Goal: Information Seeking & Learning: Learn about a topic

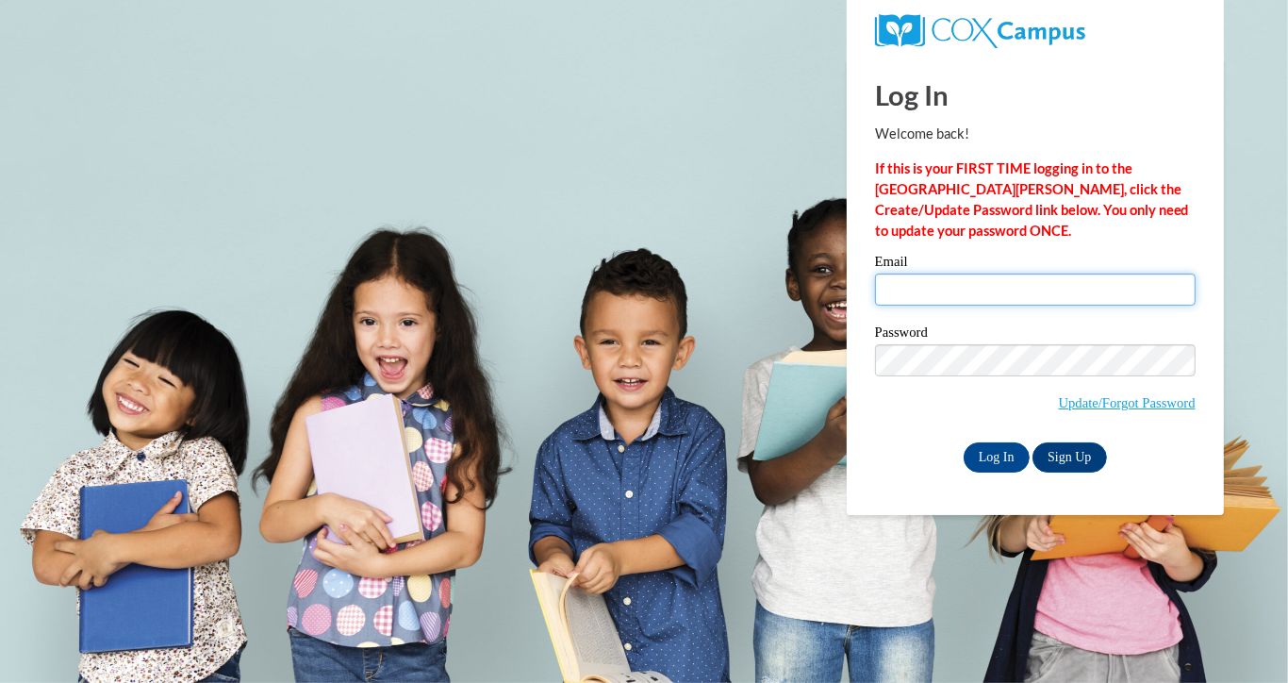
click at [946, 300] on input "Email" at bounding box center [1035, 289] width 321 height 32
click at [912, 287] on input "Email" at bounding box center [1035, 289] width 321 height 32
type input "haleigh.eisenman@bcesc.org"
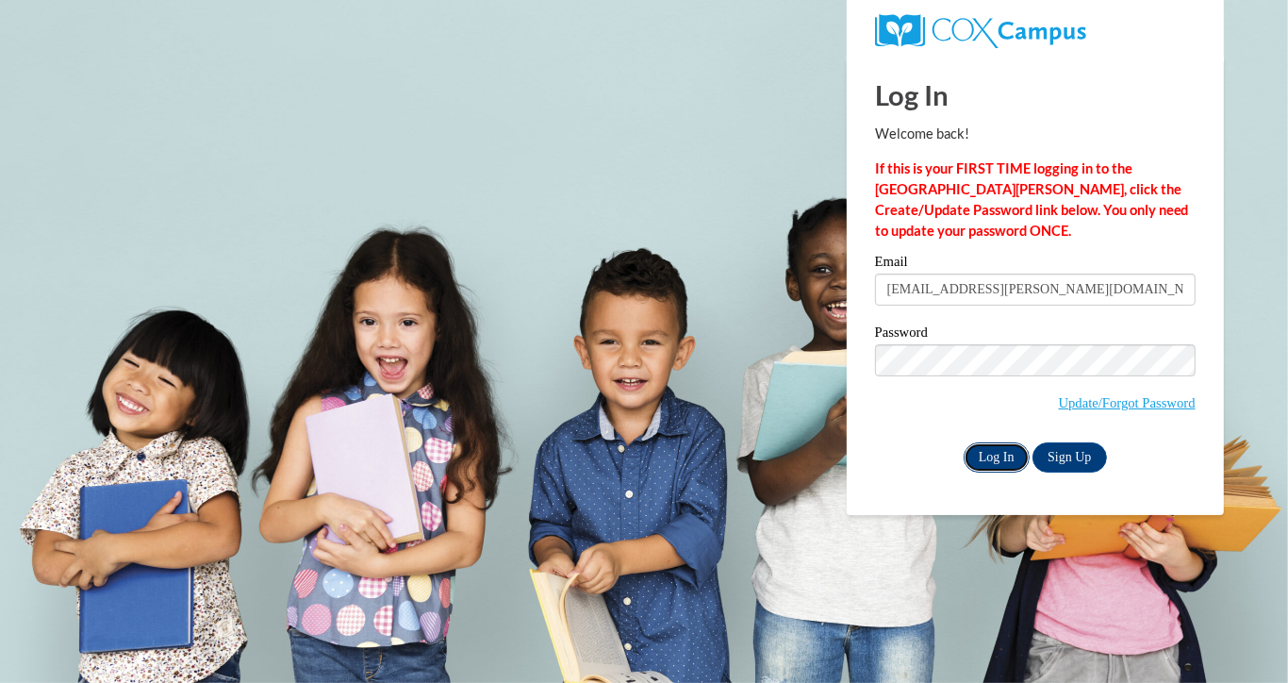
click at [988, 458] on input "Log In" at bounding box center [997, 457] width 66 height 30
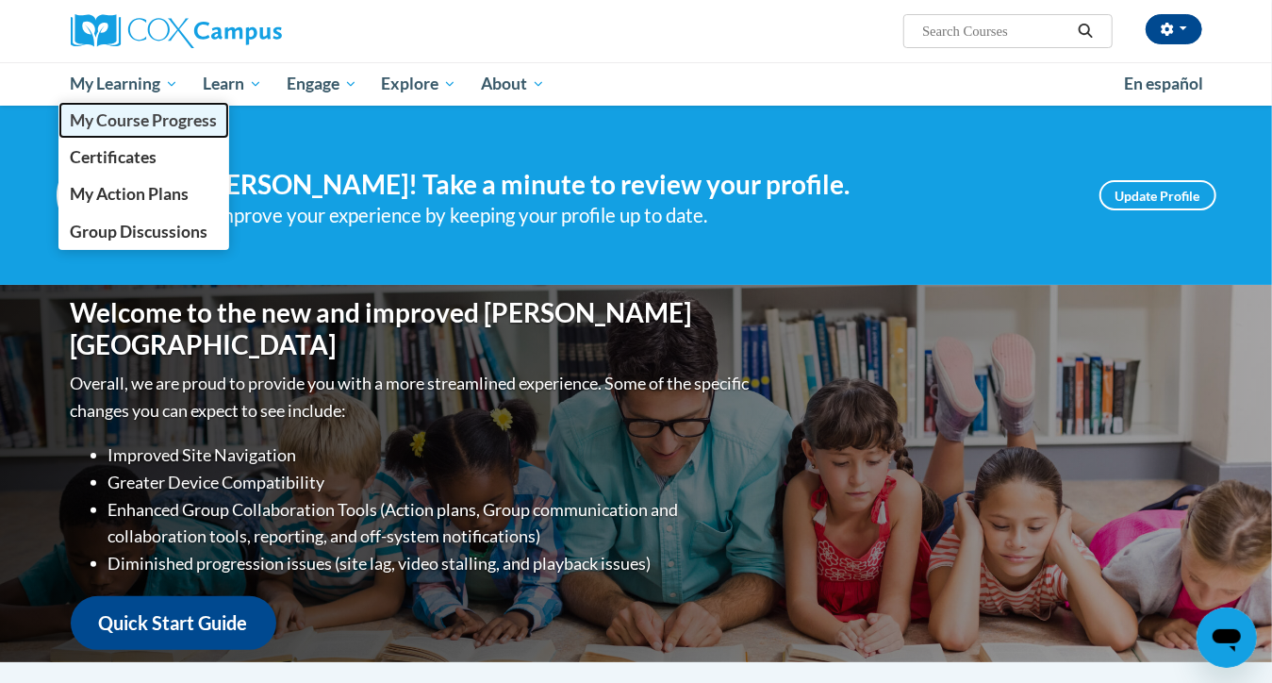
click at [141, 113] on span "My Course Progress" at bounding box center [143, 120] width 147 height 20
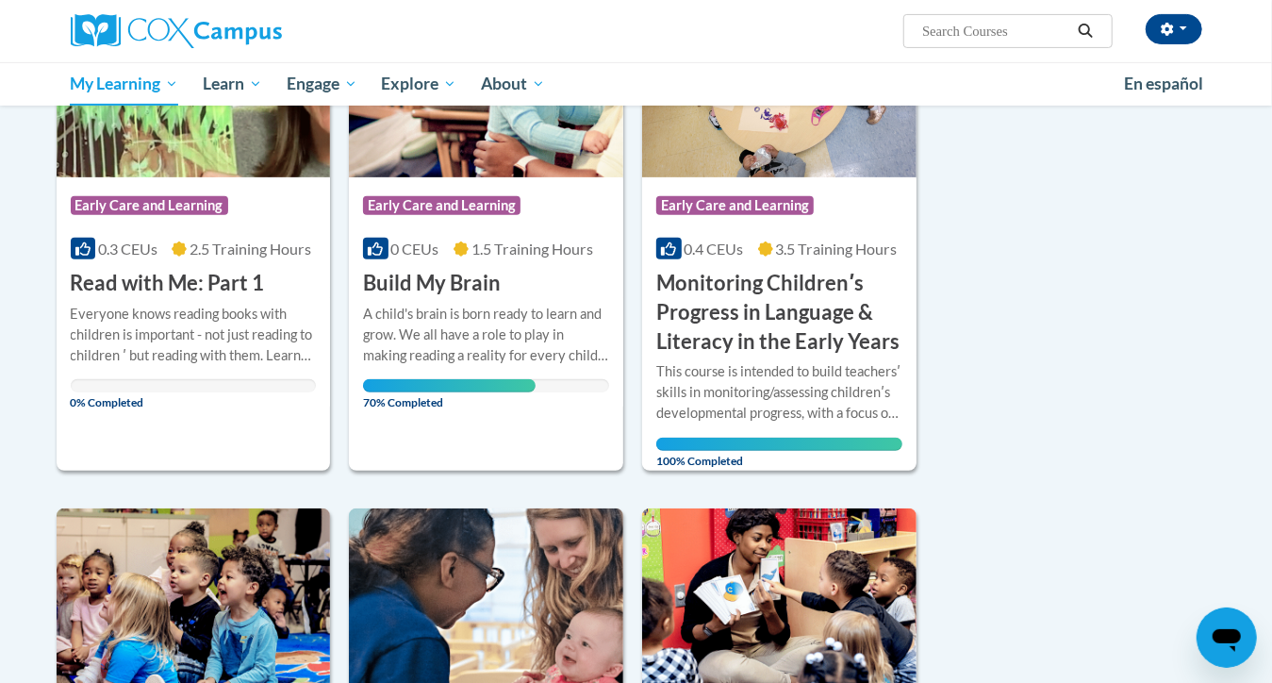
scroll to position [361, 0]
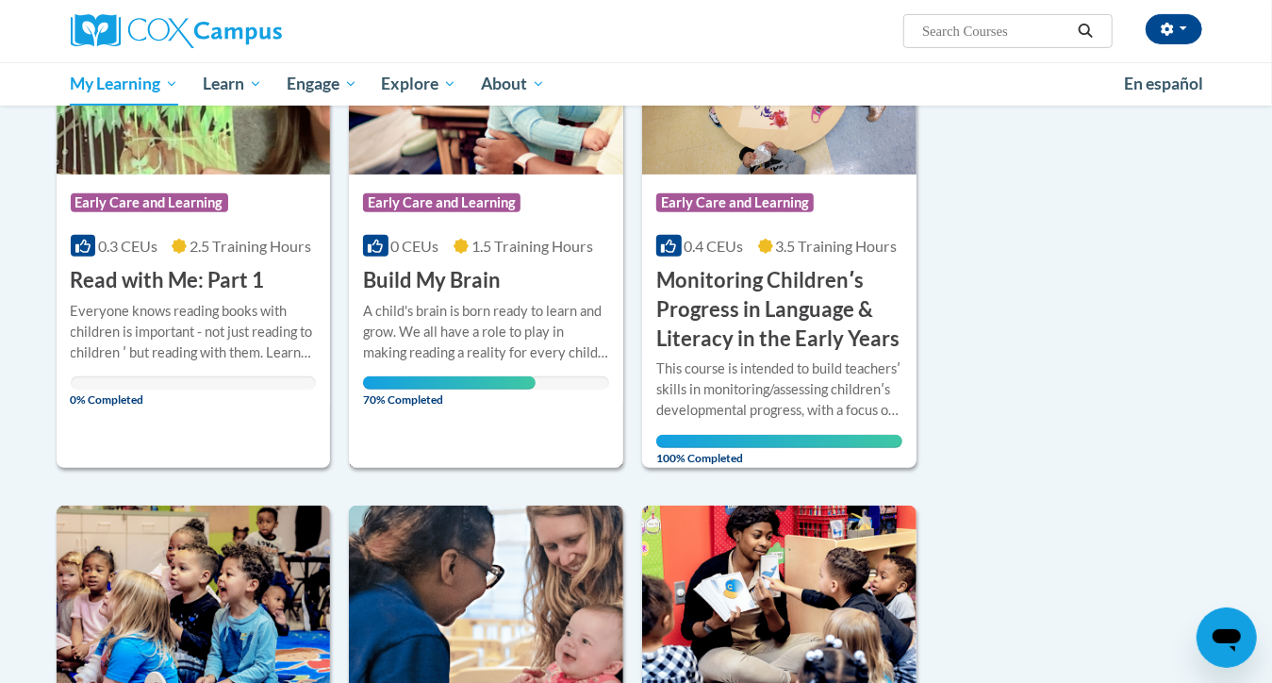
click at [496, 338] on div "A child's brain is born ready to learn and grow. We all have a role to play in …" at bounding box center [486, 332] width 246 height 62
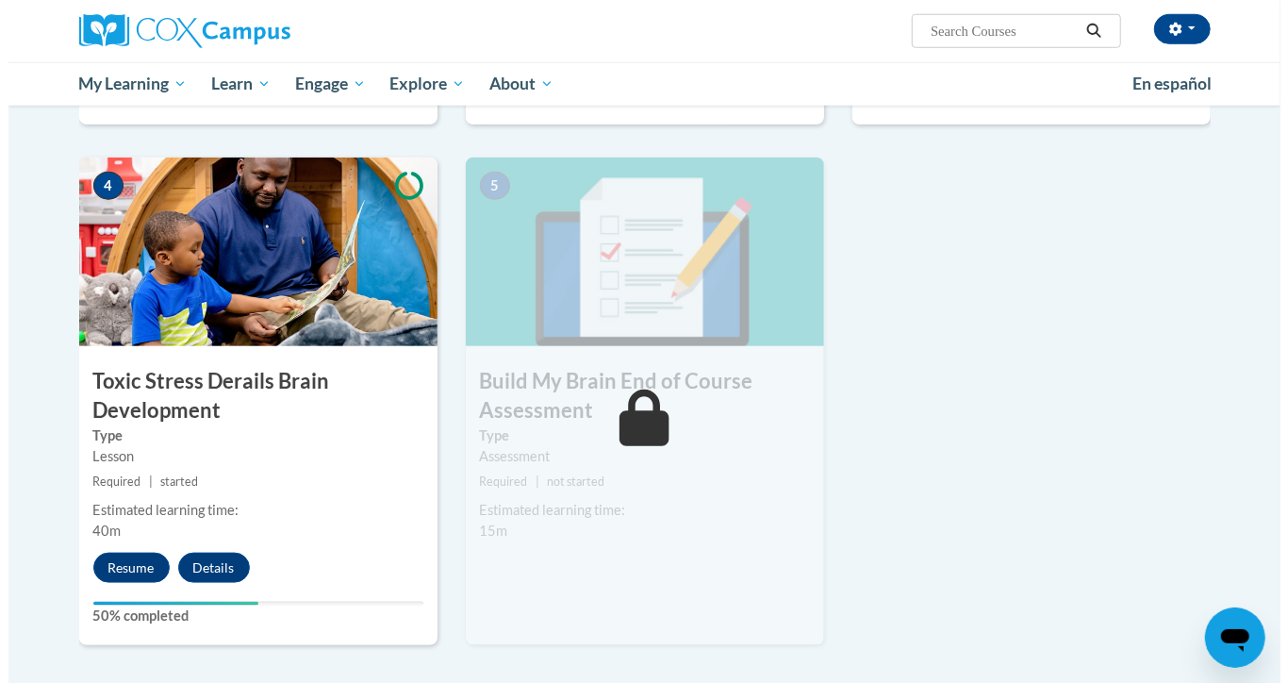
scroll to position [875, 0]
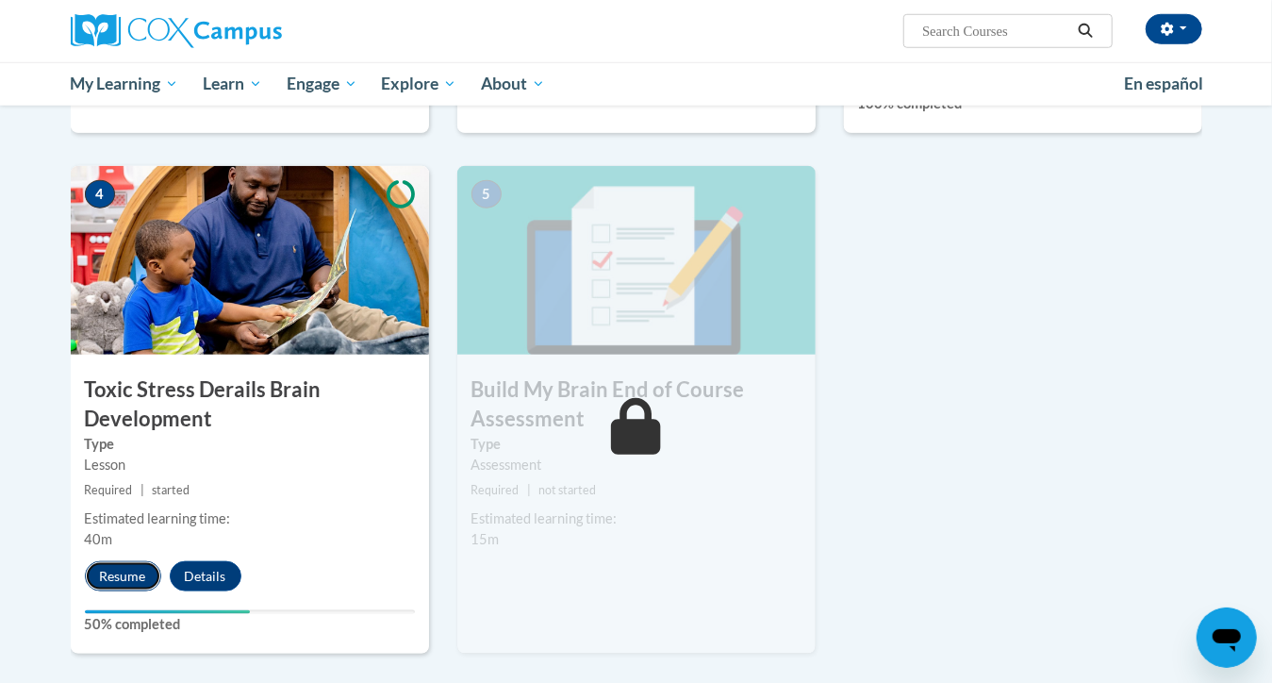
click at [124, 576] on button "Resume" at bounding box center [123, 576] width 76 height 30
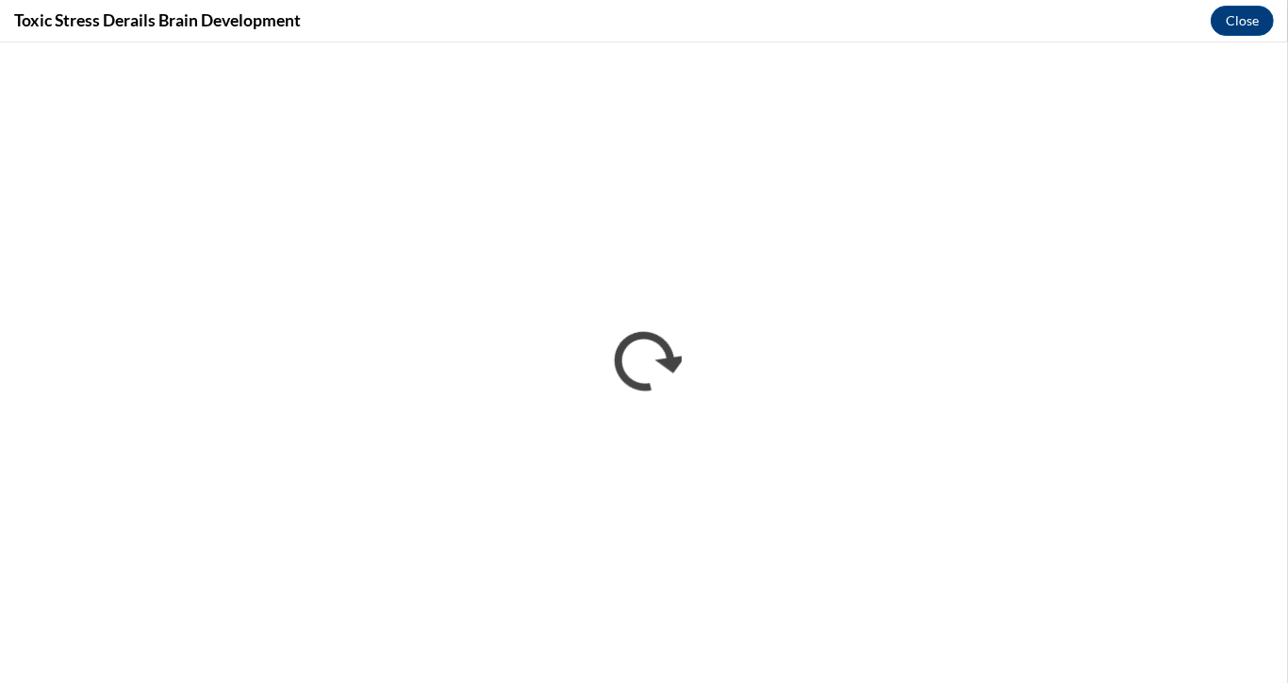
scroll to position [0, 0]
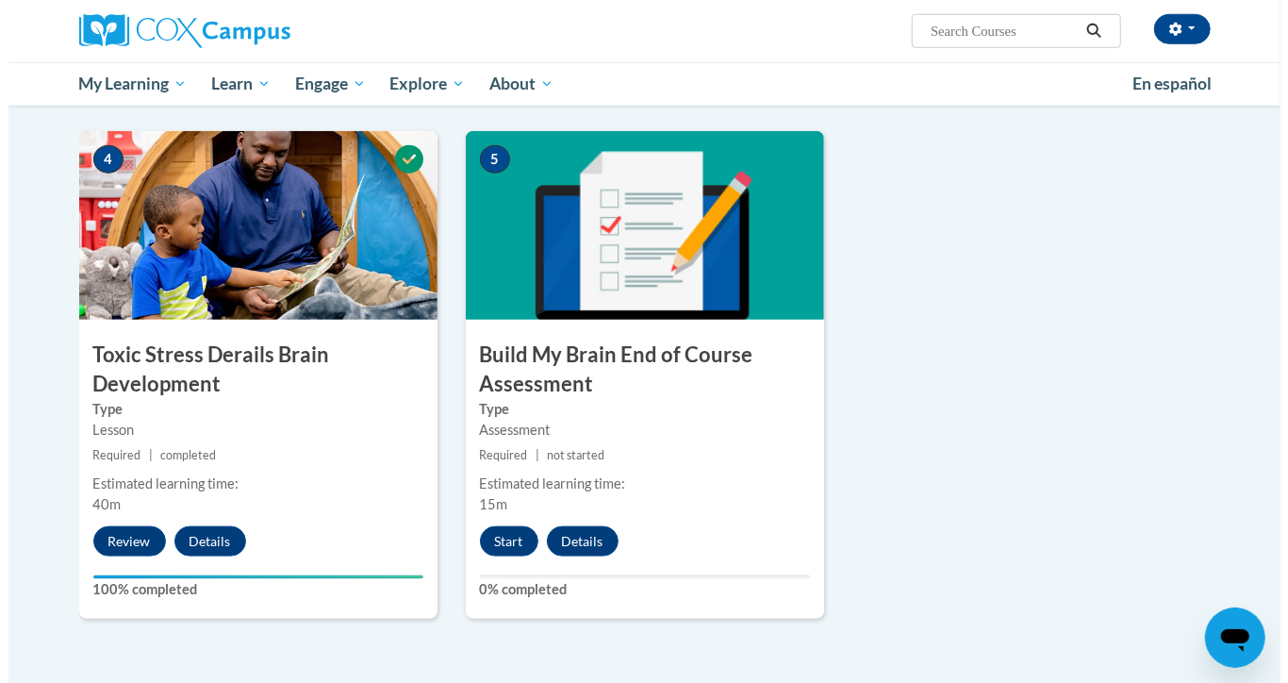
scroll to position [923, 0]
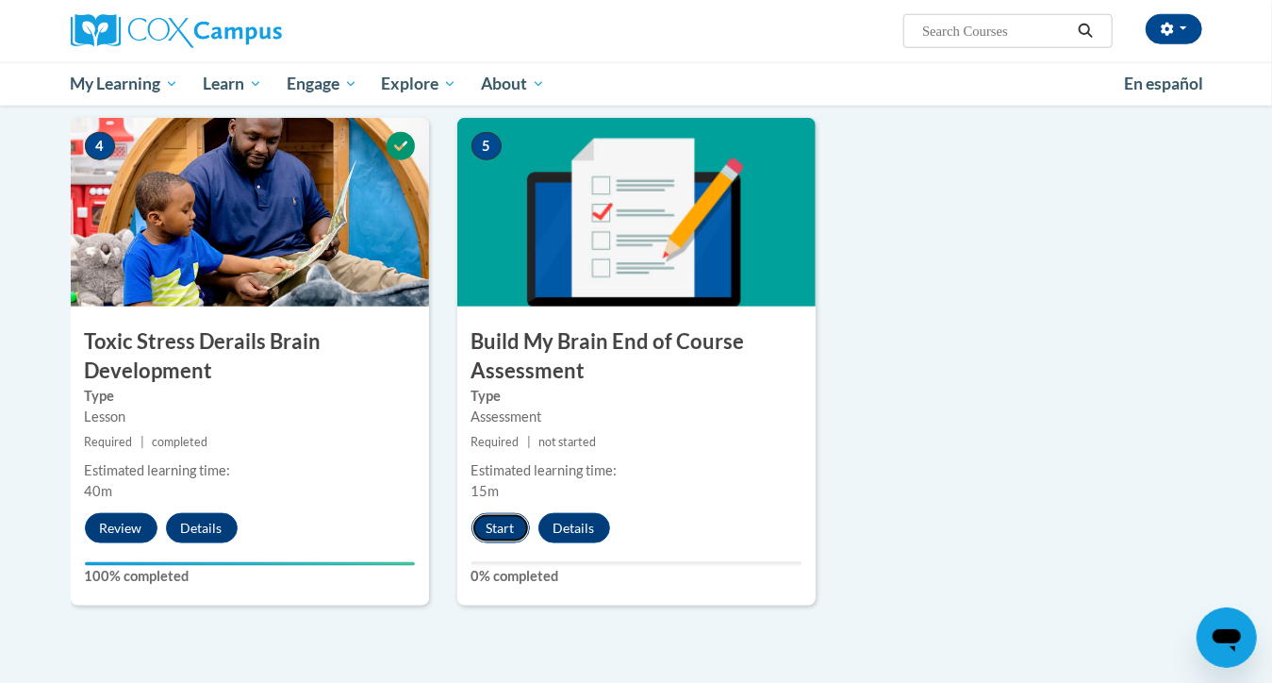
click at [502, 531] on button "Start" at bounding box center [500, 528] width 58 height 30
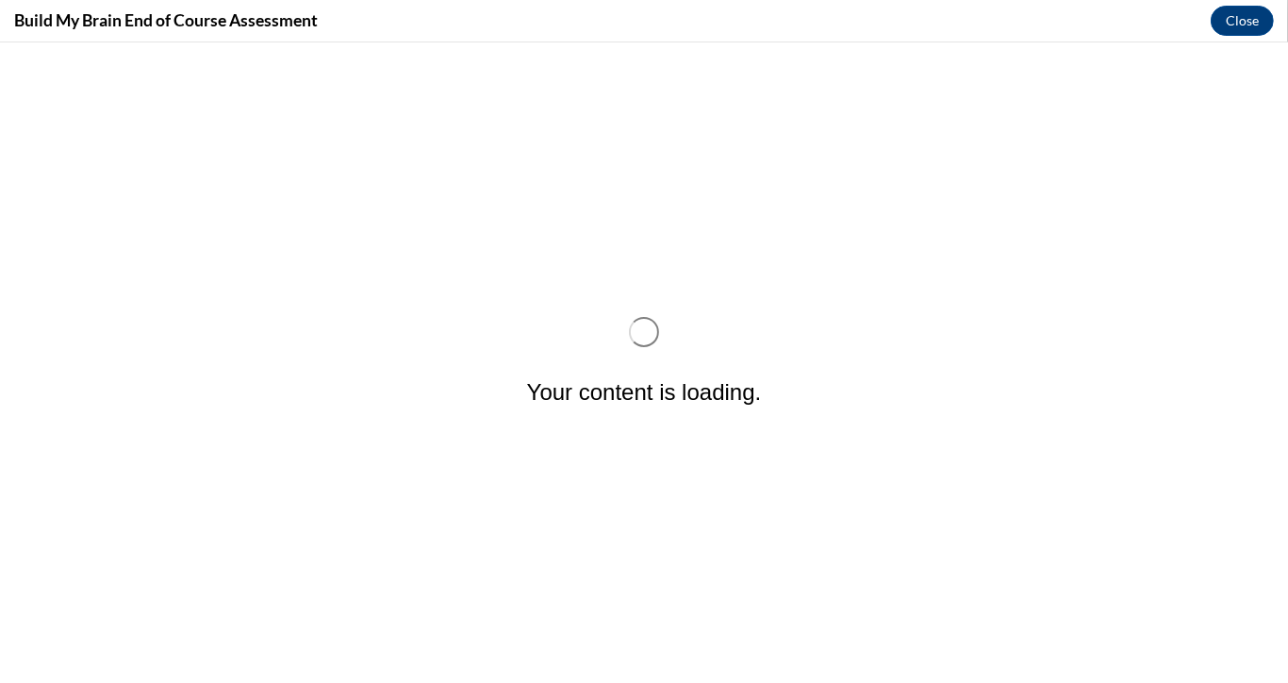
scroll to position [0, 0]
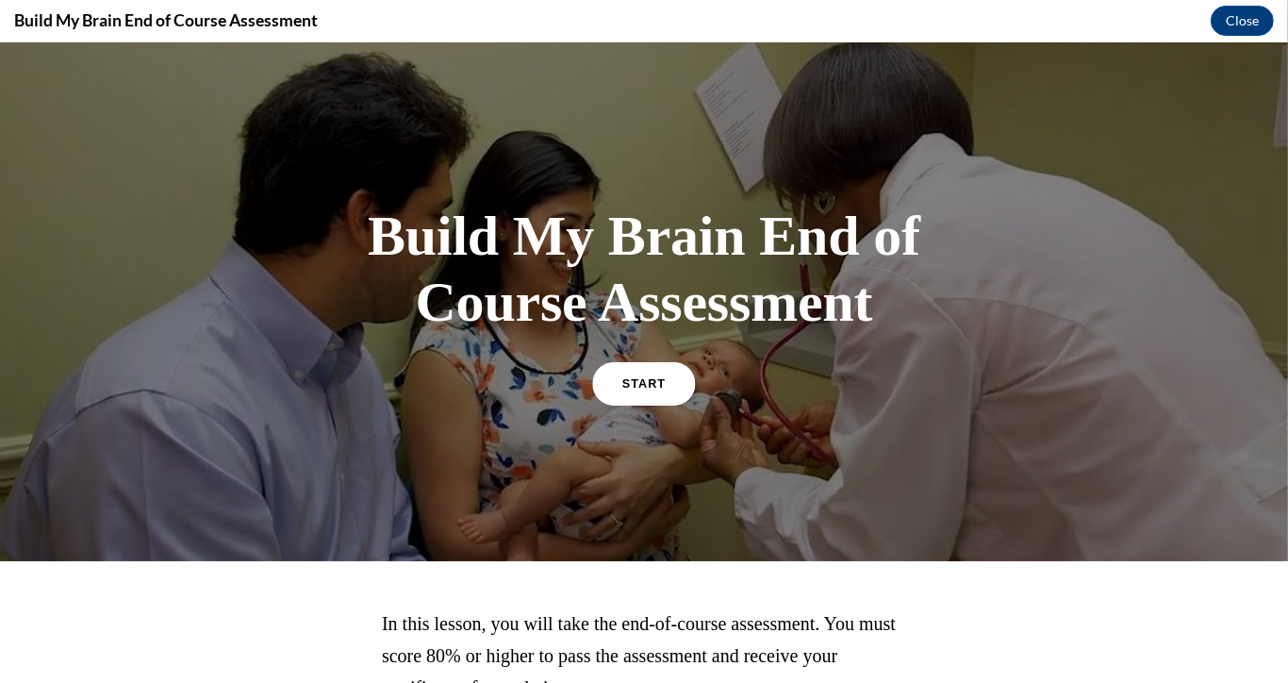
click at [638, 383] on span "START" at bounding box center [643, 383] width 43 height 14
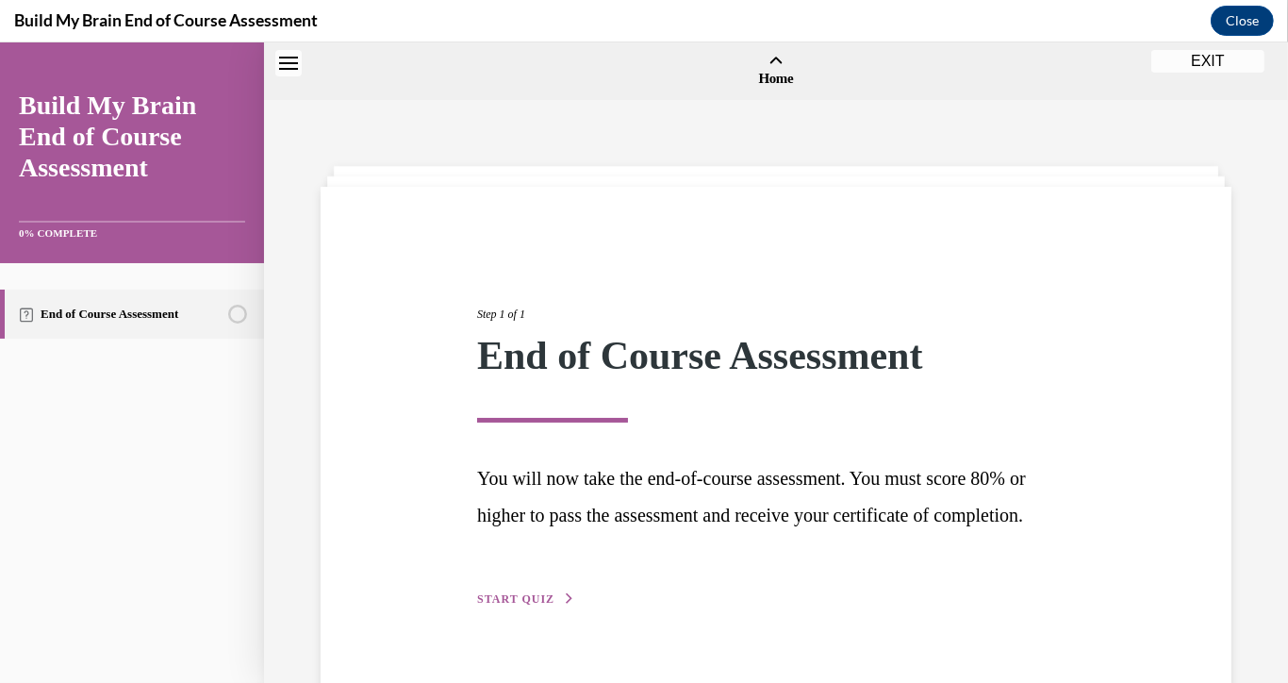
scroll to position [58, 0]
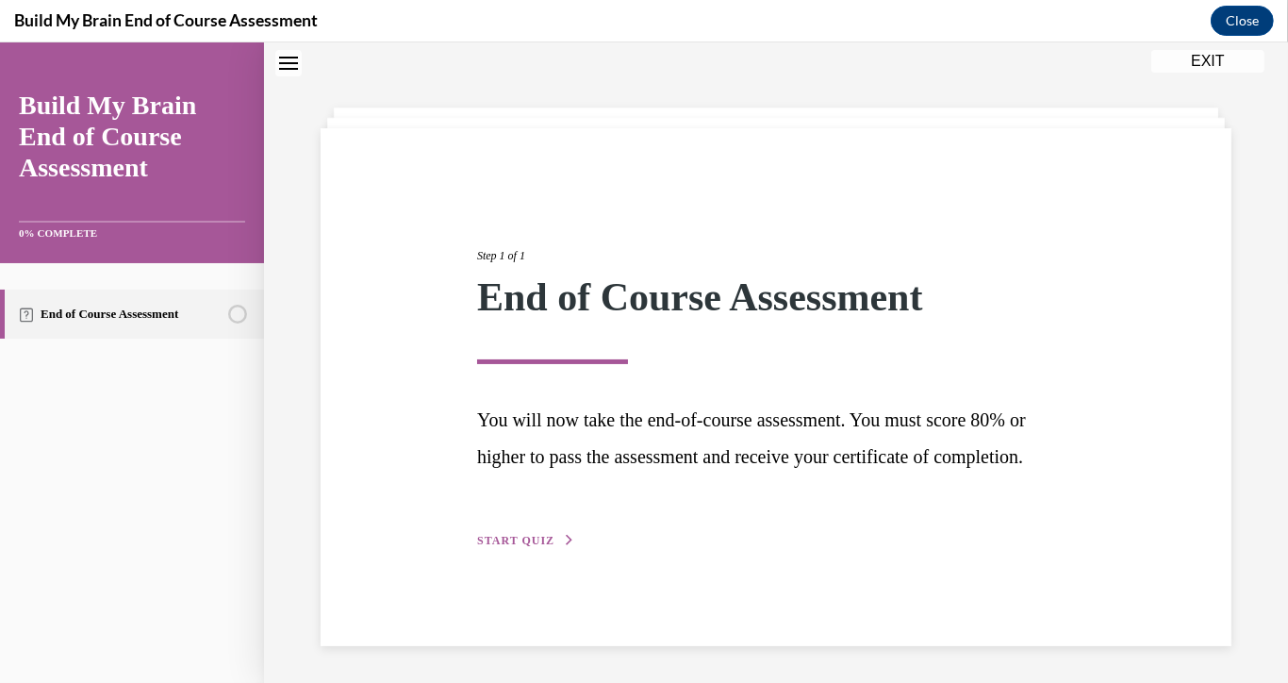
click at [545, 547] on span "START QUIZ" at bounding box center [515, 540] width 77 height 13
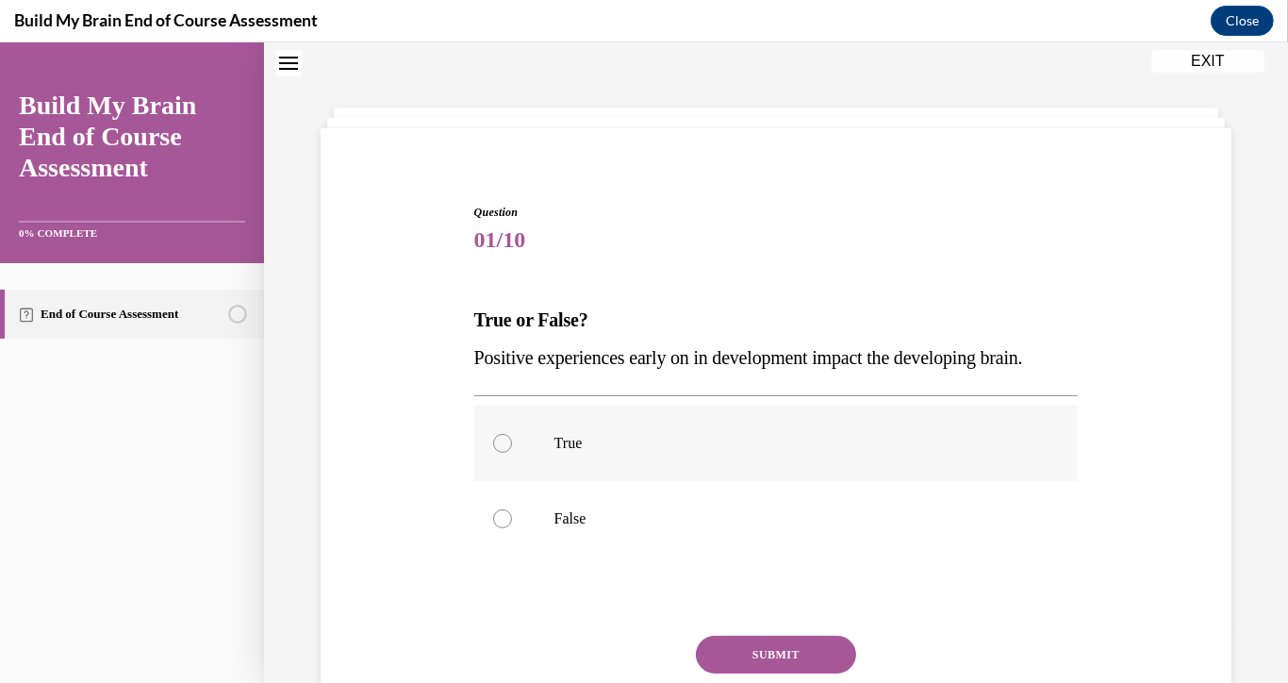
click at [507, 481] on label "True" at bounding box center [776, 442] width 604 height 75
click at [507, 453] on input "True" at bounding box center [502, 443] width 19 height 19
radio input "true"
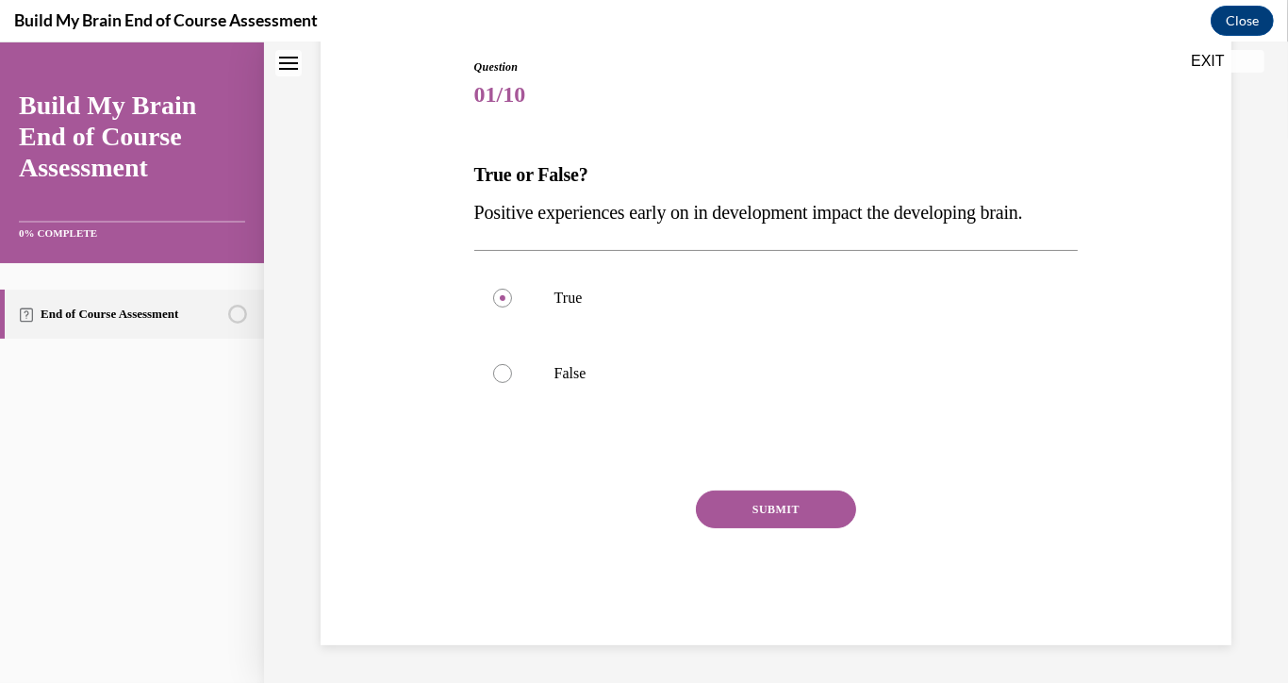
click at [724, 528] on button "SUBMIT" at bounding box center [776, 509] width 160 height 38
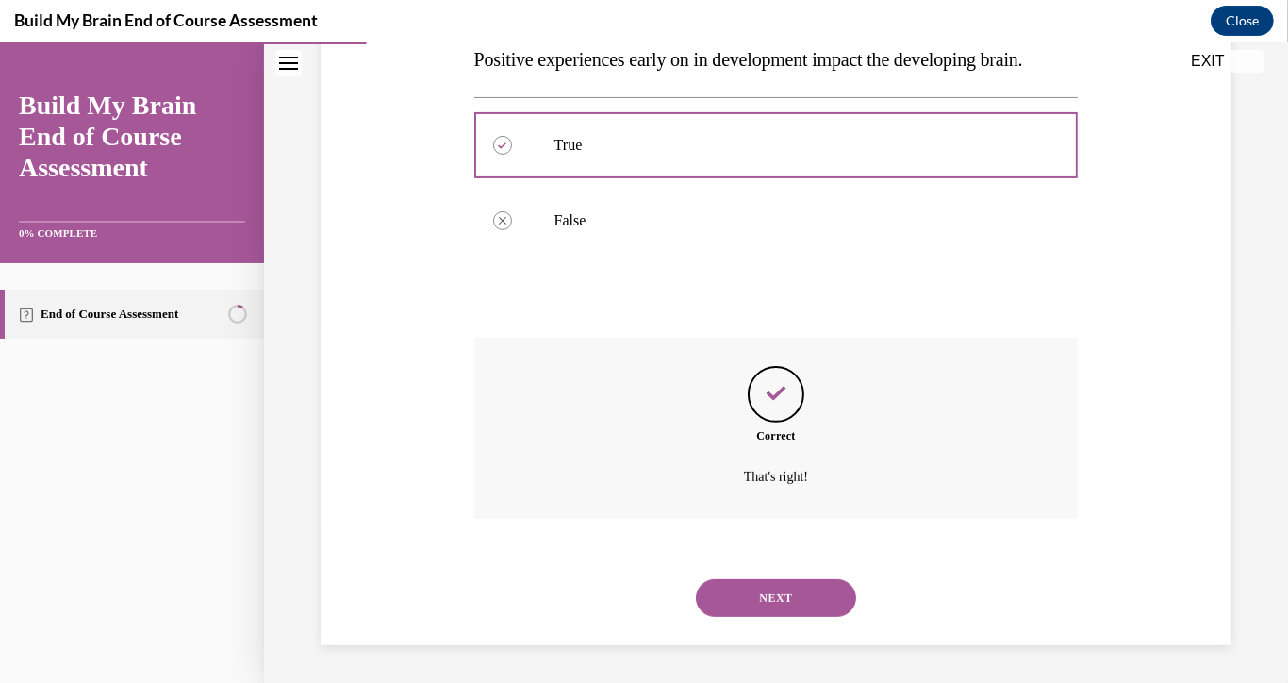
scroll to position [394, 0]
click at [755, 602] on button "NEXT" at bounding box center [776, 598] width 160 height 38
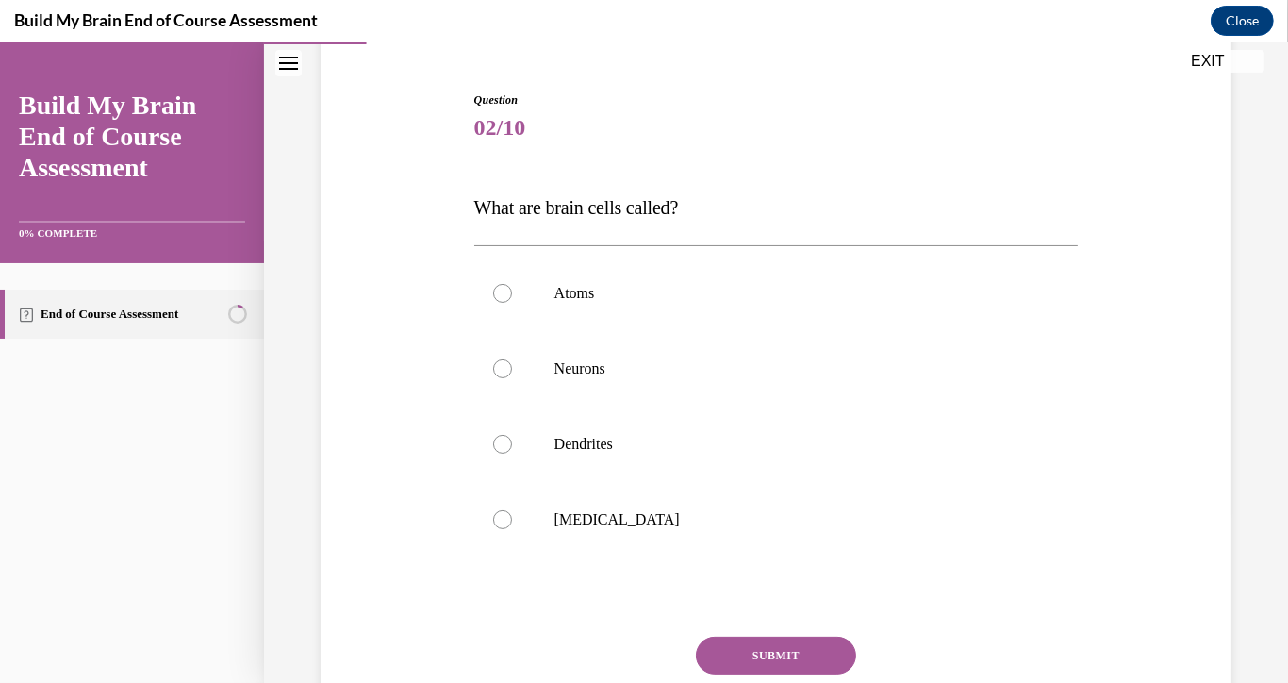
scroll to position [172, 0]
click at [554, 382] on label "Neurons" at bounding box center [776, 367] width 604 height 75
click at [512, 377] on input "Neurons" at bounding box center [502, 367] width 19 height 19
radio input "true"
click at [768, 643] on button "SUBMIT" at bounding box center [776, 654] width 160 height 38
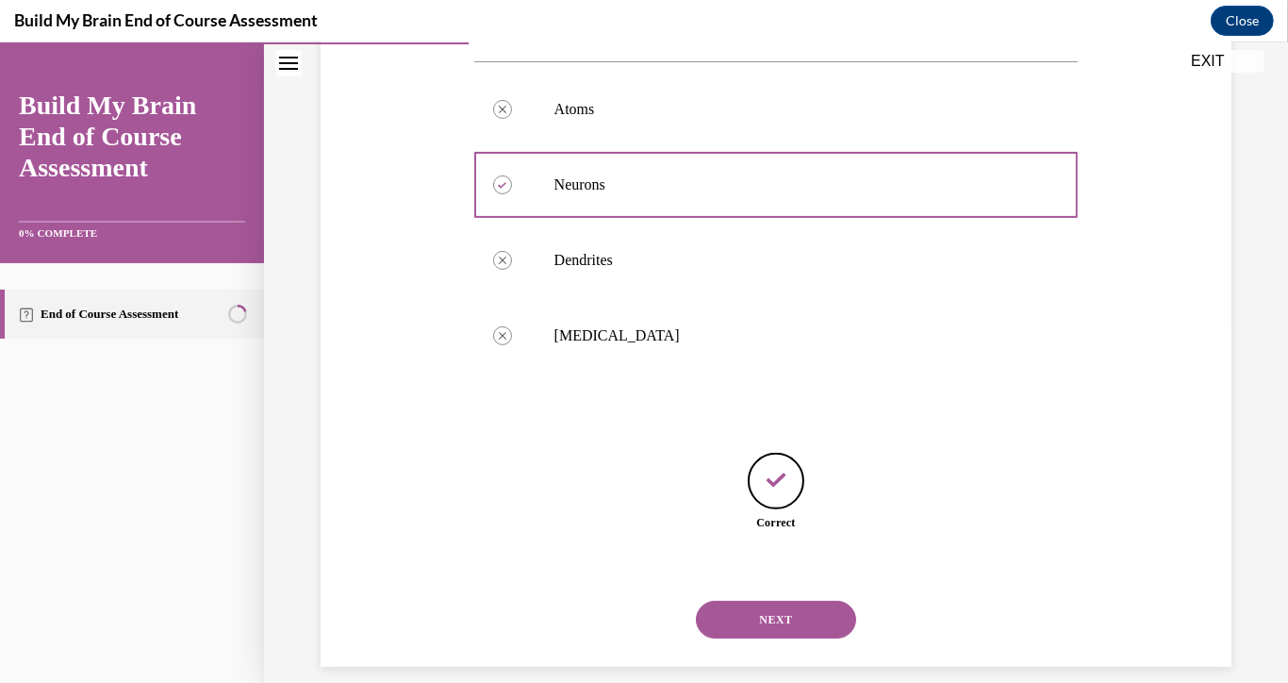
scroll to position [377, 0]
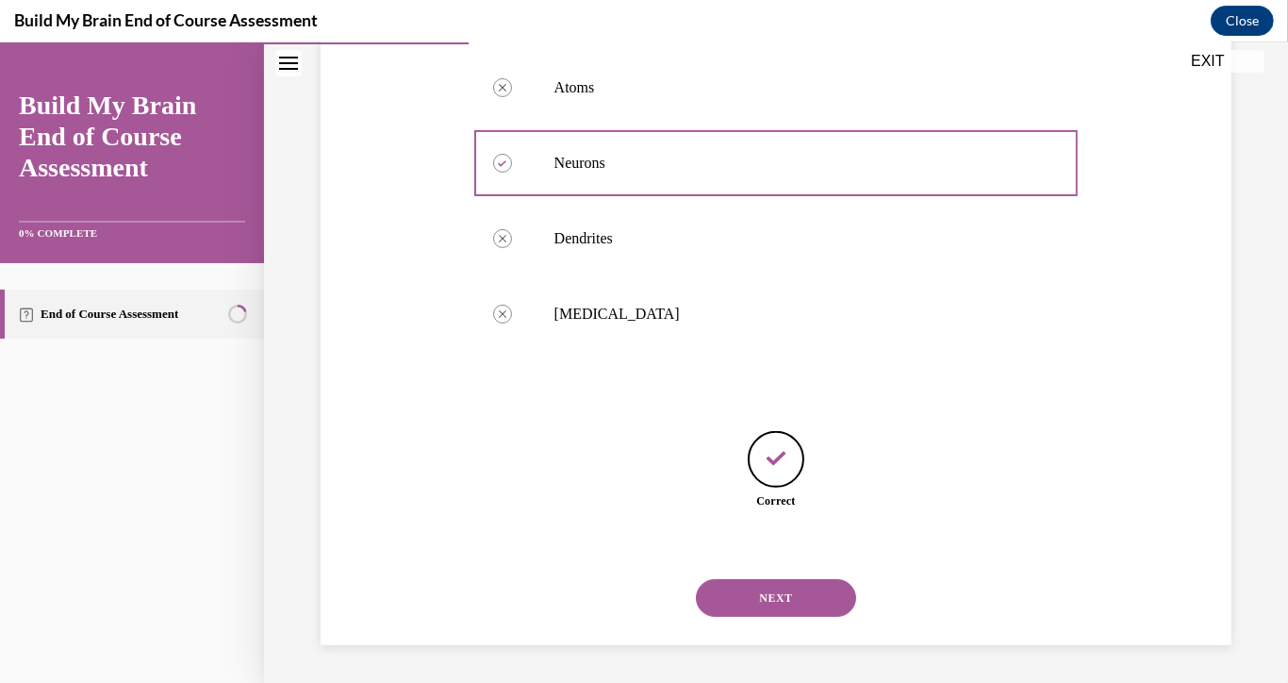
click at [747, 594] on button "NEXT" at bounding box center [776, 598] width 160 height 38
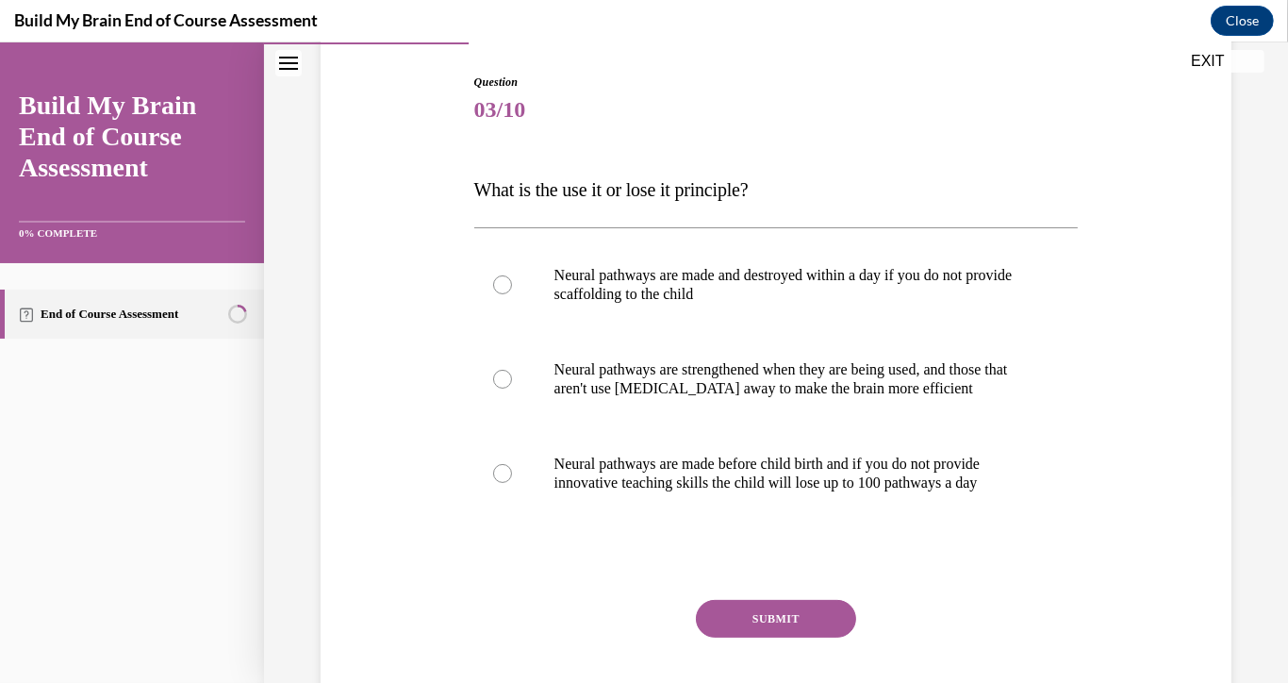
scroll to position [197, 0]
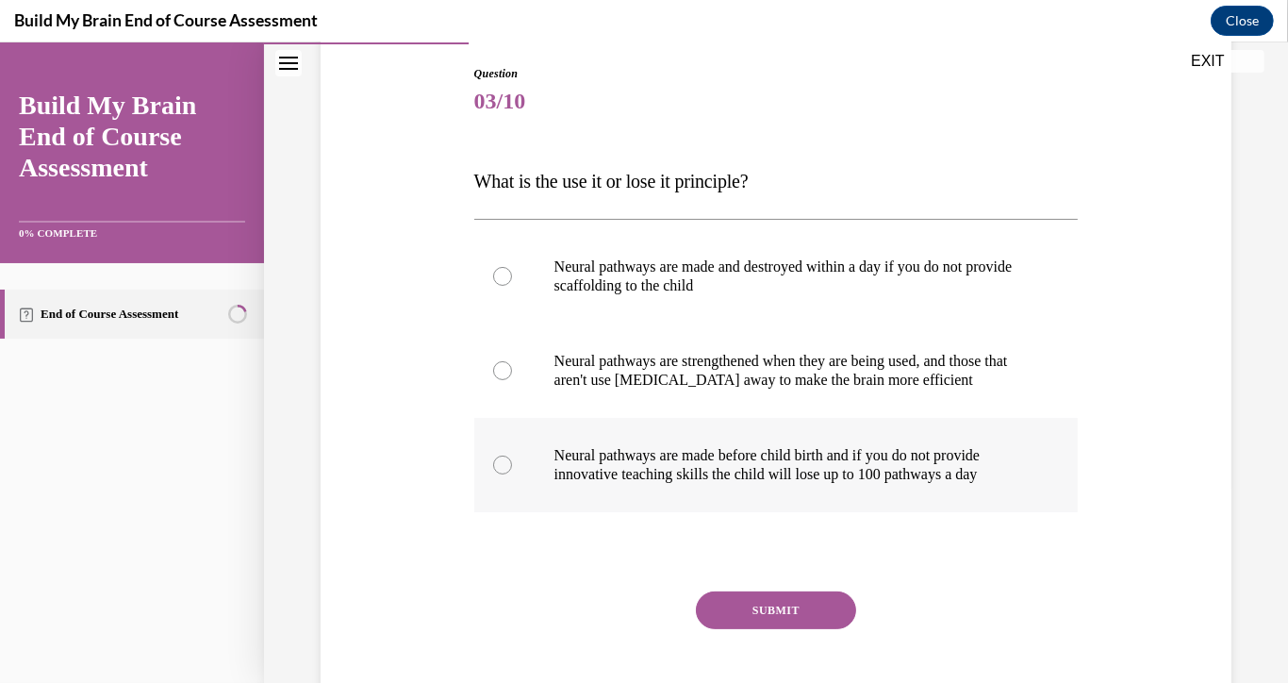
click at [660, 428] on label "Neural pathways are made before child birth and if you do not provide innovativ…" at bounding box center [776, 465] width 604 height 94
click at [512, 455] on input "Neural pathways are made before child birth and if you do not provide innovativ…" at bounding box center [502, 464] width 19 height 19
radio input "true"
click at [734, 609] on button "SUBMIT" at bounding box center [776, 610] width 160 height 38
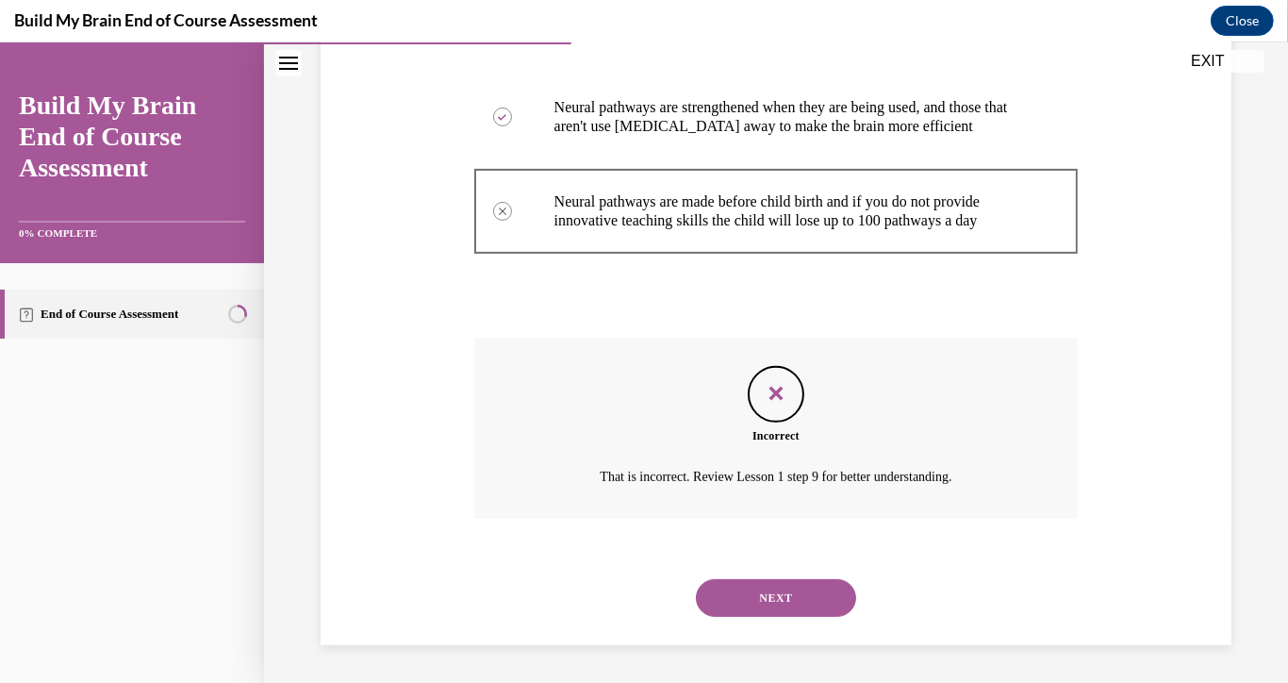
scroll to position [422, 0]
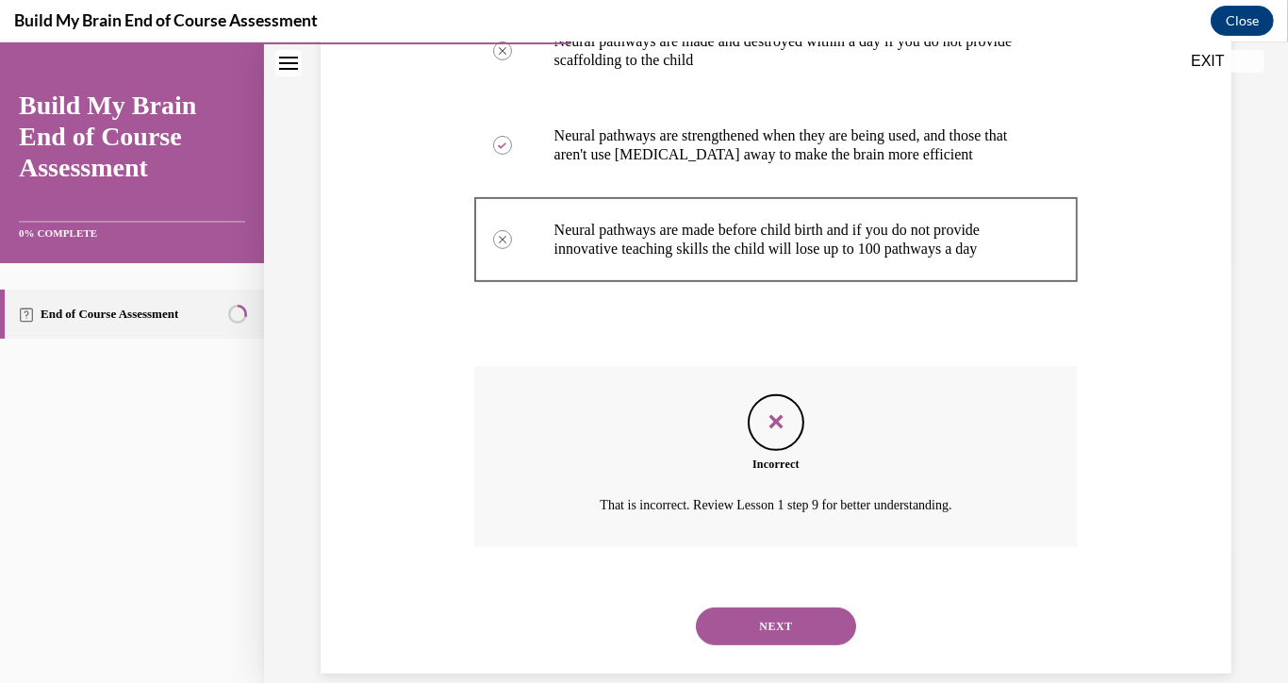
click at [737, 613] on button "NEXT" at bounding box center [776, 626] width 160 height 38
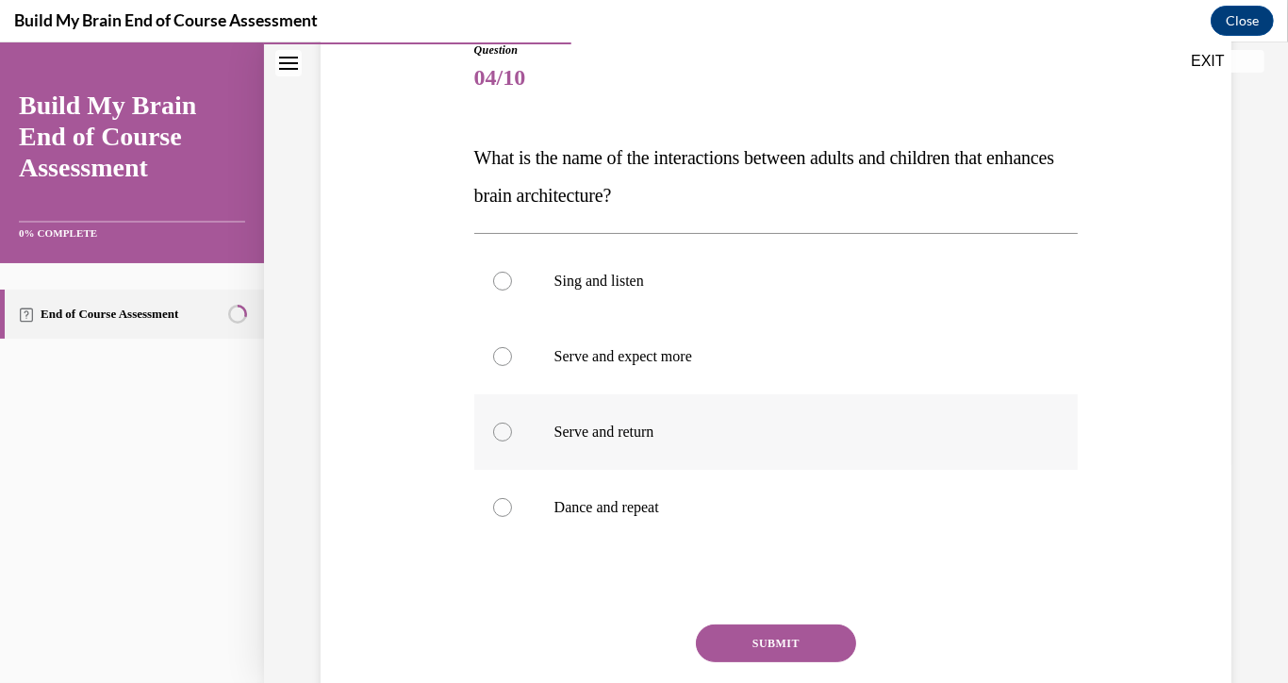
scroll to position [228, 0]
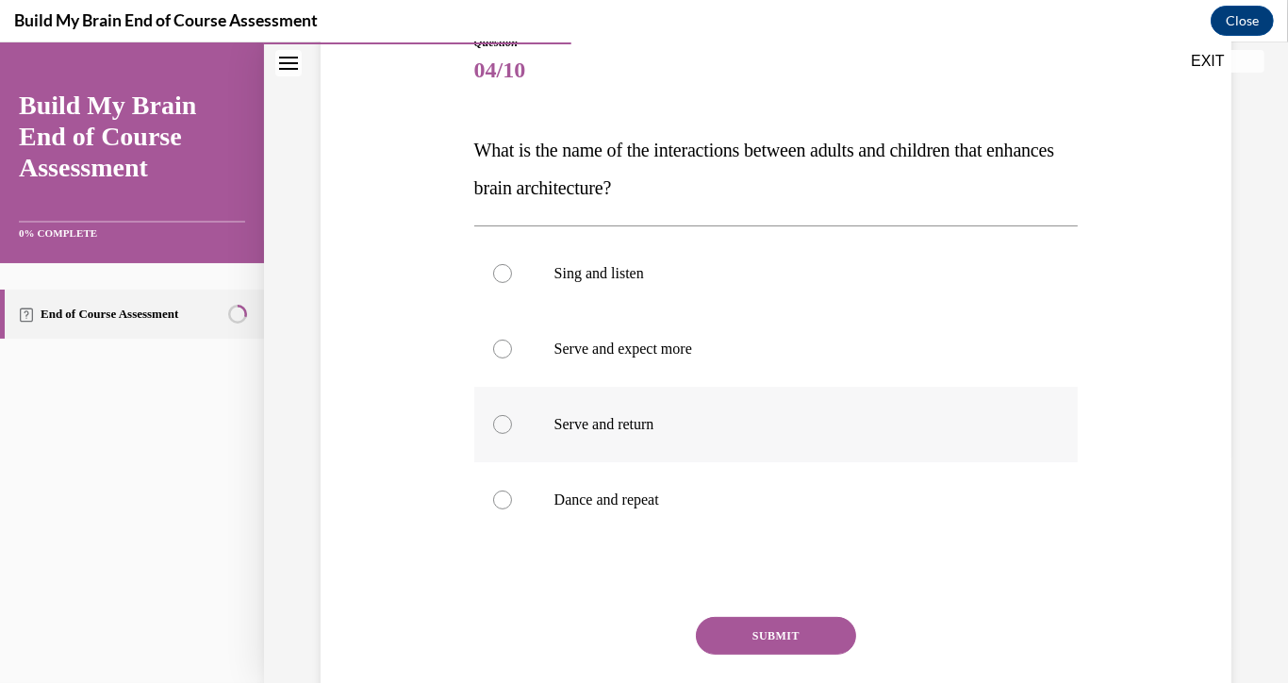
click at [565, 417] on p "Serve and return" at bounding box center [792, 424] width 477 height 19
click at [512, 417] on input "Serve and return" at bounding box center [502, 424] width 19 height 19
radio input "true"
click at [716, 632] on button "SUBMIT" at bounding box center [776, 636] width 160 height 38
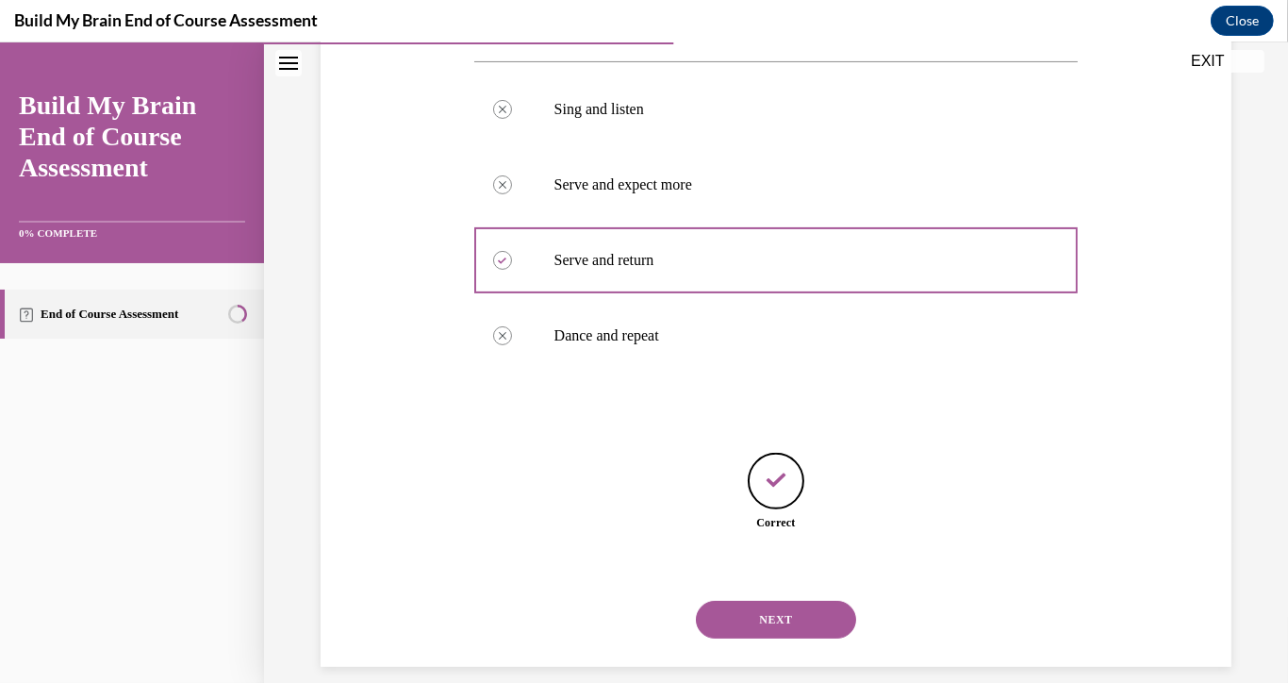
scroll to position [415, 0]
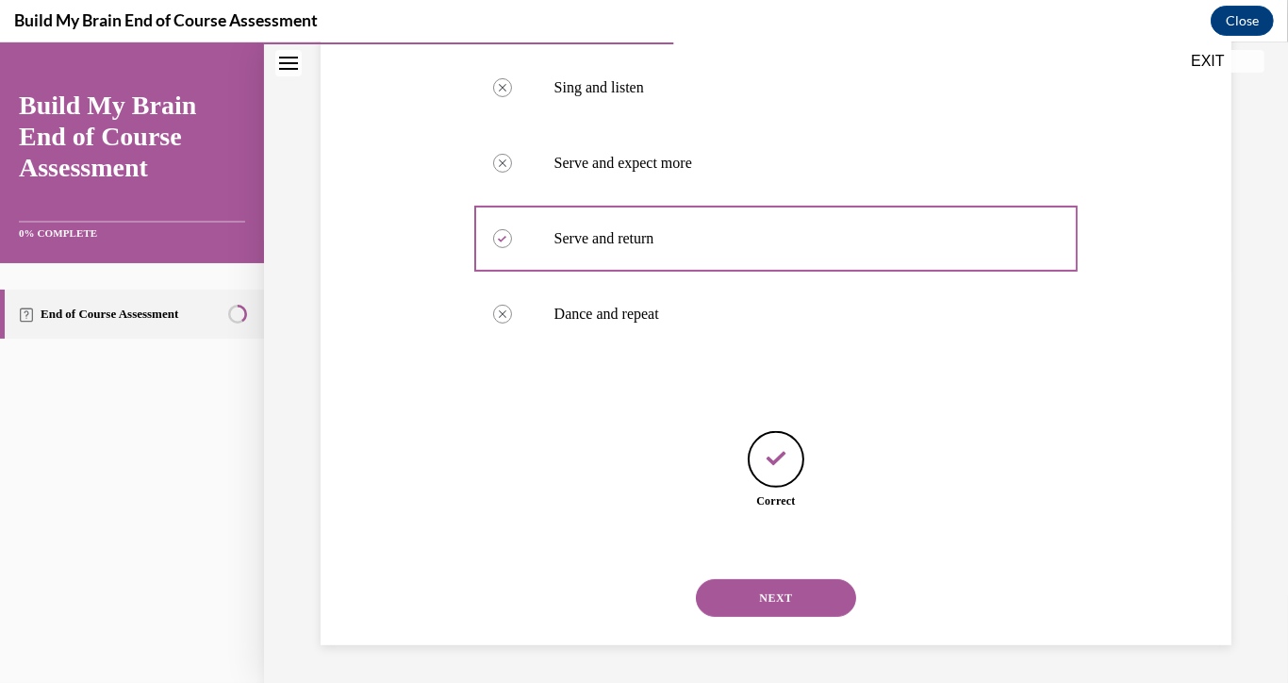
click at [754, 591] on button "NEXT" at bounding box center [776, 598] width 160 height 38
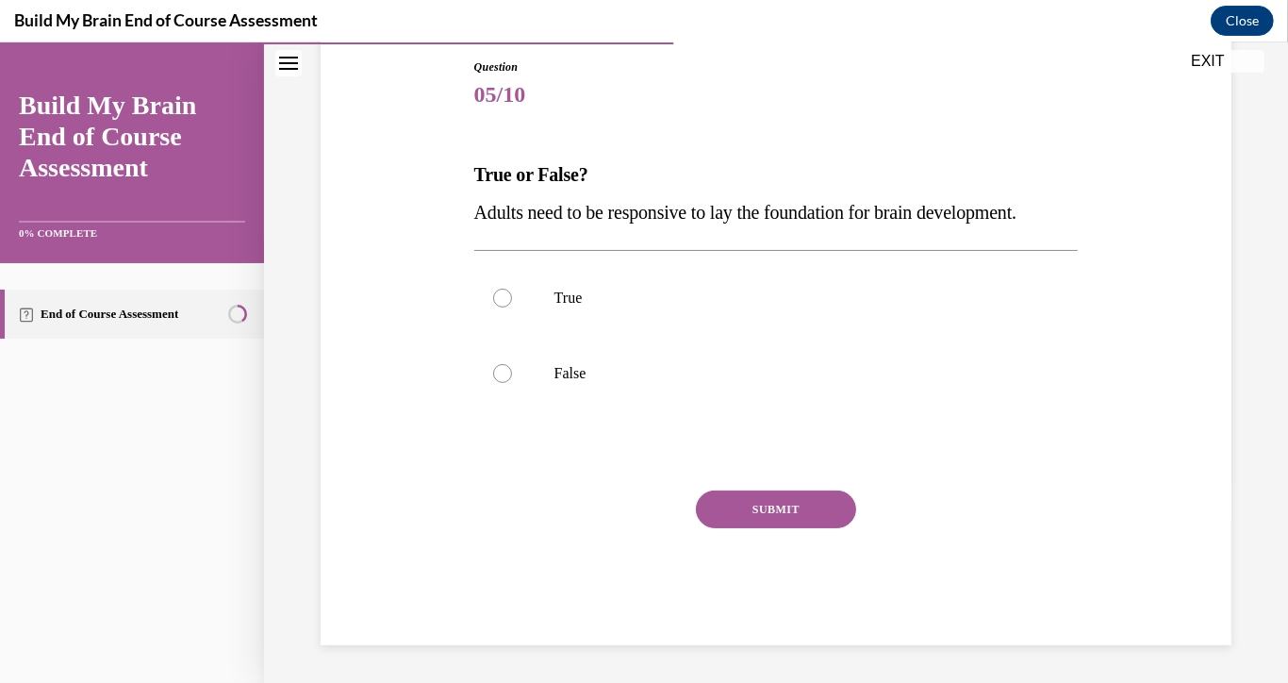
scroll to position [209, 0]
click at [609, 336] on label "True" at bounding box center [776, 297] width 604 height 75
click at [512, 307] on input "True" at bounding box center [502, 297] width 19 height 19
radio input "true"
click at [740, 528] on button "SUBMIT" at bounding box center [776, 509] width 160 height 38
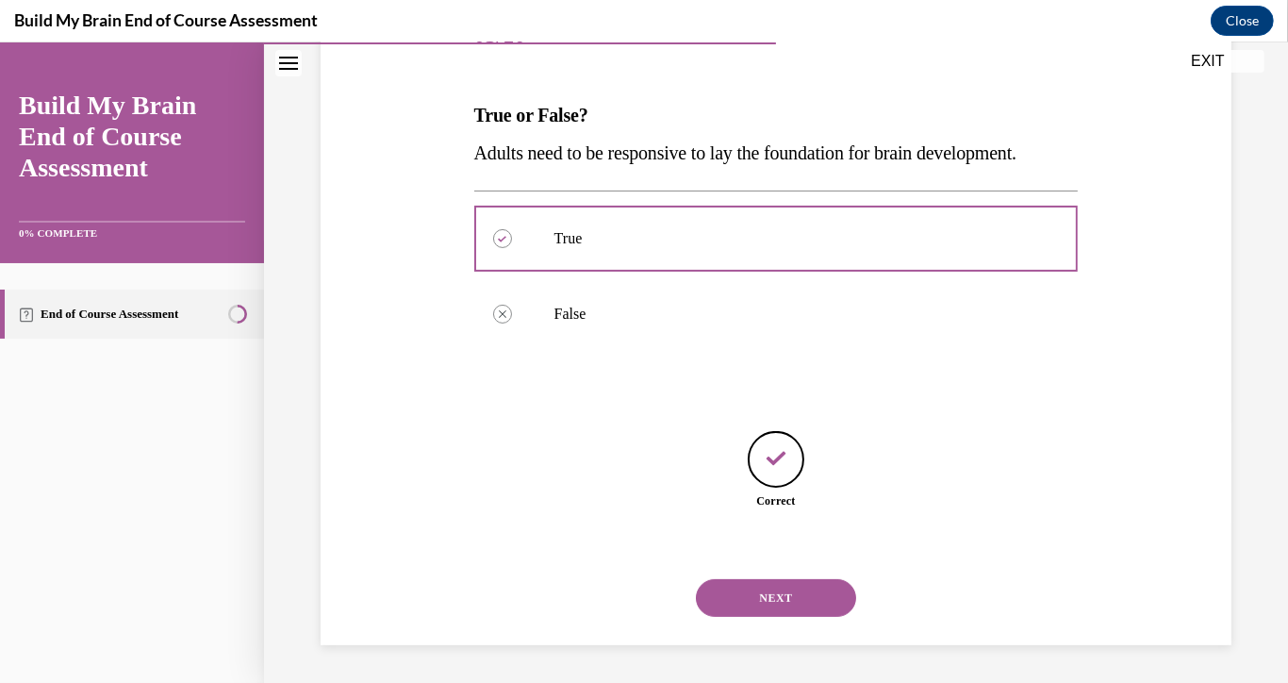
scroll to position [302, 0]
click at [770, 617] on div "NEXT" at bounding box center [776, 597] width 604 height 75
click at [742, 600] on button "NEXT" at bounding box center [776, 598] width 160 height 38
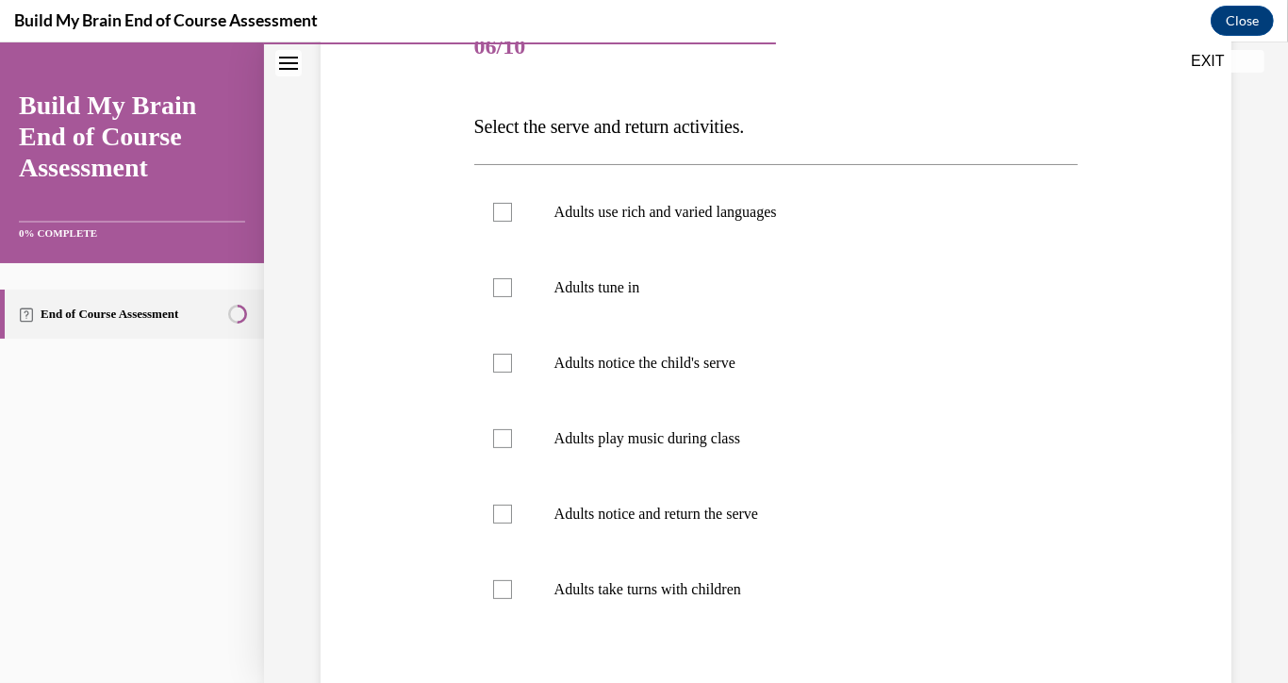
scroll to position [255, 0]
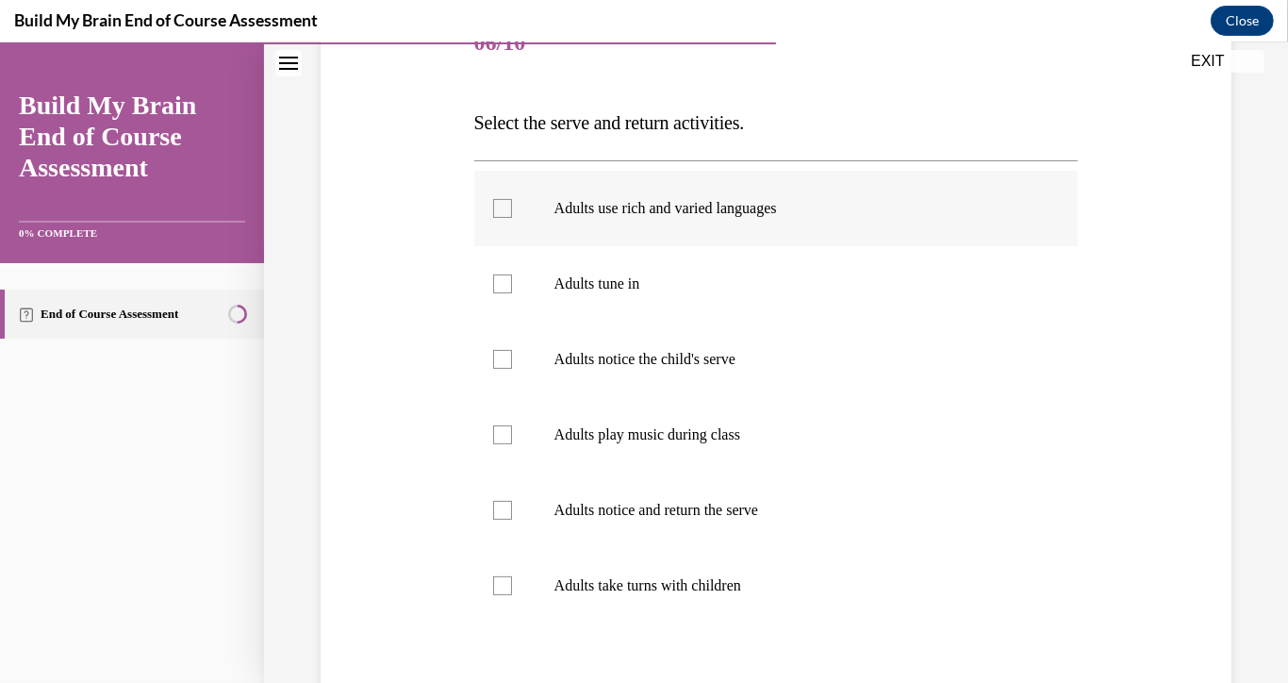
click at [496, 205] on div at bounding box center [502, 208] width 19 height 19
click at [496, 205] on input "Adults use rich and varied languages" at bounding box center [502, 208] width 19 height 19
checkbox input "true"
click at [515, 275] on label "Adults tune in" at bounding box center [776, 283] width 604 height 75
click at [512, 275] on input "Adults tune in" at bounding box center [502, 283] width 19 height 19
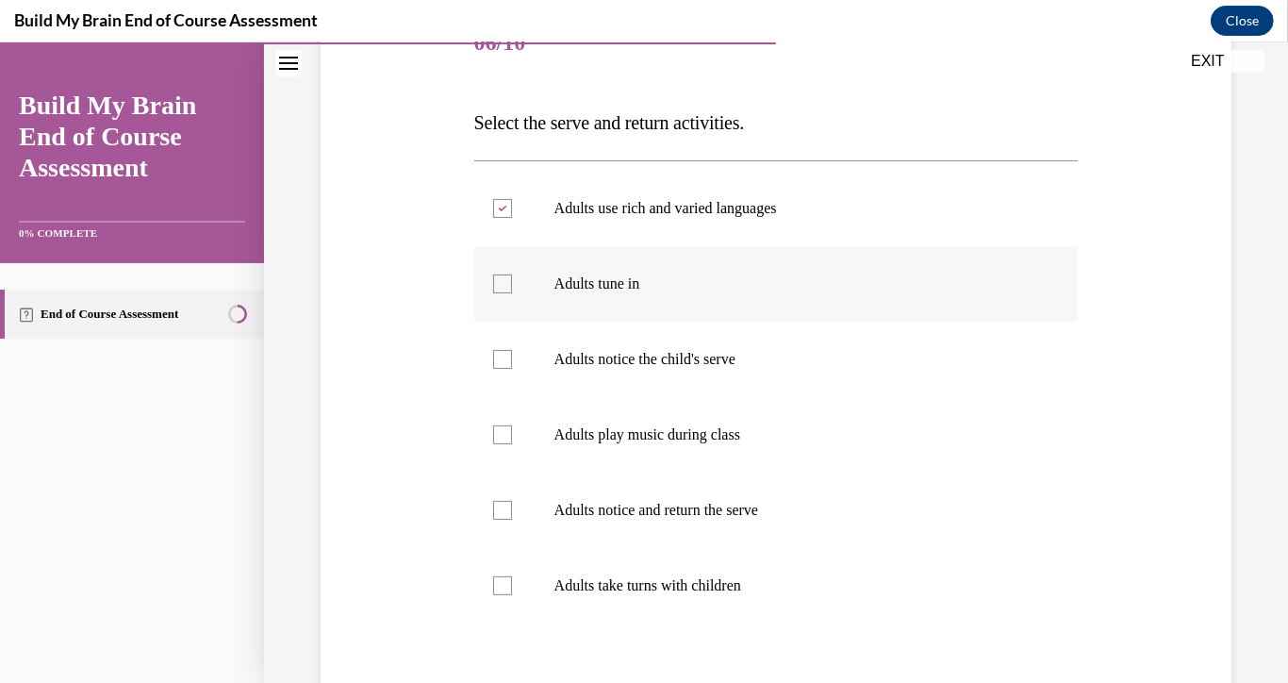
checkbox input "true"
click at [520, 338] on label "Adults notice the child's serve" at bounding box center [776, 358] width 604 height 75
click at [512, 350] on input "Adults notice the child's serve" at bounding box center [502, 359] width 19 height 19
checkbox input "true"
click at [505, 420] on label "Adults play music during class" at bounding box center [776, 434] width 604 height 75
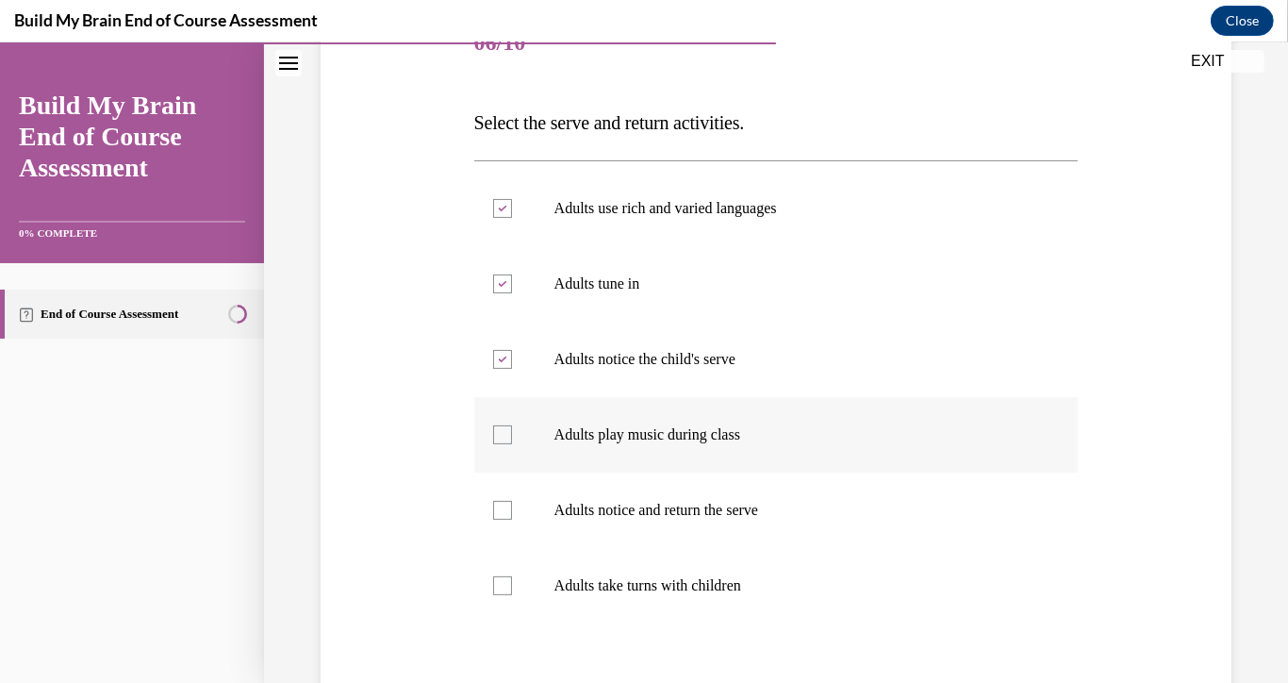
click at [505, 425] on input "Adults play music during class" at bounding box center [502, 434] width 19 height 19
checkbox input "true"
click at [502, 493] on label "Adults notice and return the serve" at bounding box center [776, 509] width 604 height 75
click at [502, 501] on input "Adults notice and return the serve" at bounding box center [502, 510] width 19 height 19
checkbox input "true"
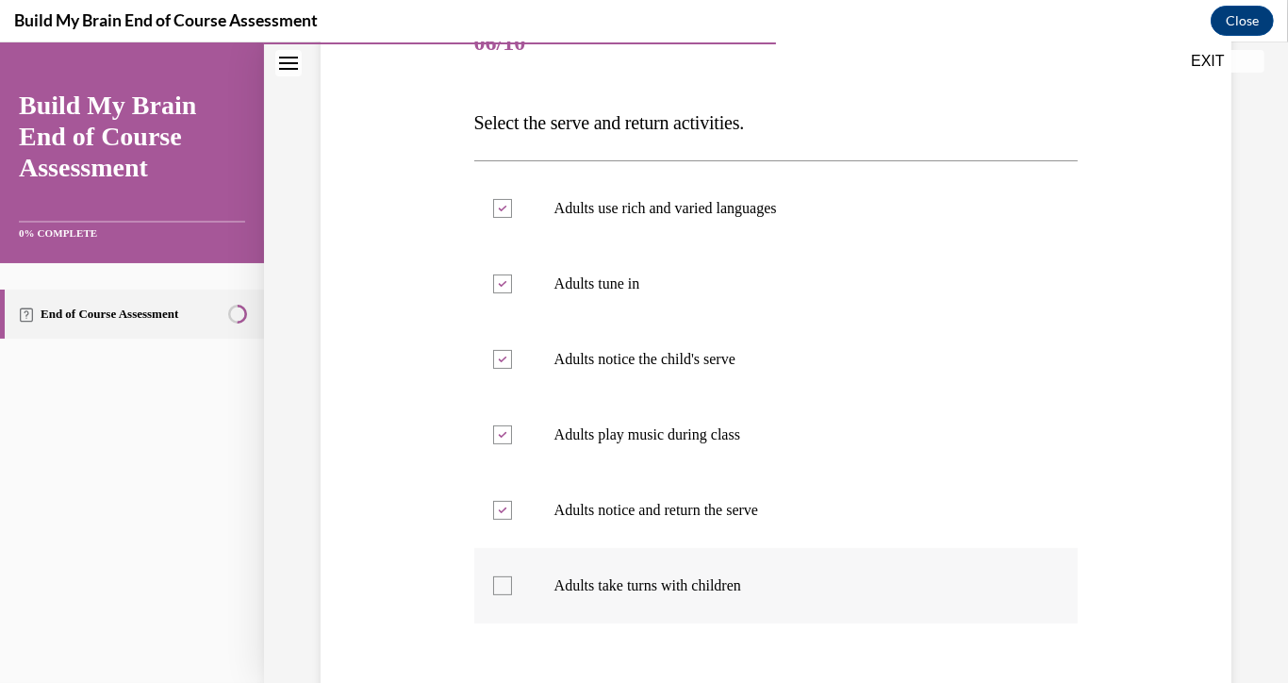
click at [504, 579] on div at bounding box center [502, 585] width 19 height 19
click at [504, 579] on input "Adults take turns with children" at bounding box center [502, 585] width 19 height 19
checkbox input "true"
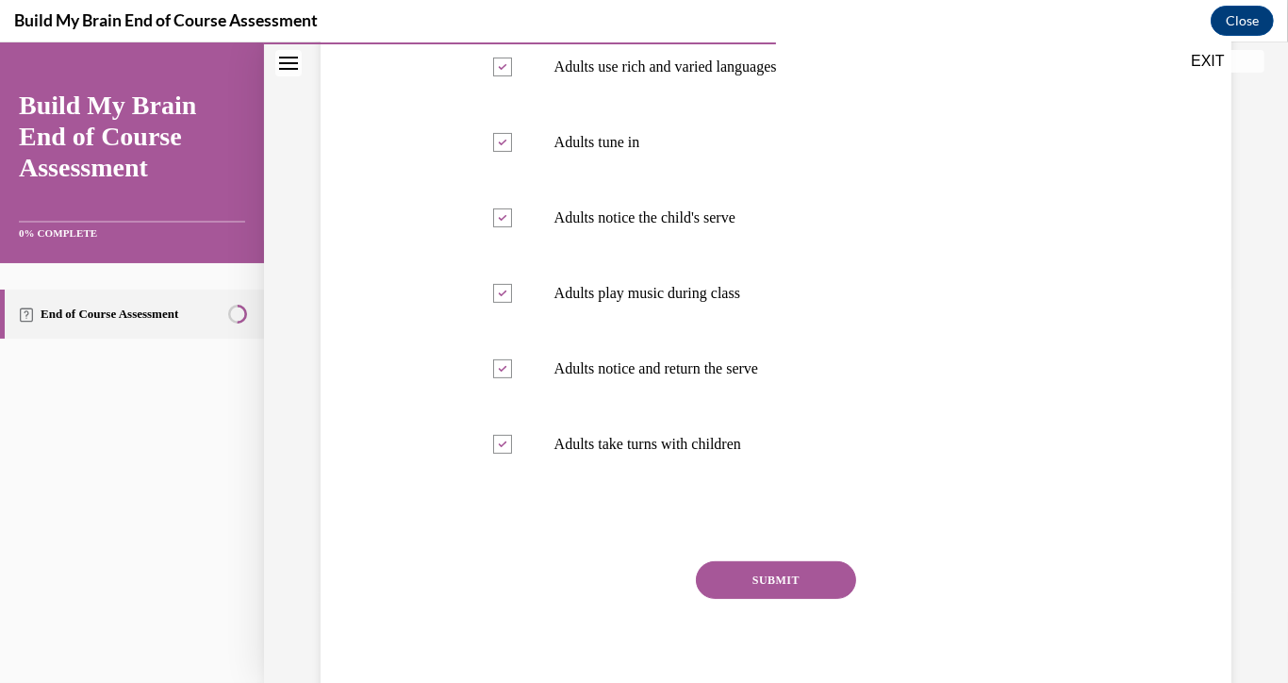
click at [756, 591] on button "SUBMIT" at bounding box center [776, 580] width 160 height 38
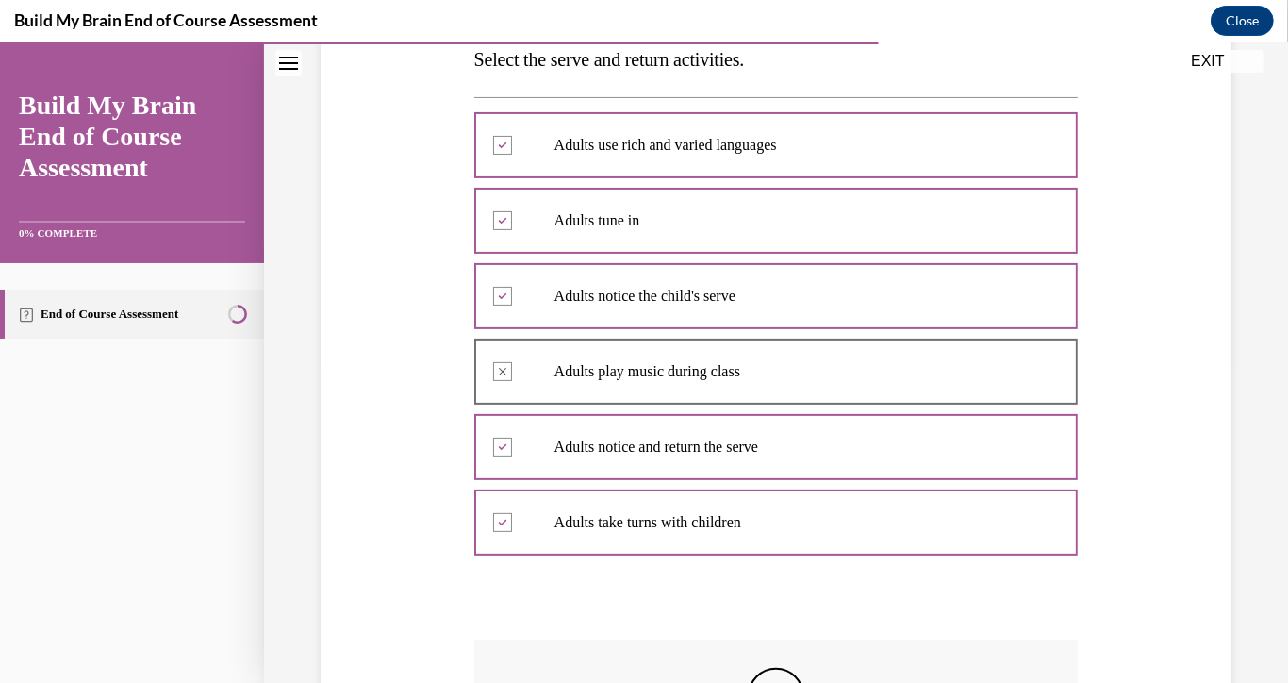
scroll to position [620, 0]
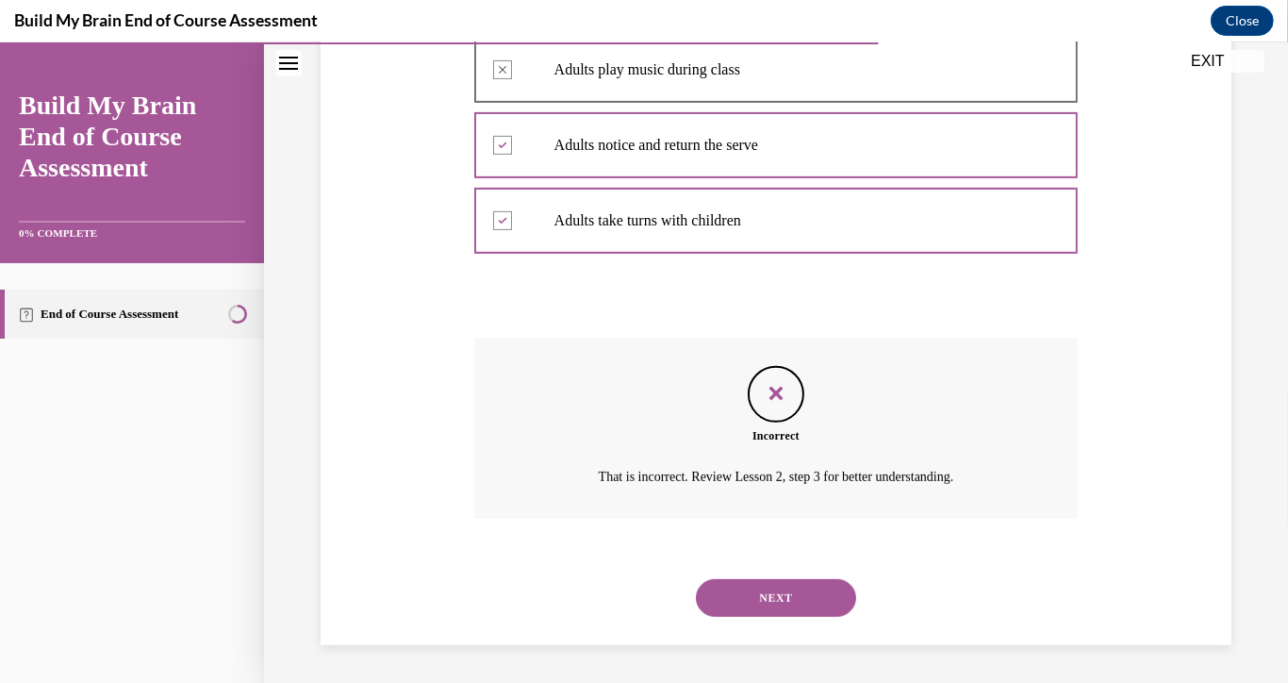
click at [777, 594] on button "NEXT" at bounding box center [776, 598] width 160 height 38
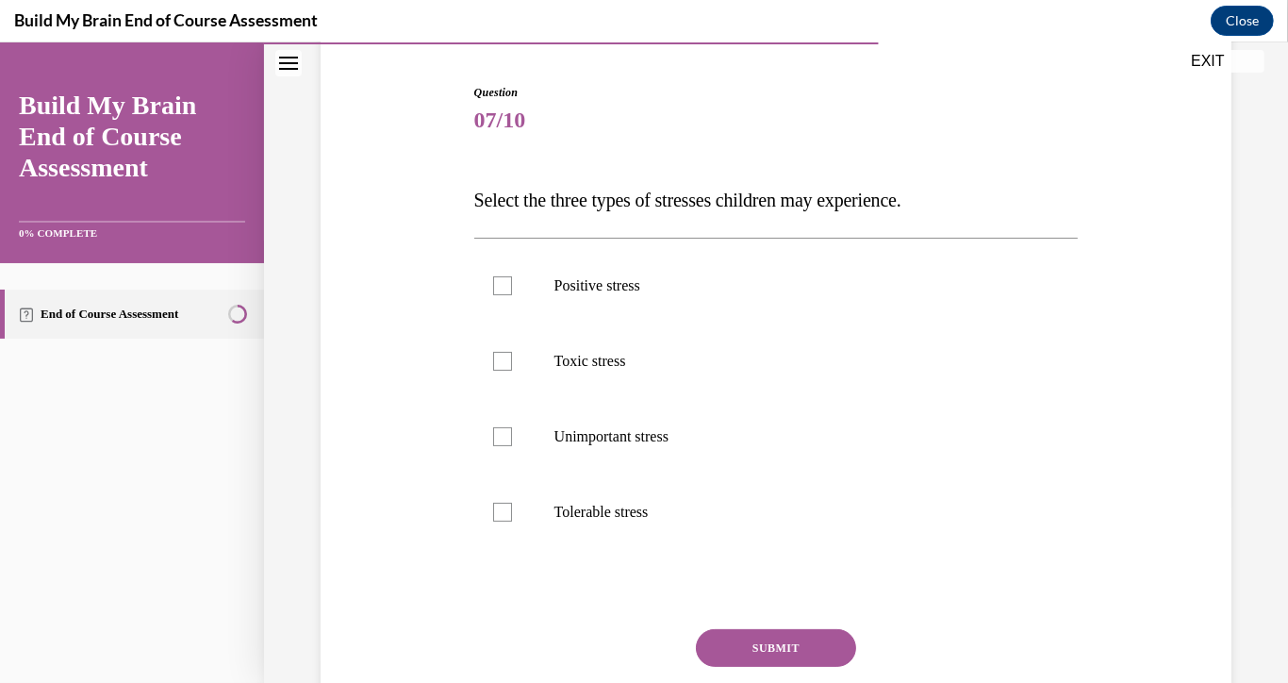
scroll to position [179, 0]
click at [505, 356] on div at bounding box center [502, 360] width 19 height 19
click at [505, 356] on input "Toxic stress" at bounding box center [502, 360] width 19 height 19
checkbox input "true"
click at [503, 291] on div at bounding box center [502, 284] width 19 height 19
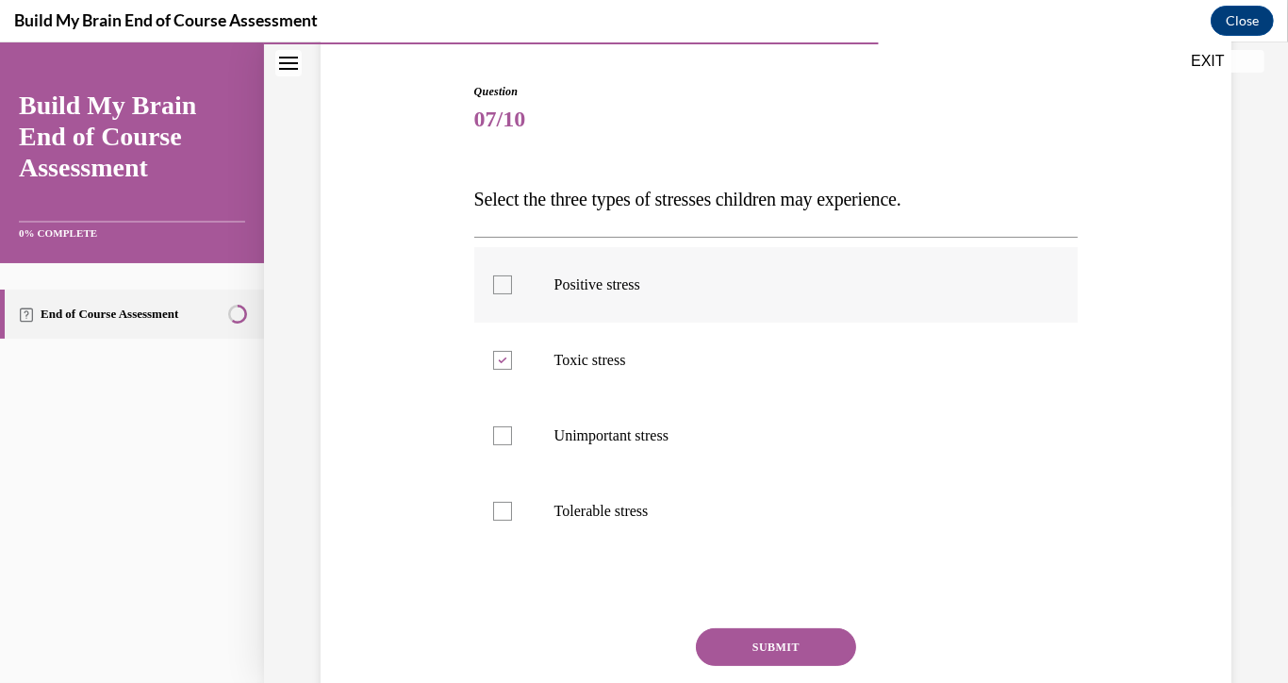
click at [503, 291] on input "Positive stress" at bounding box center [502, 284] width 19 height 19
checkbox input "true"
click at [511, 527] on label "Tolerable stress" at bounding box center [776, 510] width 604 height 75
click at [511, 520] on input "Tolerable stress" at bounding box center [502, 511] width 19 height 19
checkbox input "true"
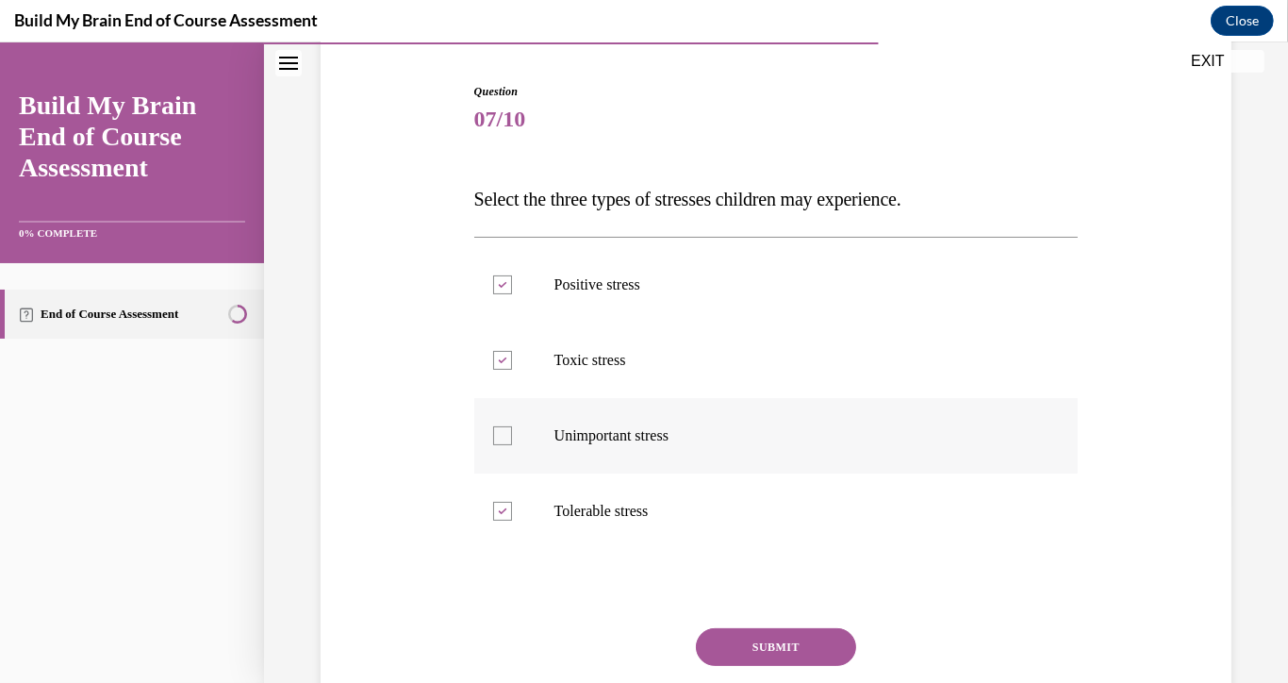
click at [486, 437] on label "Unimportant stress" at bounding box center [776, 435] width 604 height 75
click at [493, 437] on input "Unimportant stress" at bounding box center [502, 435] width 19 height 19
checkbox input "true"
click at [492, 303] on label "Positive stress" at bounding box center [776, 284] width 604 height 75
click at [493, 294] on input "Positive stress" at bounding box center [502, 284] width 19 height 19
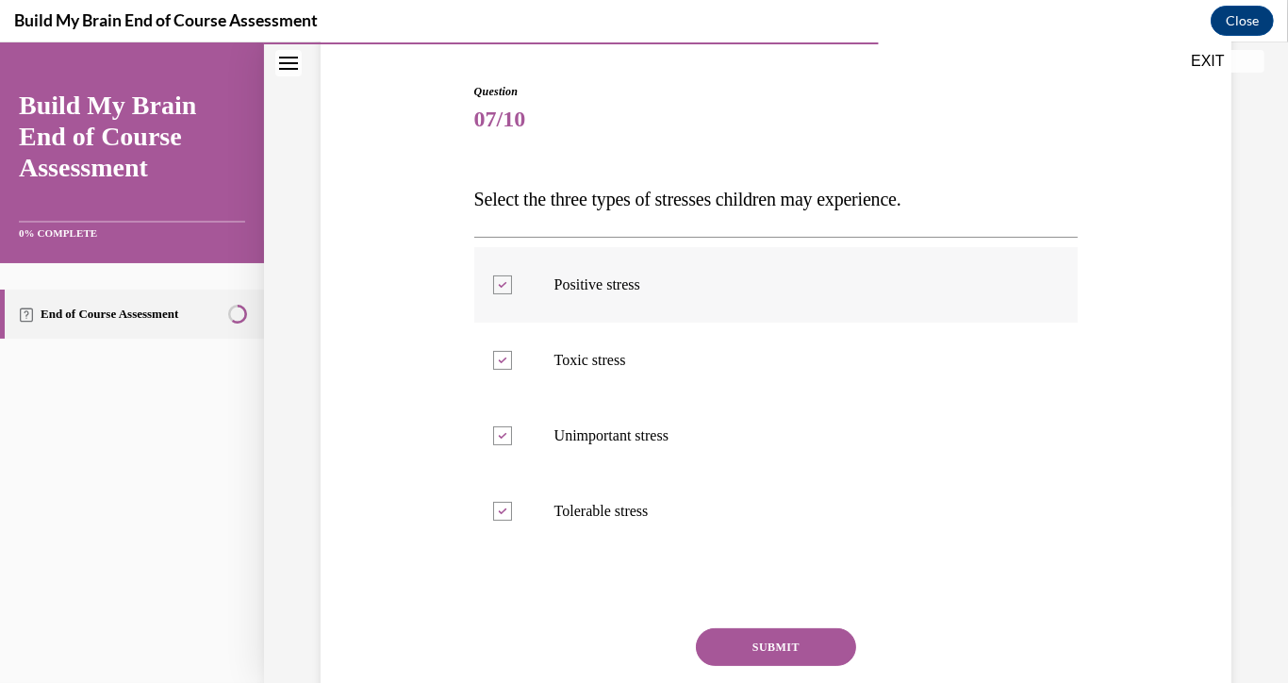
checkbox input "false"
click at [741, 673] on div "SUBMIT" at bounding box center [776, 675] width 604 height 94
click at [728, 665] on div "SUBMIT" at bounding box center [776, 675] width 604 height 94
click at [716, 652] on button "SUBMIT" at bounding box center [776, 647] width 160 height 38
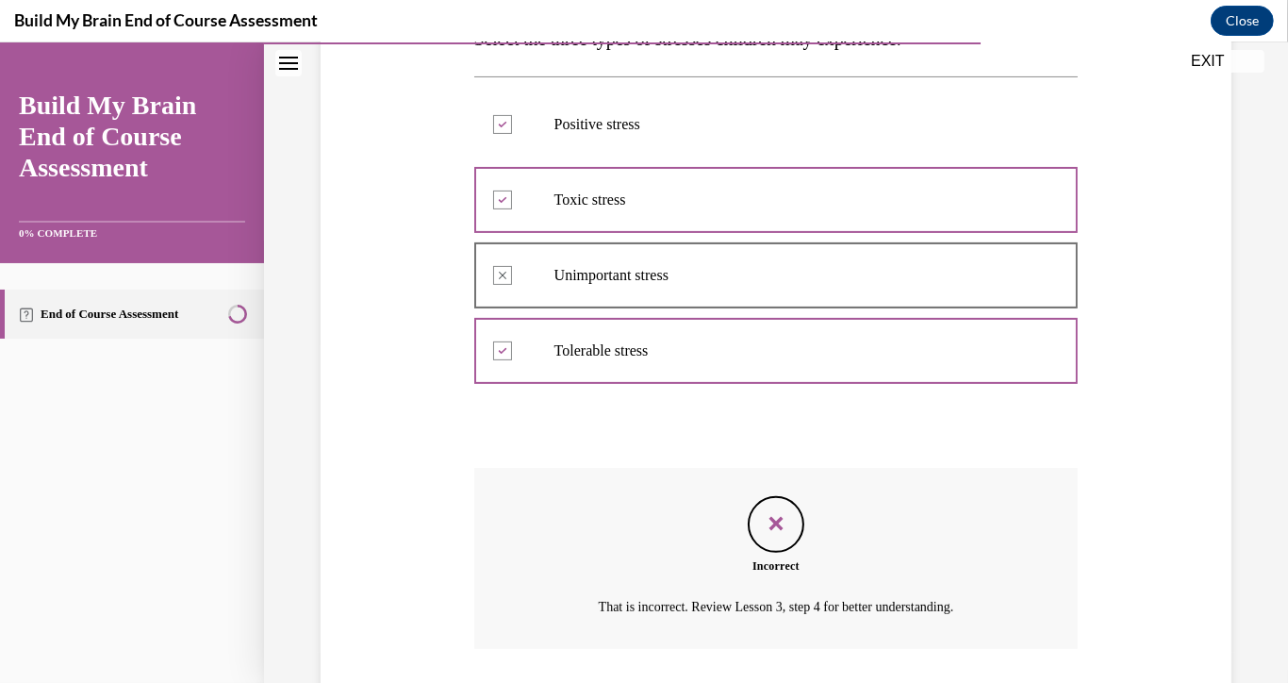
scroll to position [470, 0]
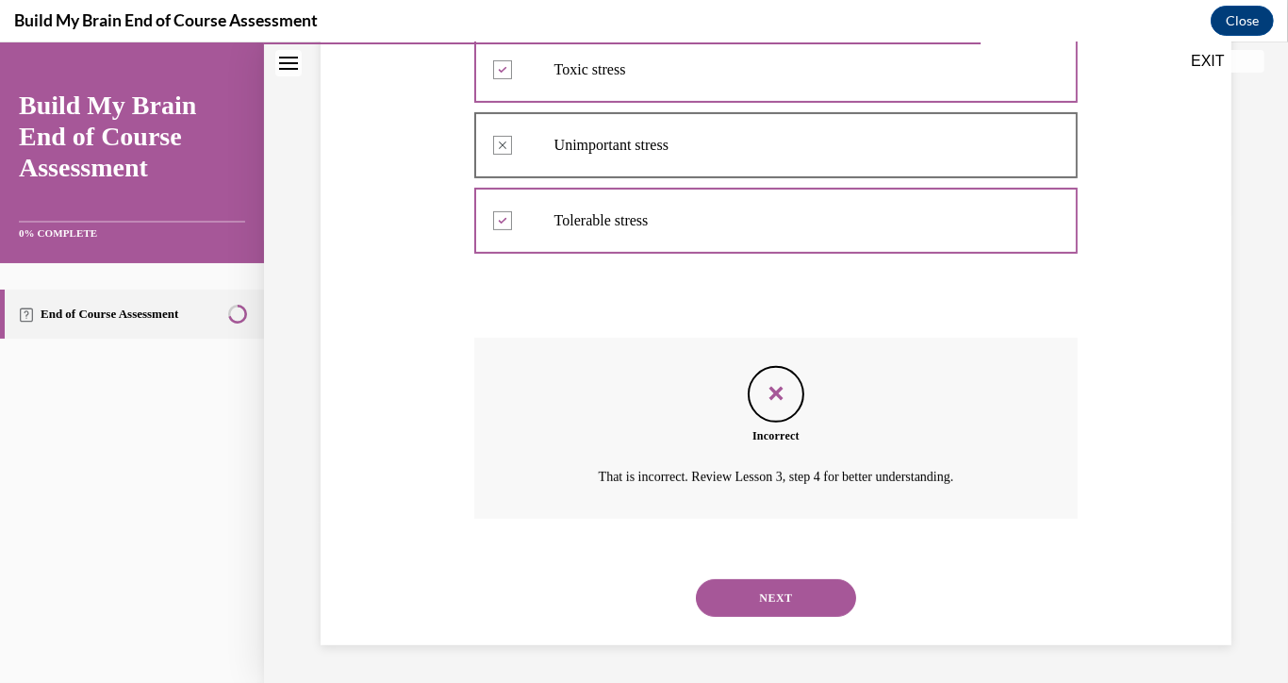
click at [764, 613] on button "NEXT" at bounding box center [776, 598] width 160 height 38
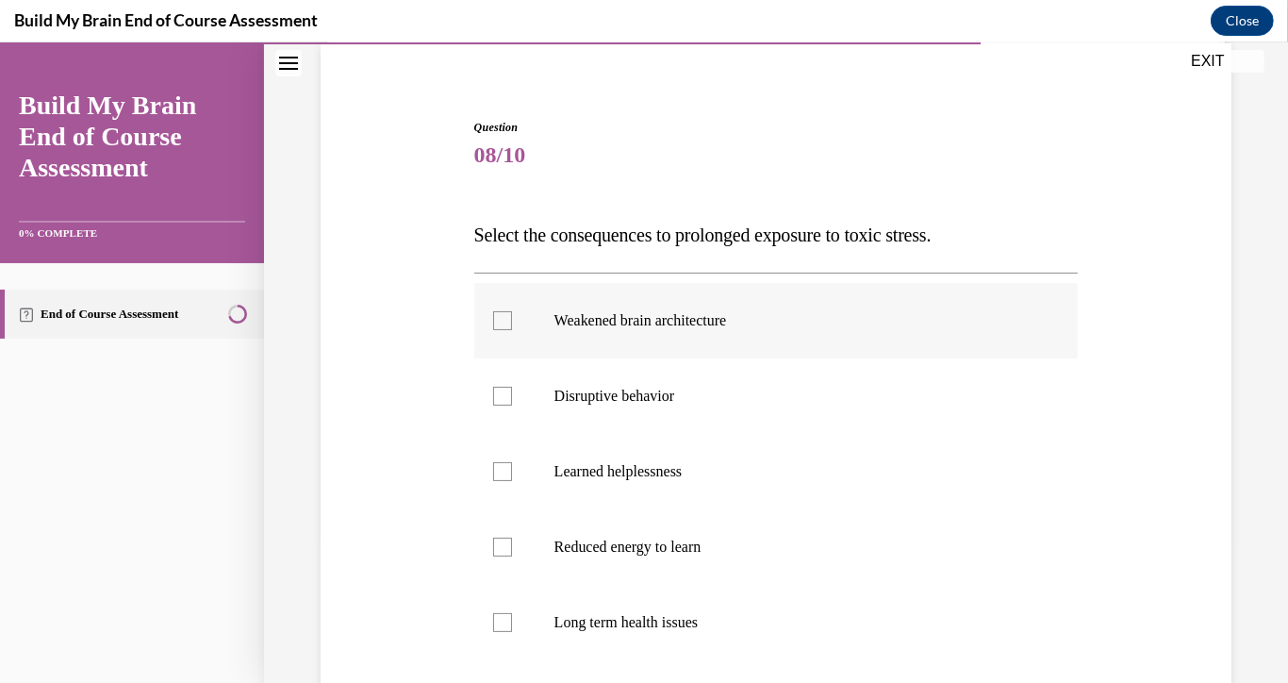
scroll to position [196, 0]
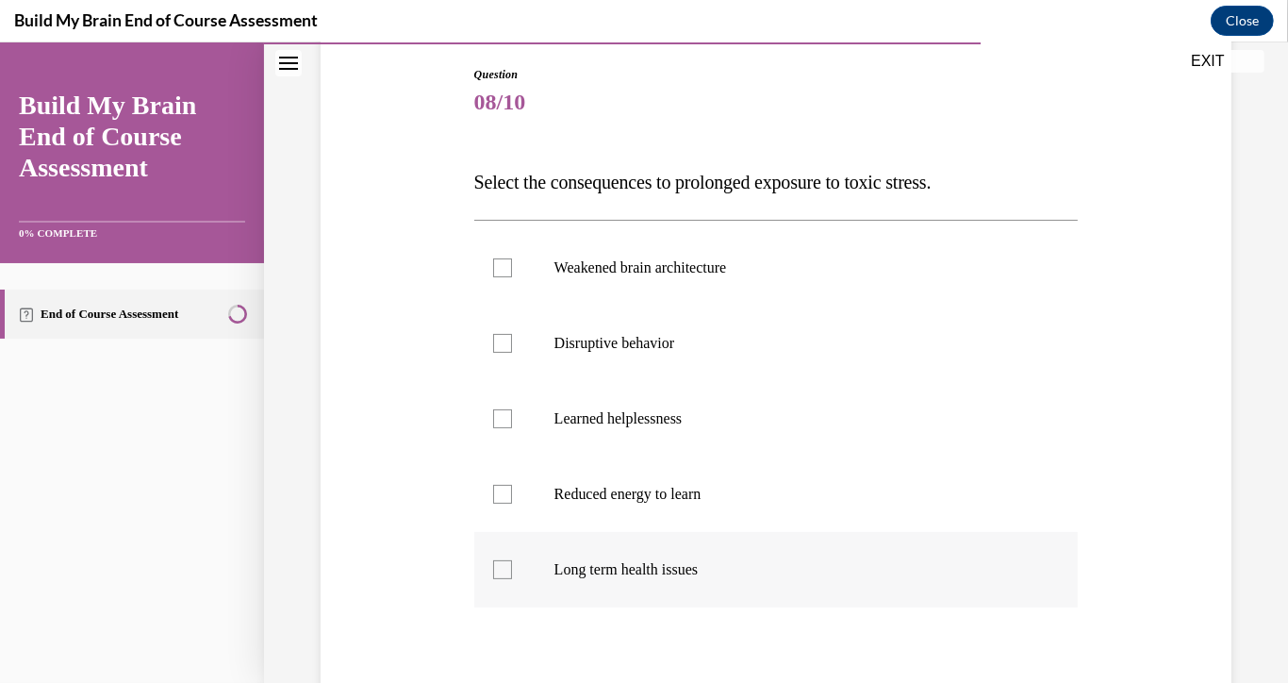
click at [512, 571] on label "Long term health issues" at bounding box center [776, 569] width 604 height 75
click at [512, 571] on input "Long term health issues" at bounding box center [502, 569] width 19 height 19
checkbox input "true"
click at [490, 525] on label "Reduced energy to learn" at bounding box center [776, 493] width 604 height 75
click at [493, 503] on input "Reduced energy to learn" at bounding box center [502, 494] width 19 height 19
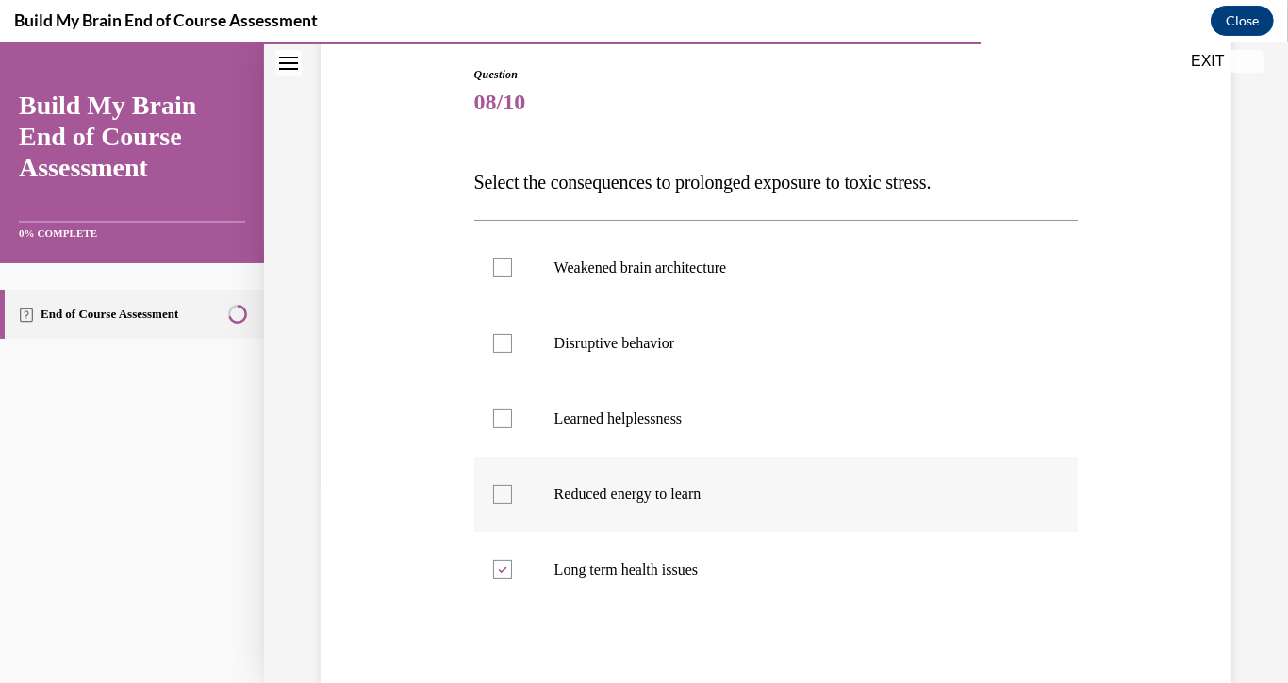
checkbox input "true"
click at [498, 404] on label "Learned helplessness" at bounding box center [776, 418] width 604 height 75
click at [498, 409] on input "Learned helplessness" at bounding box center [502, 418] width 19 height 19
checkbox input "true"
click at [502, 337] on div at bounding box center [502, 343] width 19 height 19
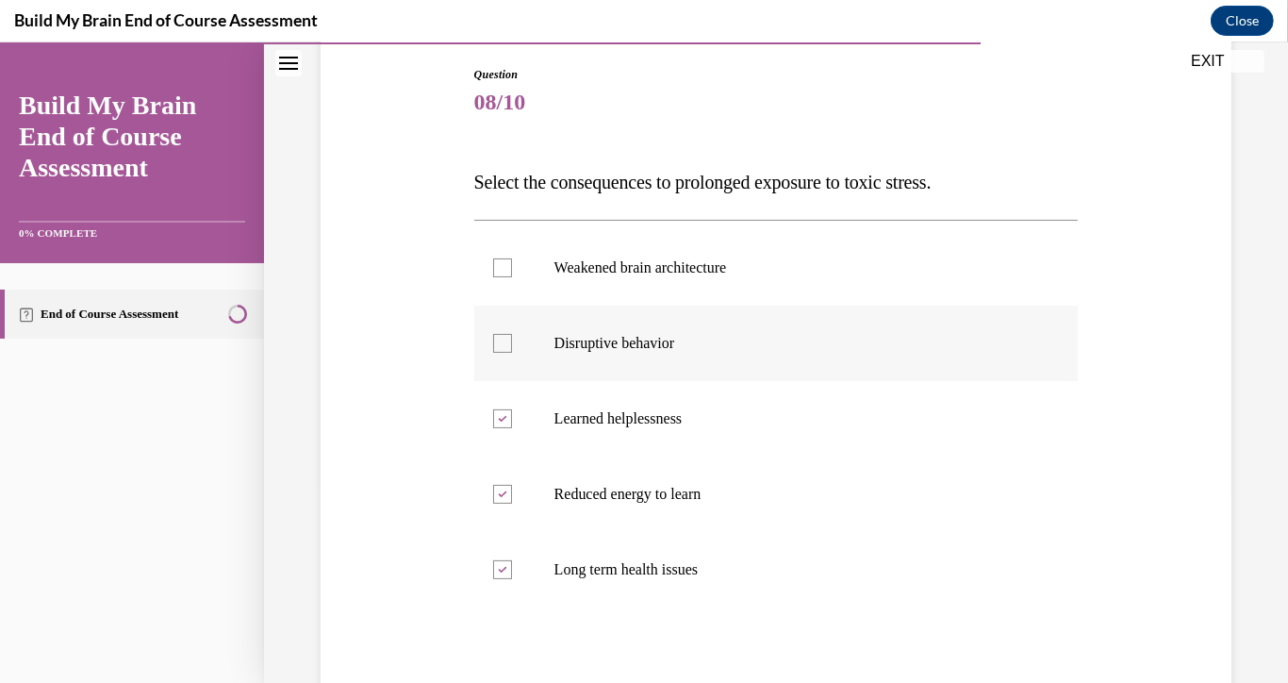
click at [502, 337] on input "Disruptive behavior" at bounding box center [502, 343] width 19 height 19
checkbox input "true"
click at [493, 272] on div at bounding box center [502, 267] width 19 height 19
click at [493, 272] on input "Weakened brain architecture" at bounding box center [502, 267] width 19 height 19
checkbox input "true"
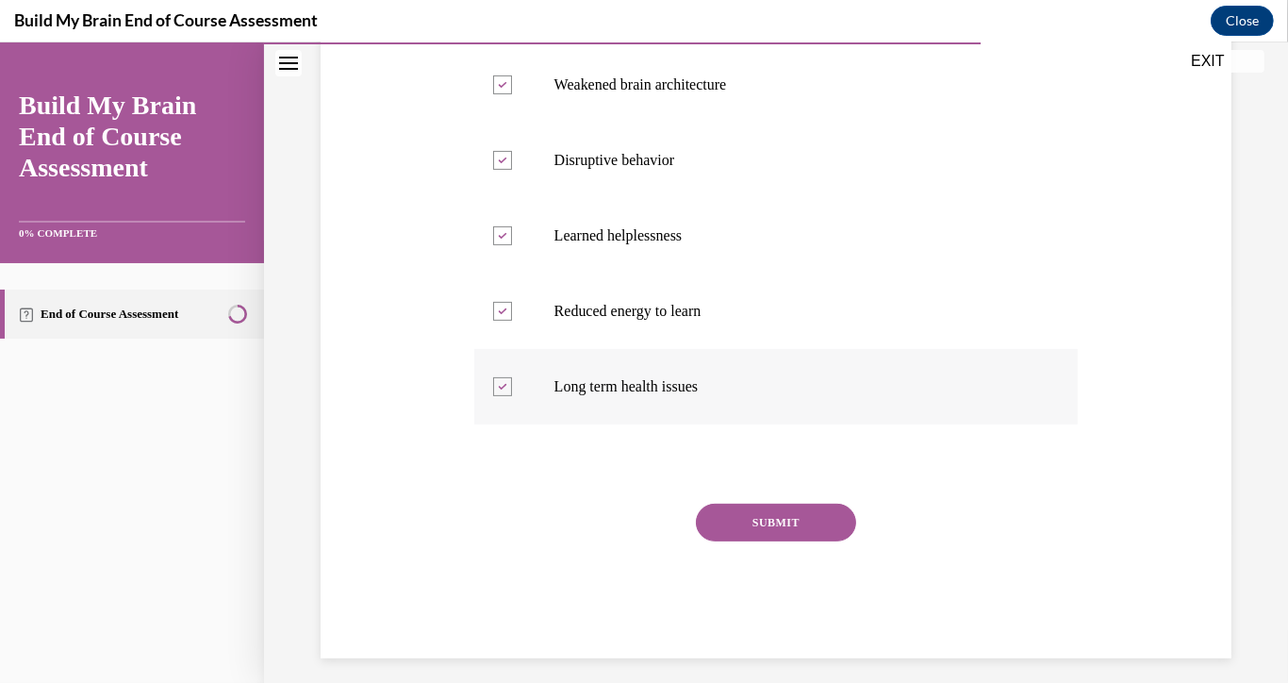
scroll to position [380, 0]
click at [729, 540] on div "SUBMIT" at bounding box center [776, 550] width 604 height 94
click at [725, 535] on button "SUBMIT" at bounding box center [776, 522] width 160 height 38
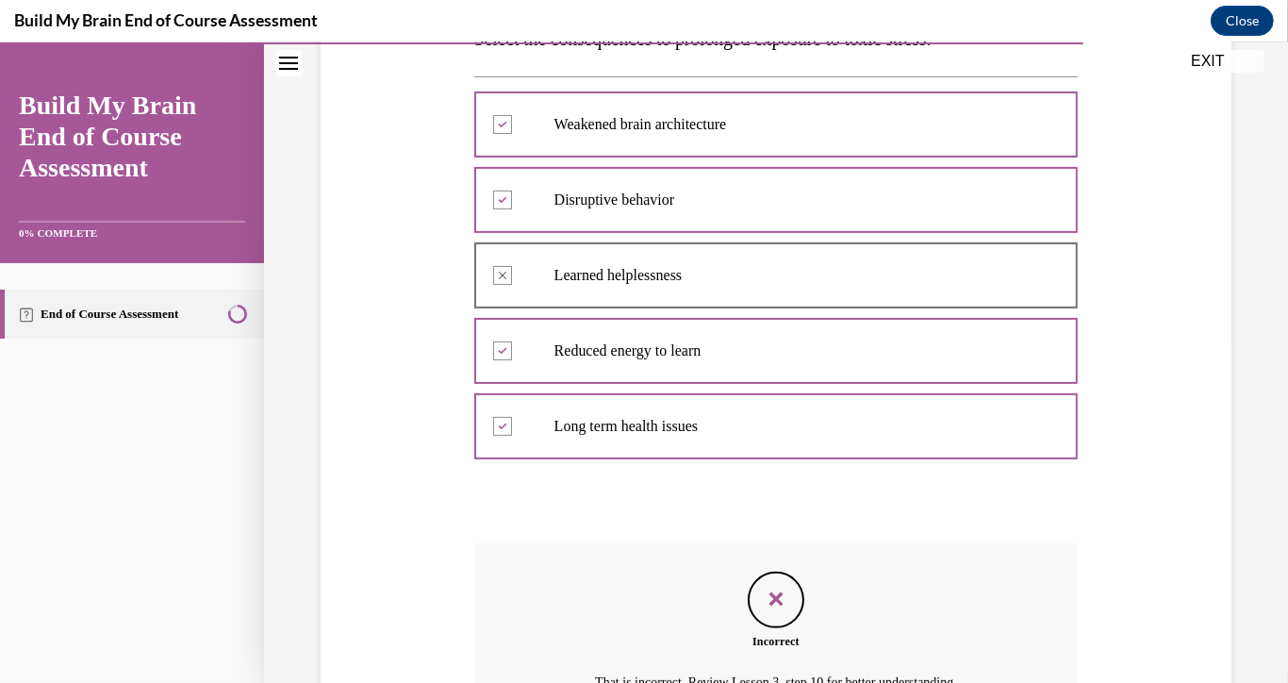
scroll to position [453, 0]
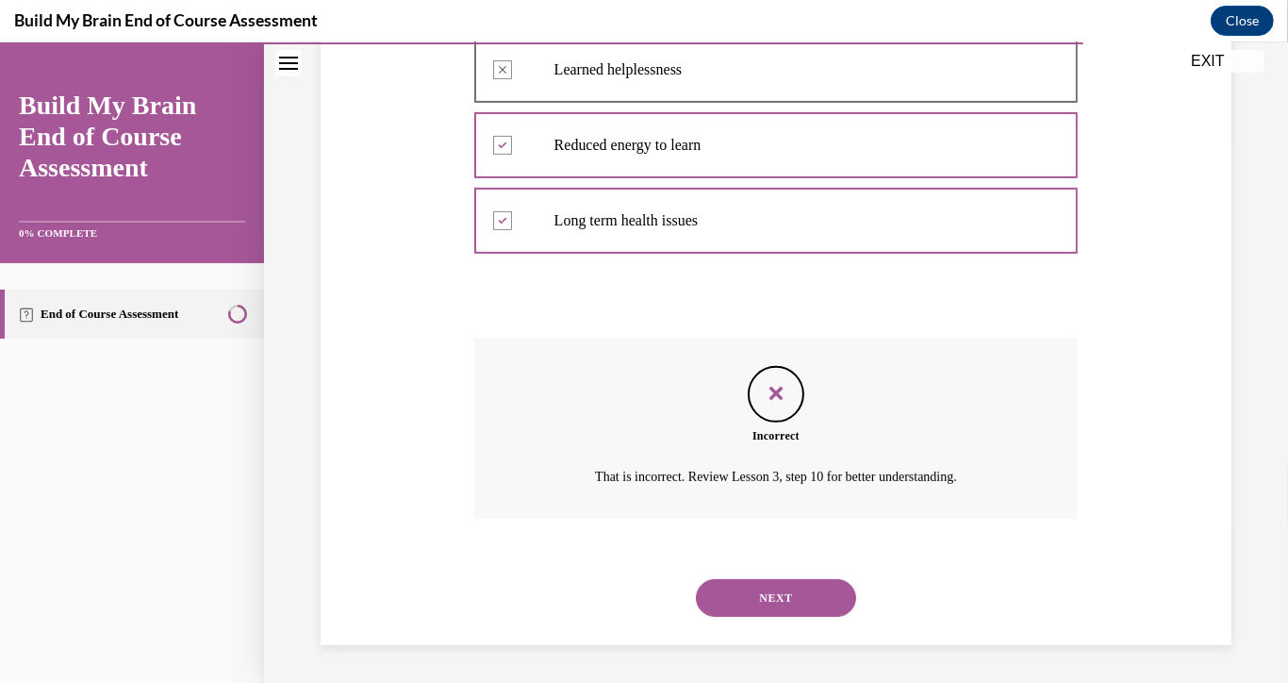
click at [743, 610] on button "NEXT" at bounding box center [776, 598] width 160 height 38
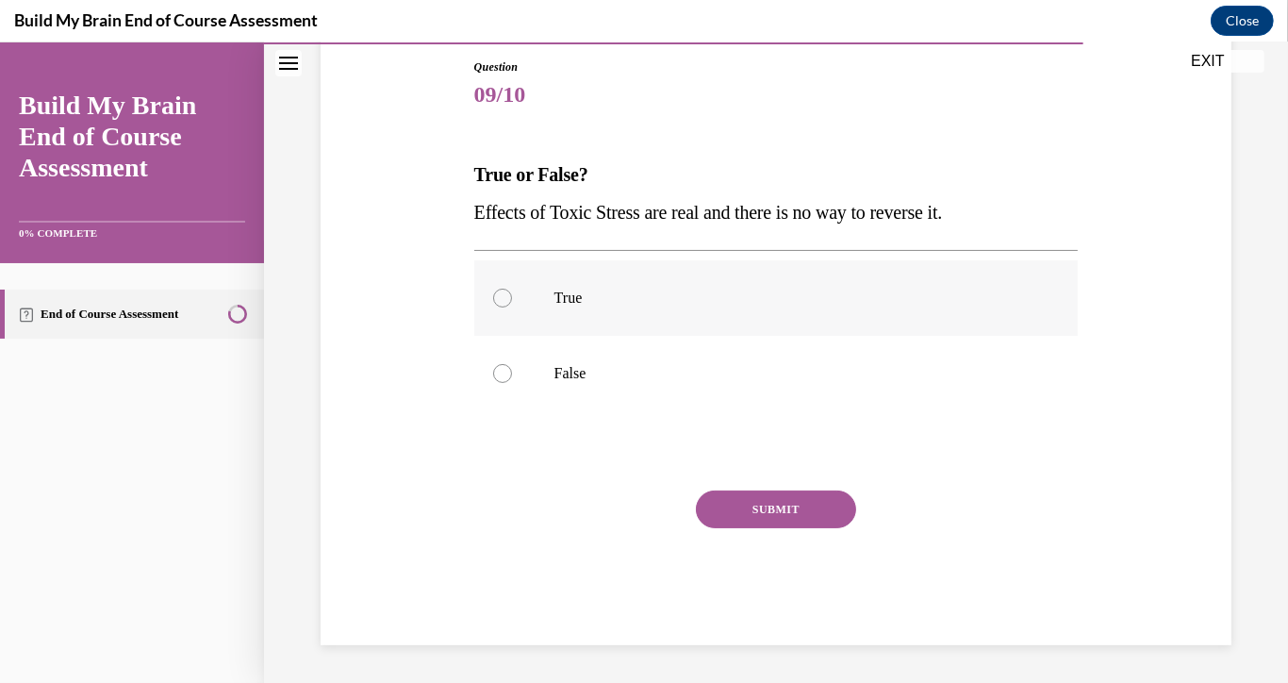
click at [587, 309] on label "True" at bounding box center [776, 297] width 604 height 75
click at [512, 307] on input "True" at bounding box center [502, 297] width 19 height 19
radio input "true"
click at [592, 364] on p "False" at bounding box center [792, 373] width 477 height 19
click at [512, 364] on input "False" at bounding box center [502, 373] width 19 height 19
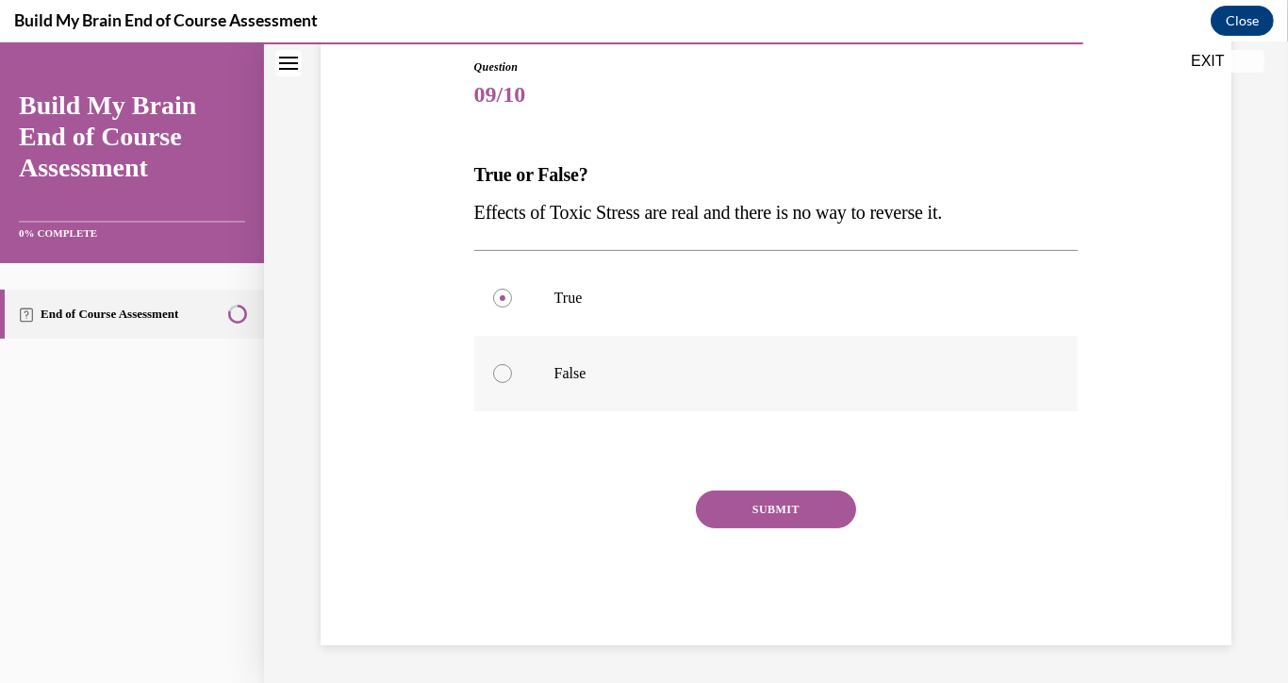
radio input "true"
click at [704, 515] on button "SUBMIT" at bounding box center [776, 509] width 160 height 38
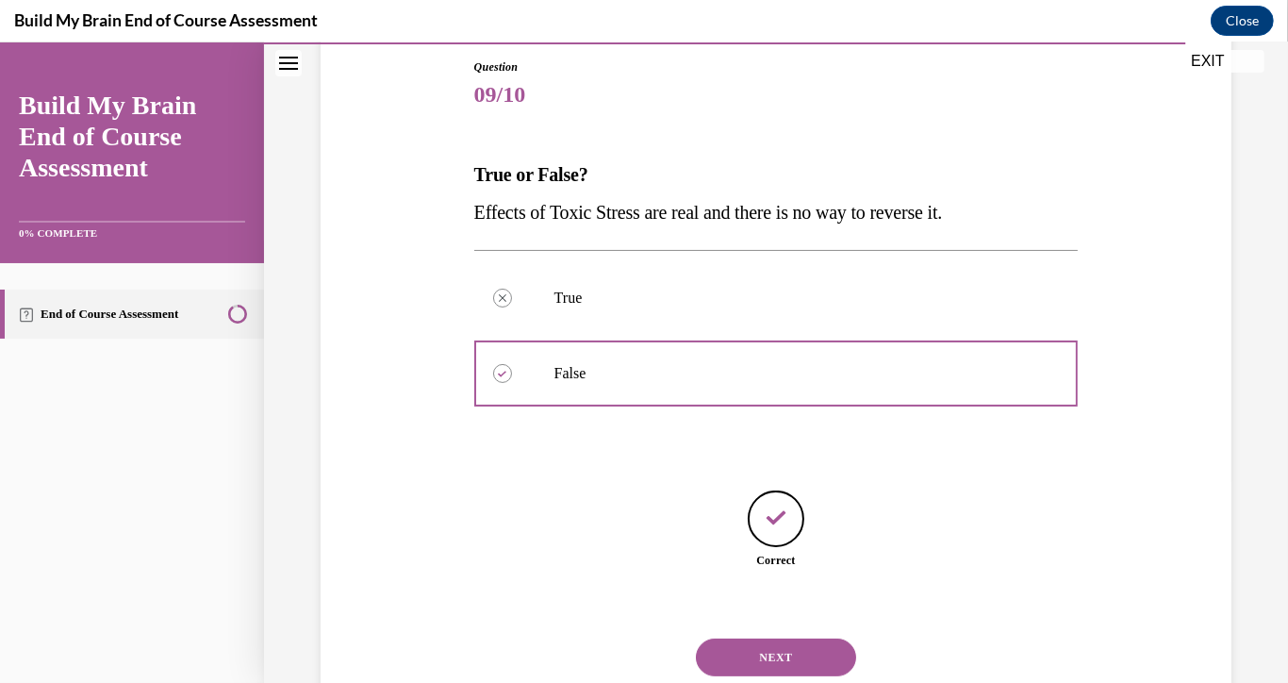
scroll to position [264, 0]
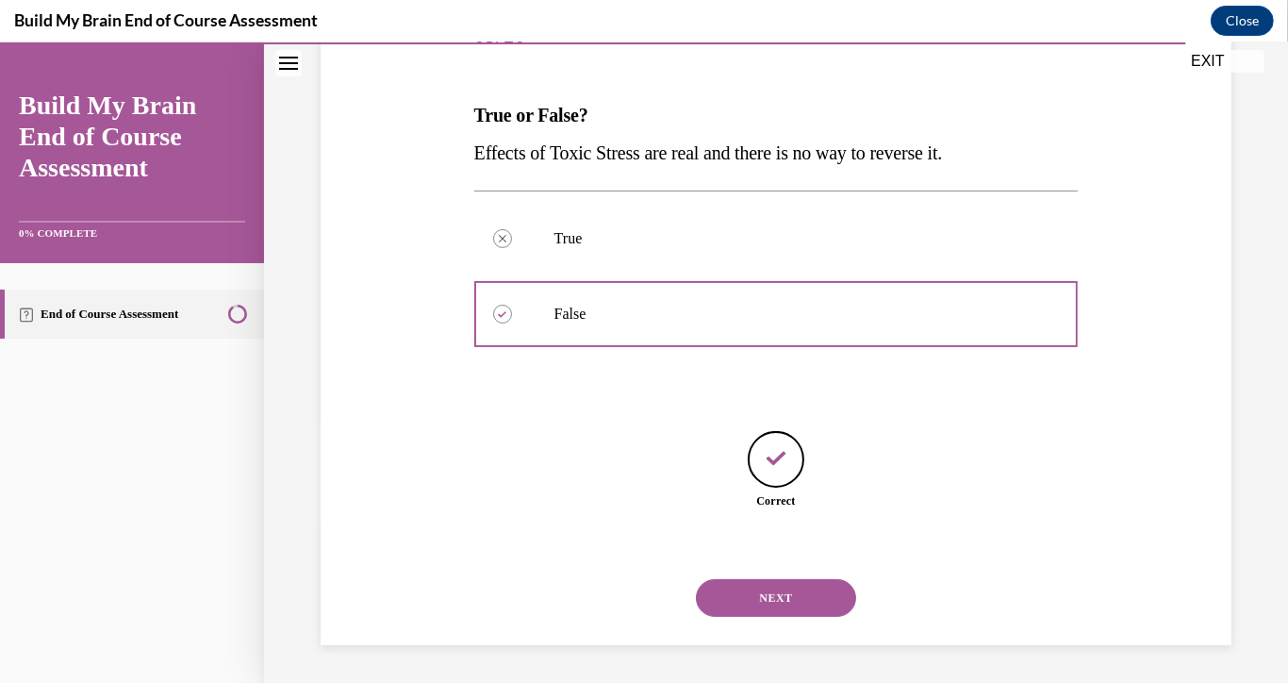
click at [736, 618] on div "NEXT" at bounding box center [776, 597] width 604 height 75
click at [714, 596] on button "NEXT" at bounding box center [776, 598] width 160 height 38
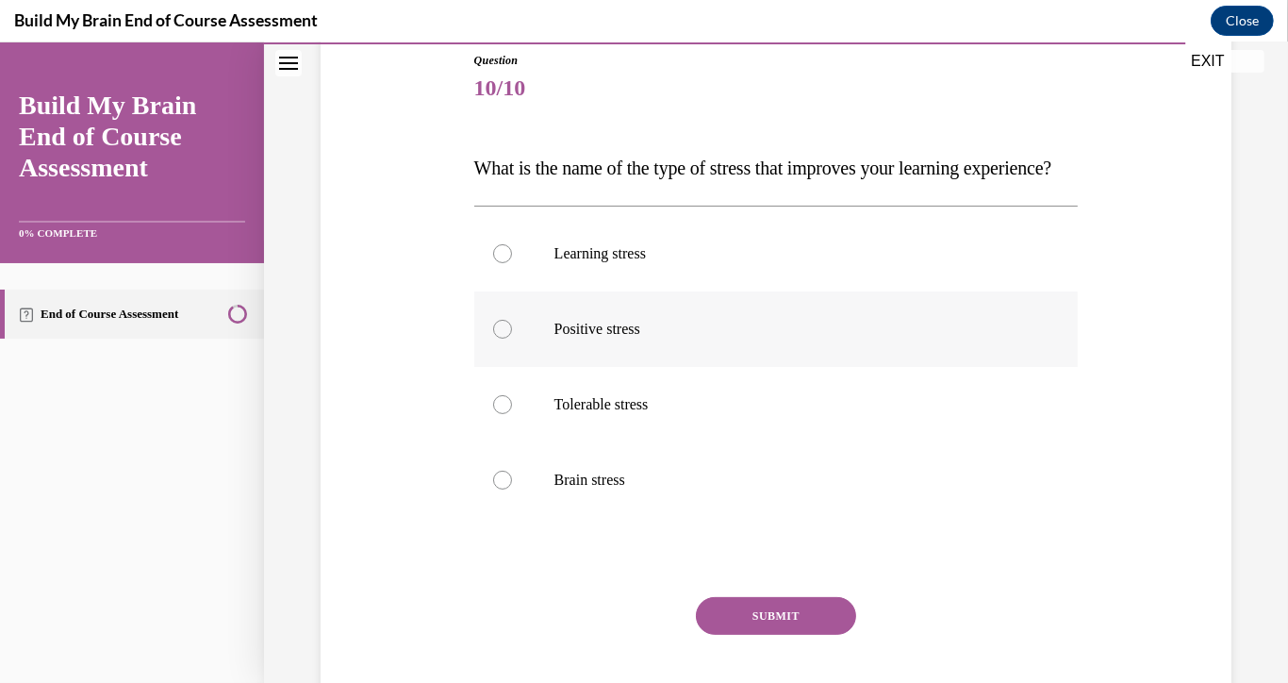
click at [591, 367] on label "Positive stress" at bounding box center [776, 328] width 604 height 75
click at [512, 338] on input "Positive stress" at bounding box center [502, 329] width 19 height 19
radio input "true"
click at [730, 635] on button "SUBMIT" at bounding box center [776, 616] width 160 height 38
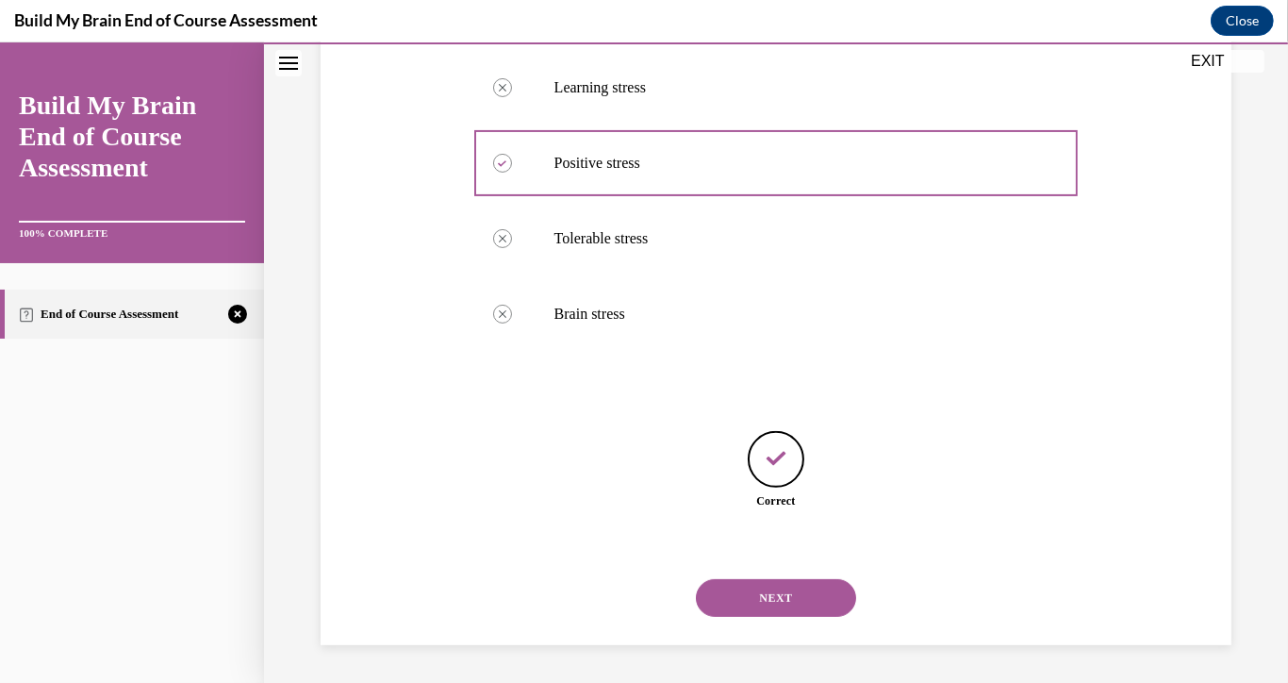
scroll to position [415, 0]
click at [751, 631] on div "NEXT" at bounding box center [776, 597] width 604 height 75
click at [721, 598] on button "NEXT" at bounding box center [776, 598] width 160 height 38
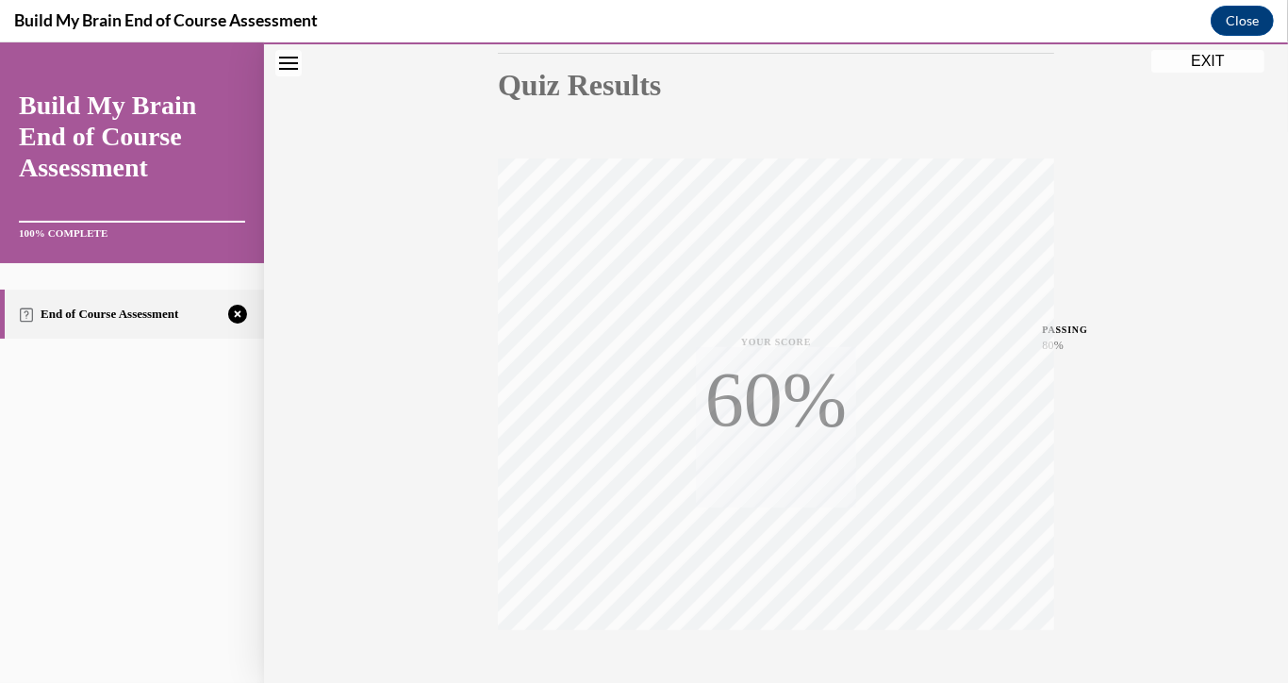
scroll to position [326, 0]
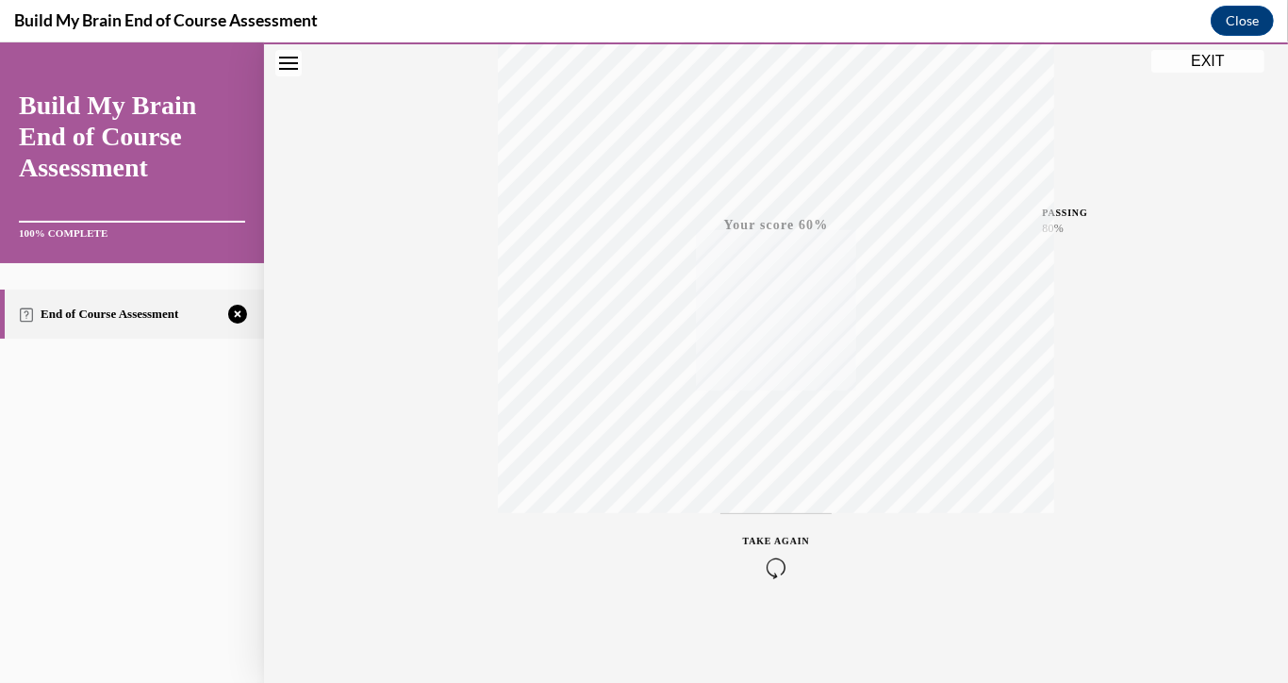
click at [789, 539] on span "TAKE AGAIN" at bounding box center [776, 541] width 67 height 10
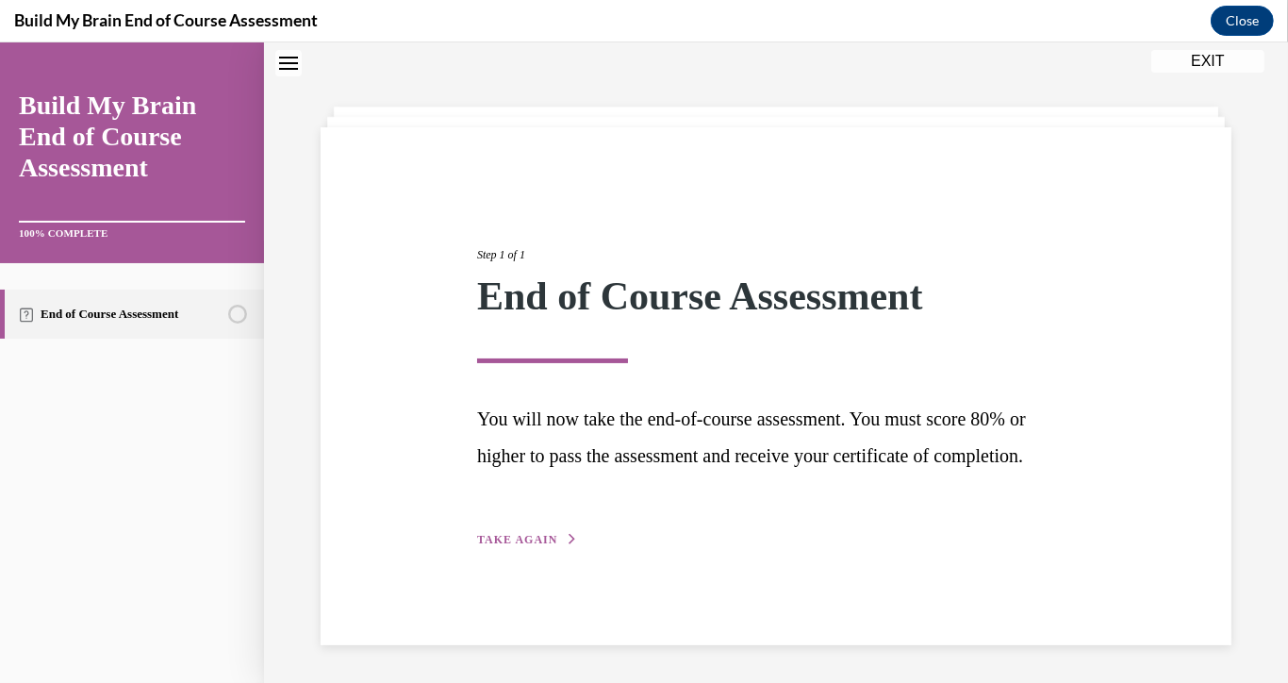
click at [553, 548] on button "TAKE AGAIN" at bounding box center [527, 539] width 101 height 17
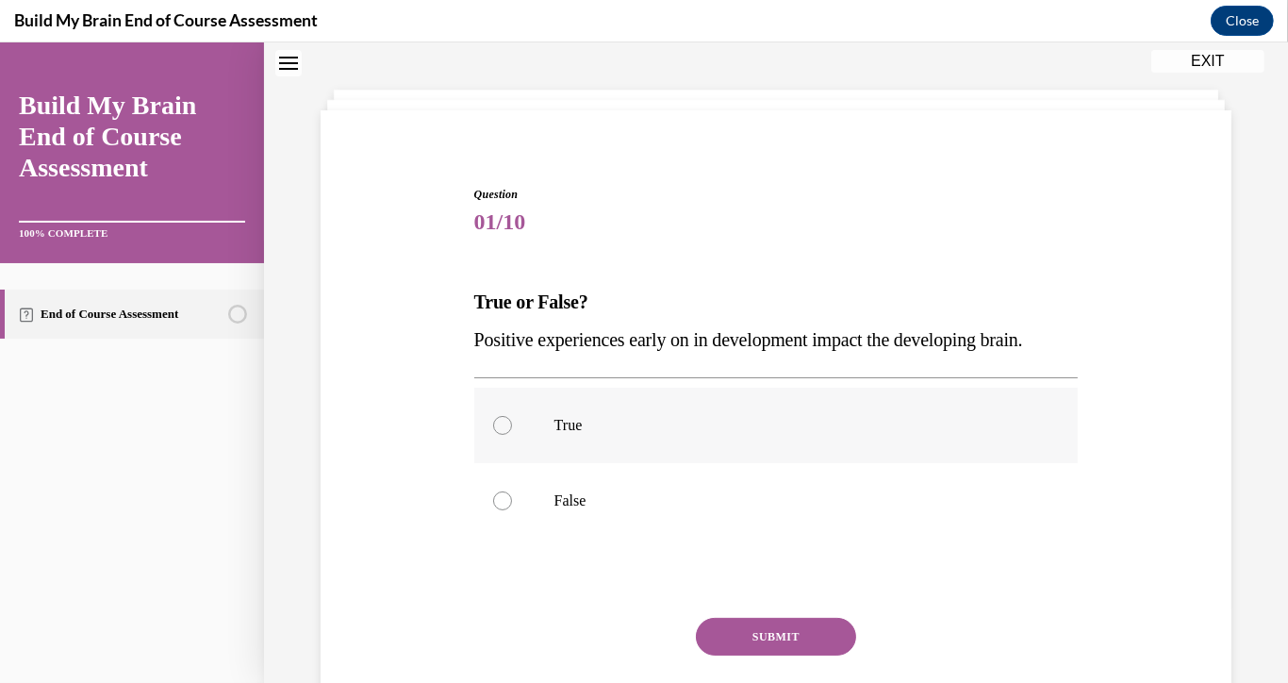
click at [577, 435] on p "True" at bounding box center [792, 425] width 477 height 19
click at [512, 435] on input "True" at bounding box center [502, 425] width 19 height 19
radio input "true"
click at [747, 655] on button "SUBMIT" at bounding box center [776, 637] width 160 height 38
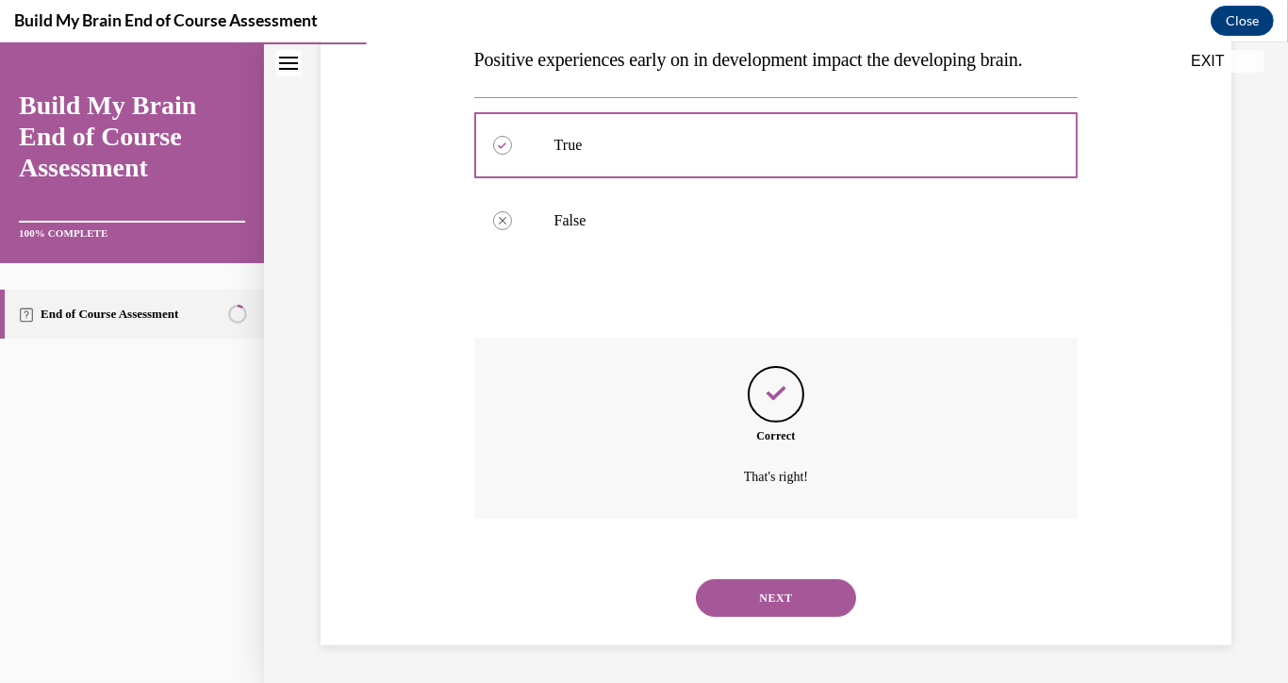
scroll to position [394, 0]
click at [732, 602] on button "NEXT" at bounding box center [776, 598] width 160 height 38
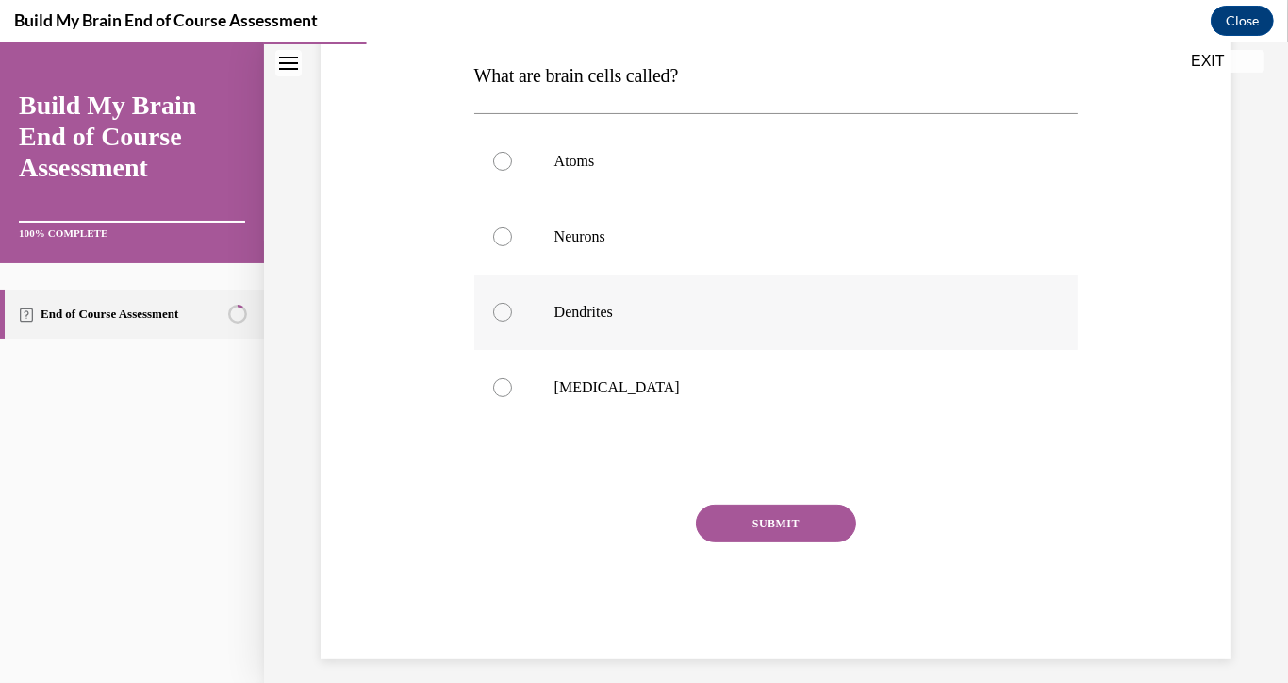
scroll to position [313, 0]
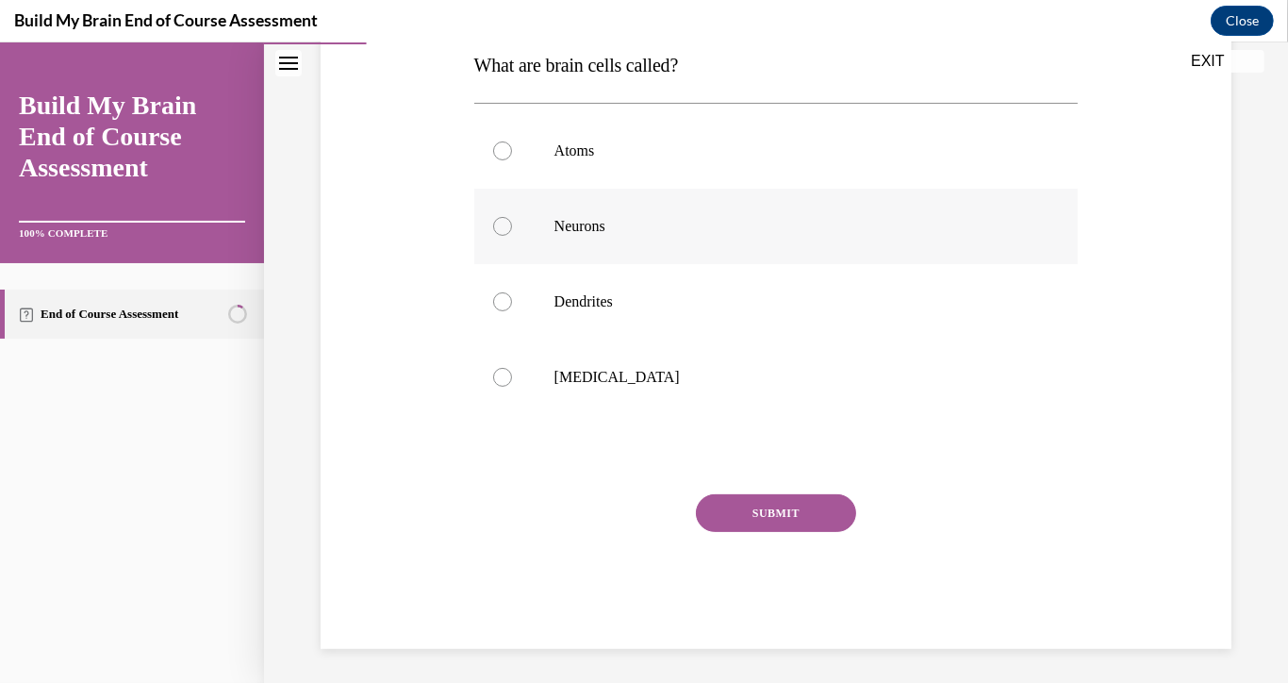
click at [563, 223] on p "Neurons" at bounding box center [792, 226] width 477 height 19
click at [512, 223] on input "Neurons" at bounding box center [502, 226] width 19 height 19
radio input "true"
click at [739, 500] on button "SUBMIT" at bounding box center [776, 513] width 160 height 38
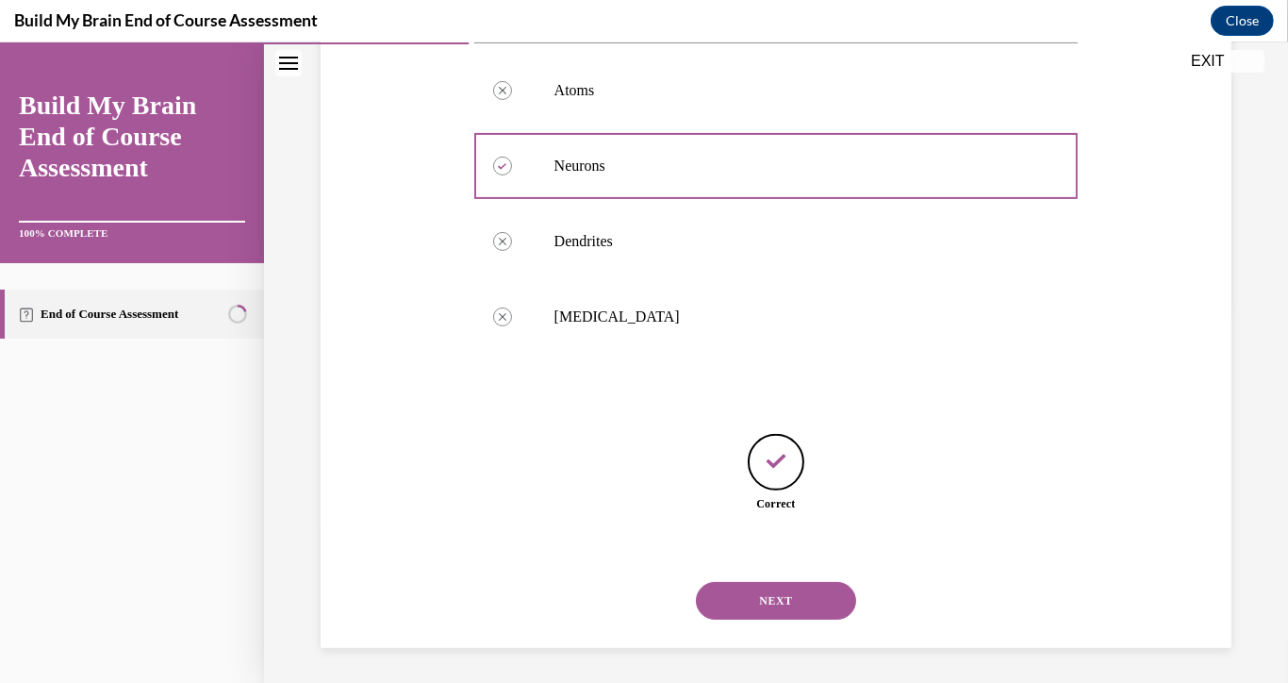
scroll to position [377, 0]
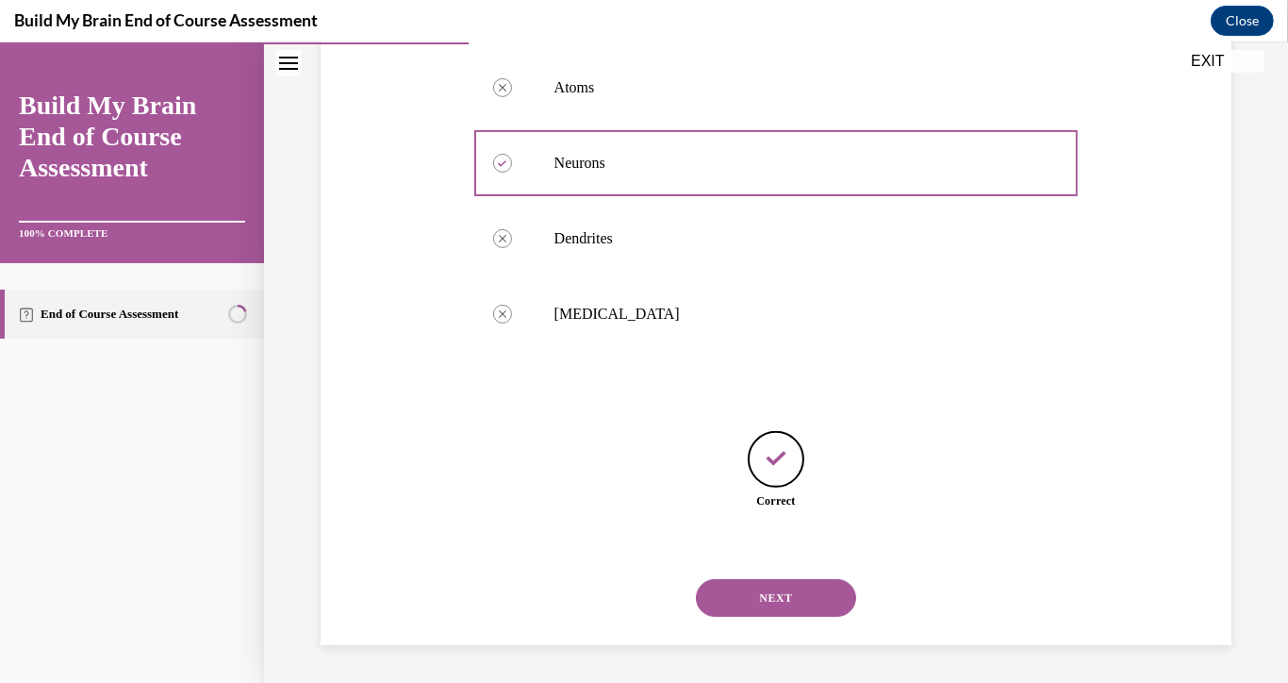
click at [754, 590] on button "NEXT" at bounding box center [776, 598] width 160 height 38
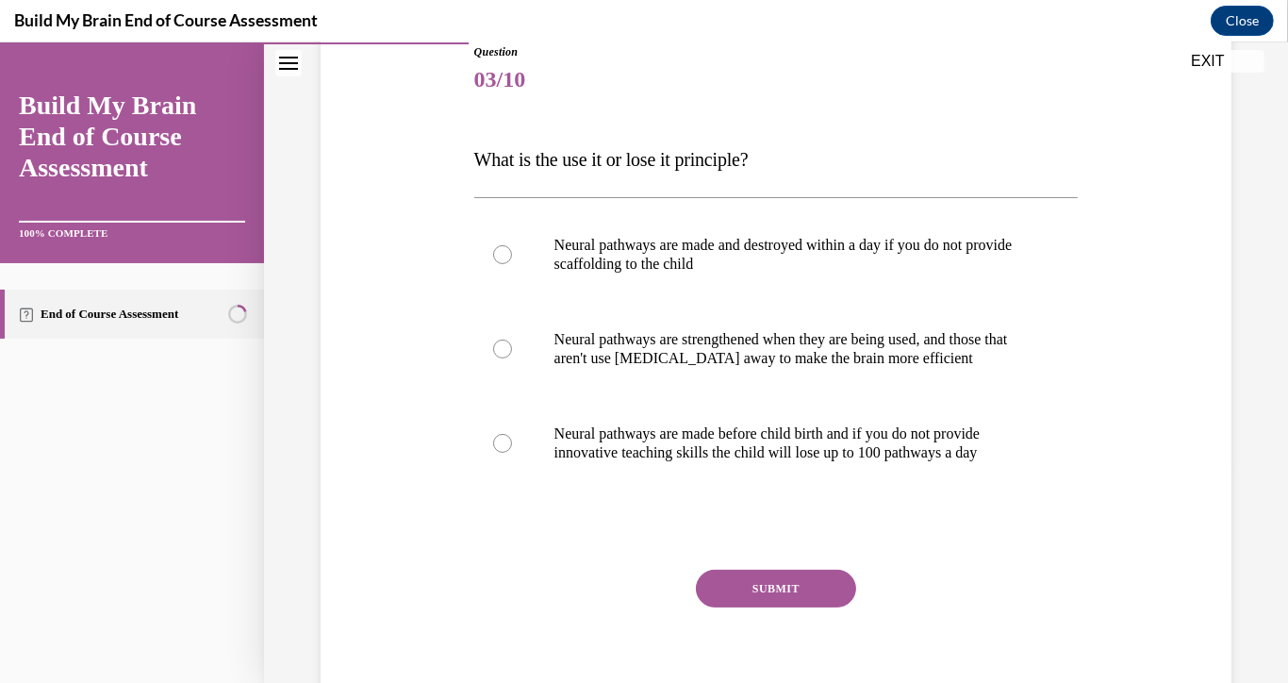
scroll to position [219, 0]
click at [583, 345] on p "Neural pathways are strengthened when they are being used, and those that aren'…" at bounding box center [792, 349] width 477 height 38
click at [512, 345] on input "Neural pathways are strengthened when they are being used, and those that aren'…" at bounding box center [502, 348] width 19 height 19
radio input "true"
click at [779, 581] on button "SUBMIT" at bounding box center [776, 588] width 160 height 38
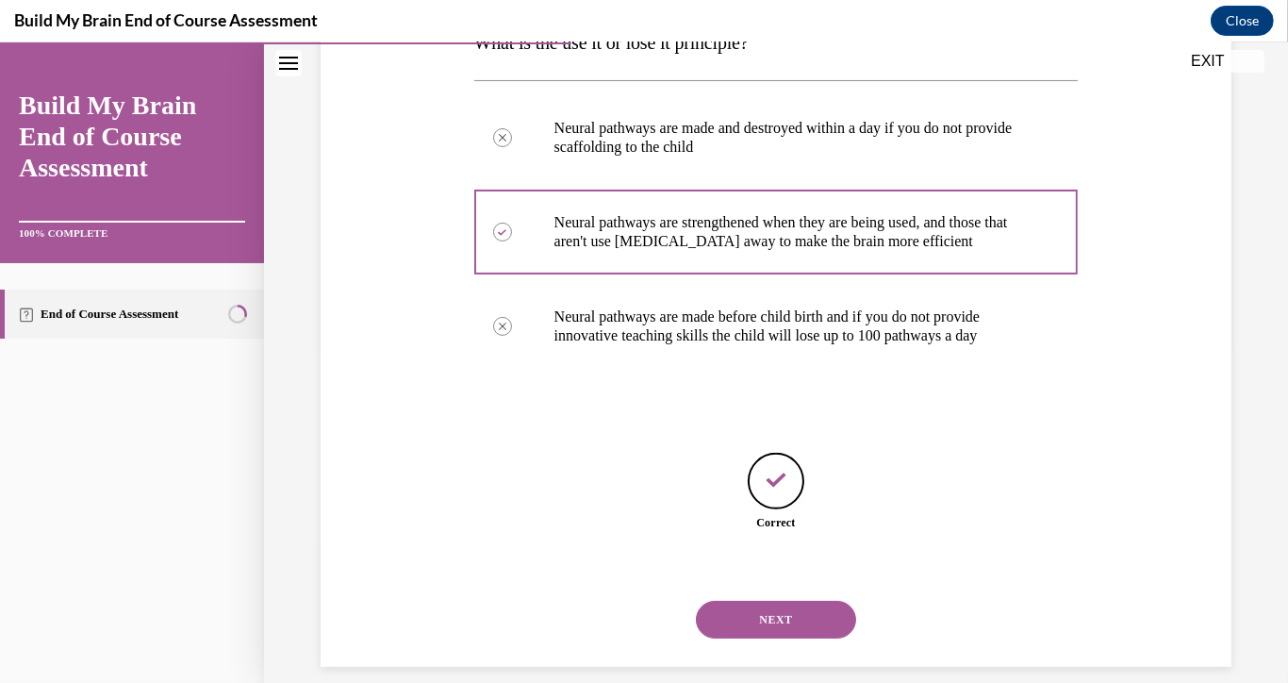
scroll to position [357, 0]
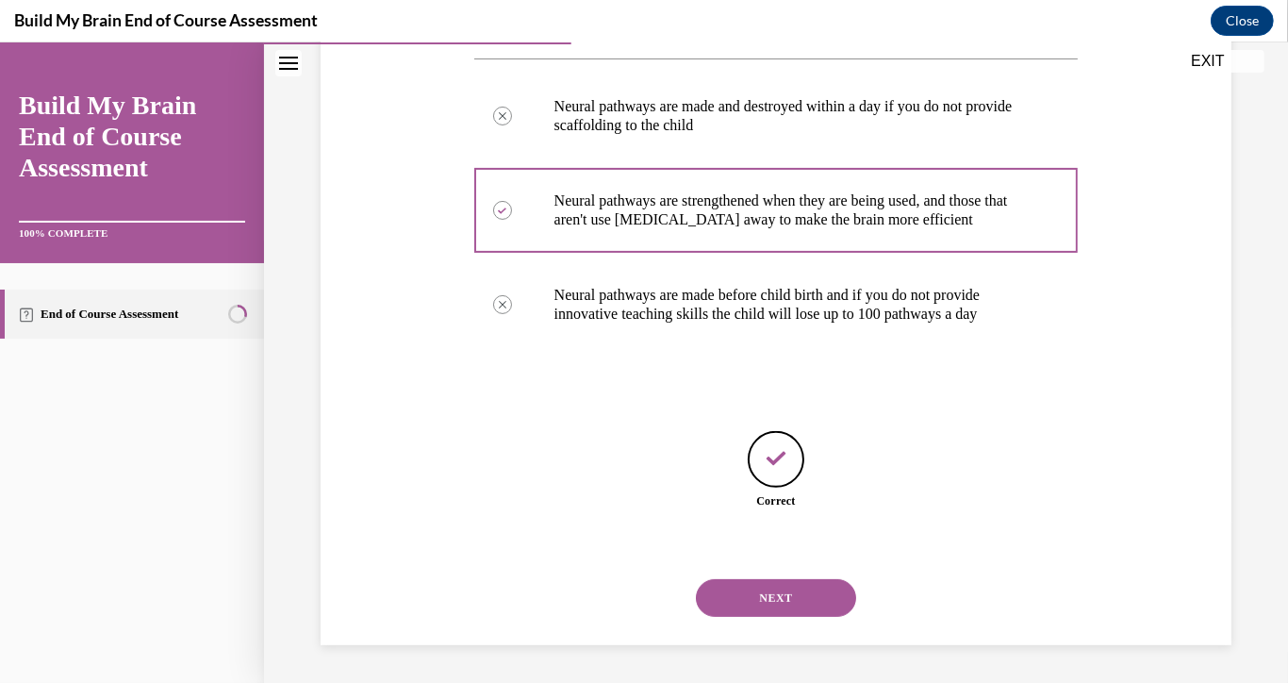
click at [742, 594] on button "NEXT" at bounding box center [776, 598] width 160 height 38
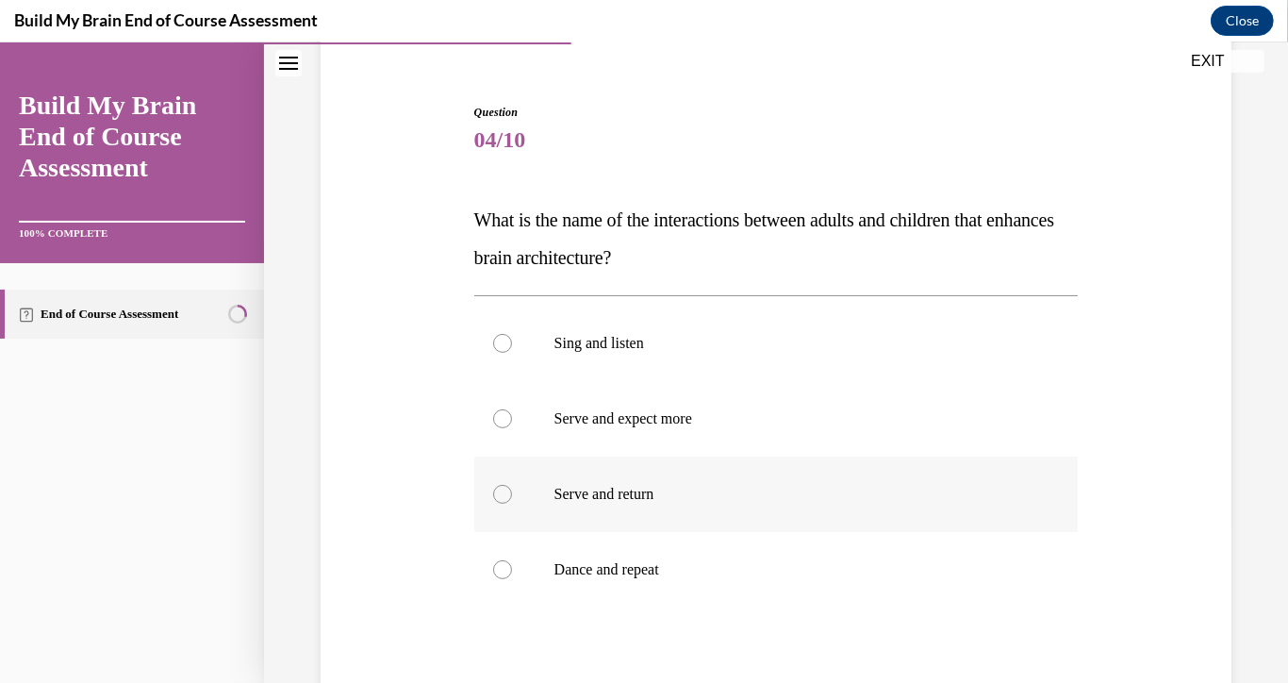
click at [613, 493] on p "Serve and return" at bounding box center [792, 494] width 477 height 19
click at [512, 493] on input "Serve and return" at bounding box center [502, 494] width 19 height 19
radio input "true"
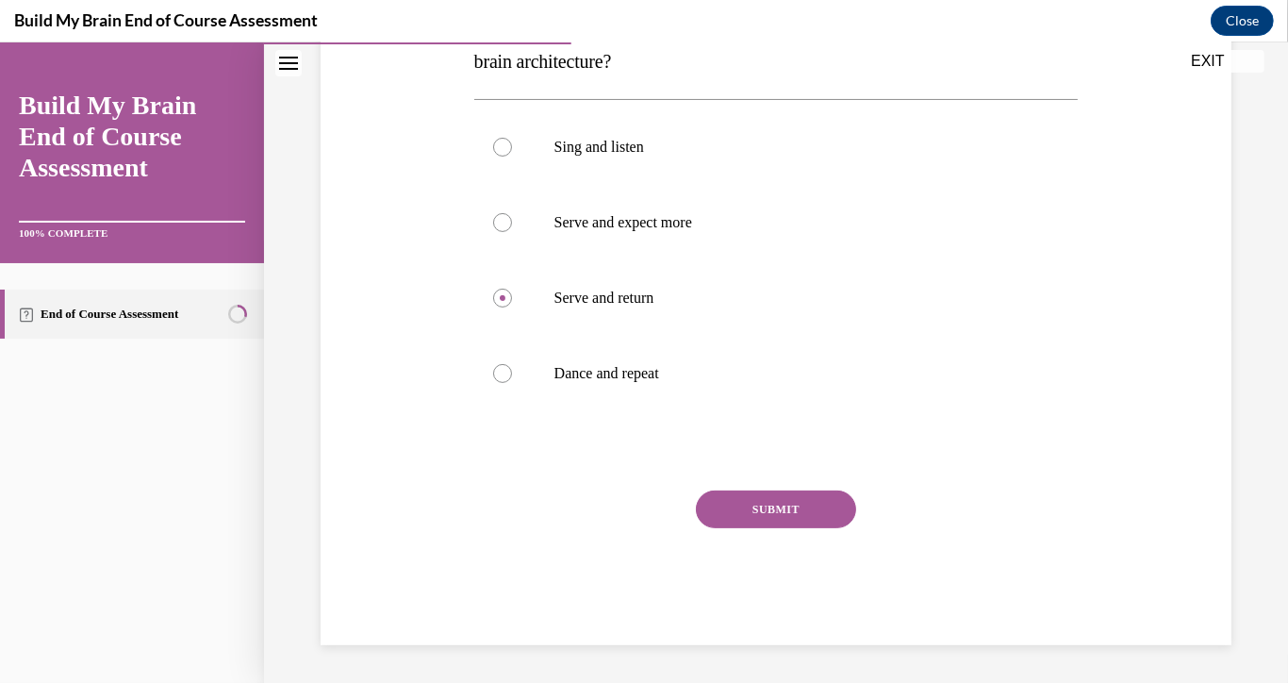
click at [723, 516] on button "SUBMIT" at bounding box center [776, 509] width 160 height 38
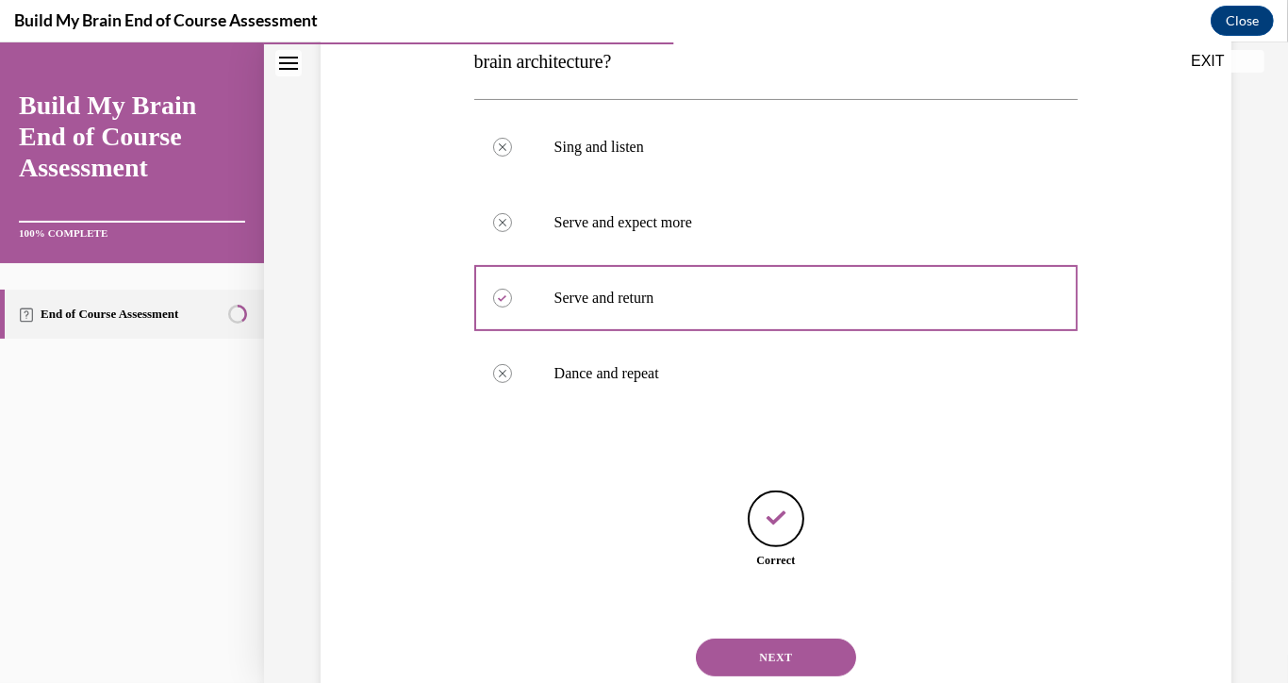
scroll to position [415, 0]
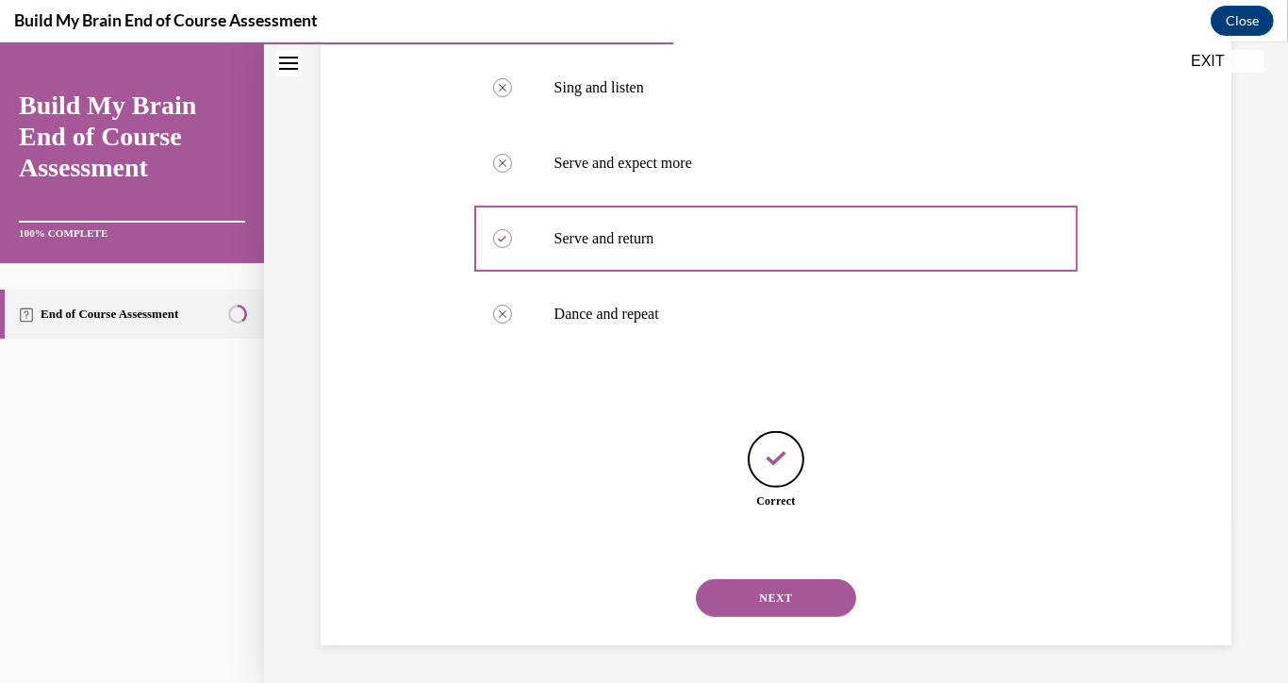
click at [767, 602] on button "NEXT" at bounding box center [776, 598] width 160 height 38
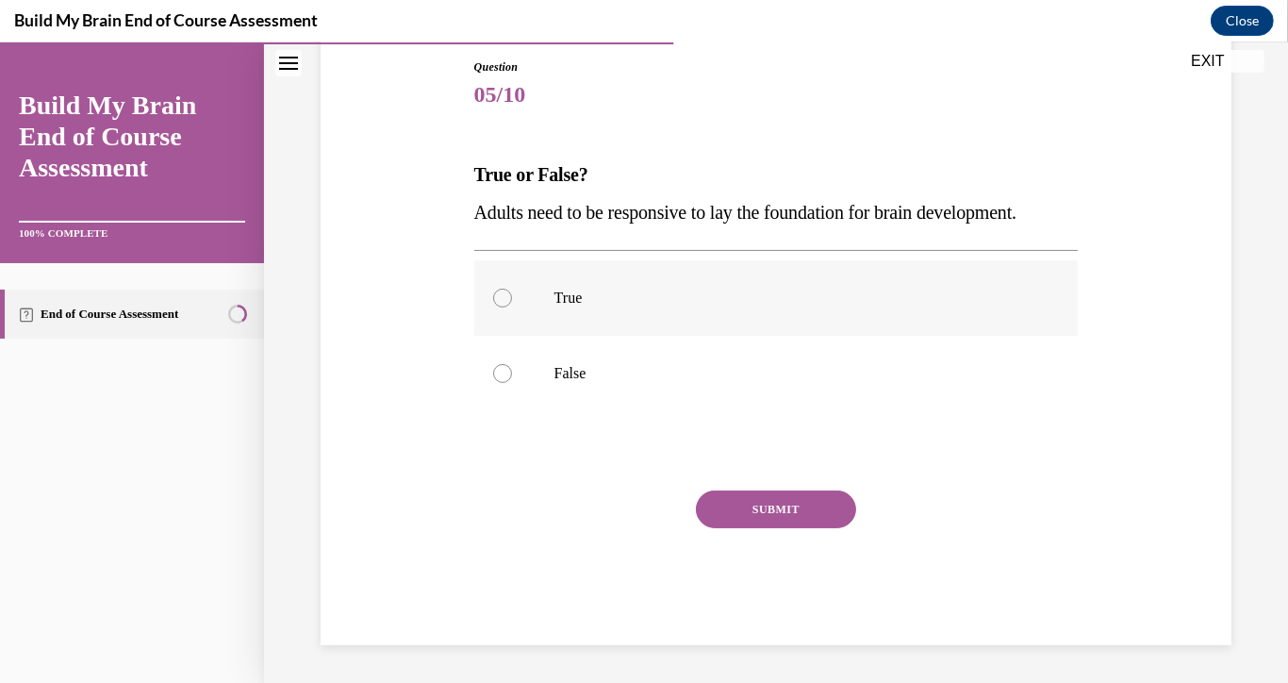
click at [581, 308] on label "True" at bounding box center [776, 297] width 604 height 75
click at [512, 307] on input "True" at bounding box center [502, 297] width 19 height 19
radio input "true"
click at [700, 528] on button "SUBMIT" at bounding box center [776, 509] width 160 height 38
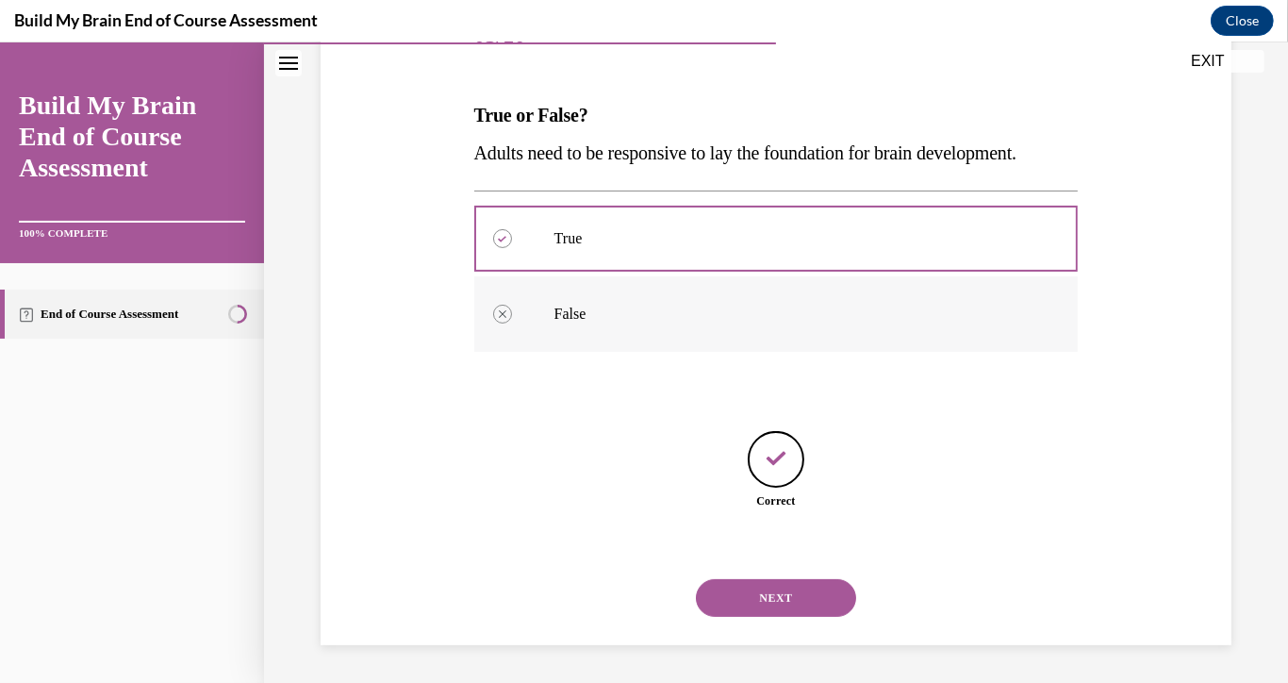
scroll to position [302, 0]
click at [794, 597] on button "NEXT" at bounding box center [776, 598] width 160 height 38
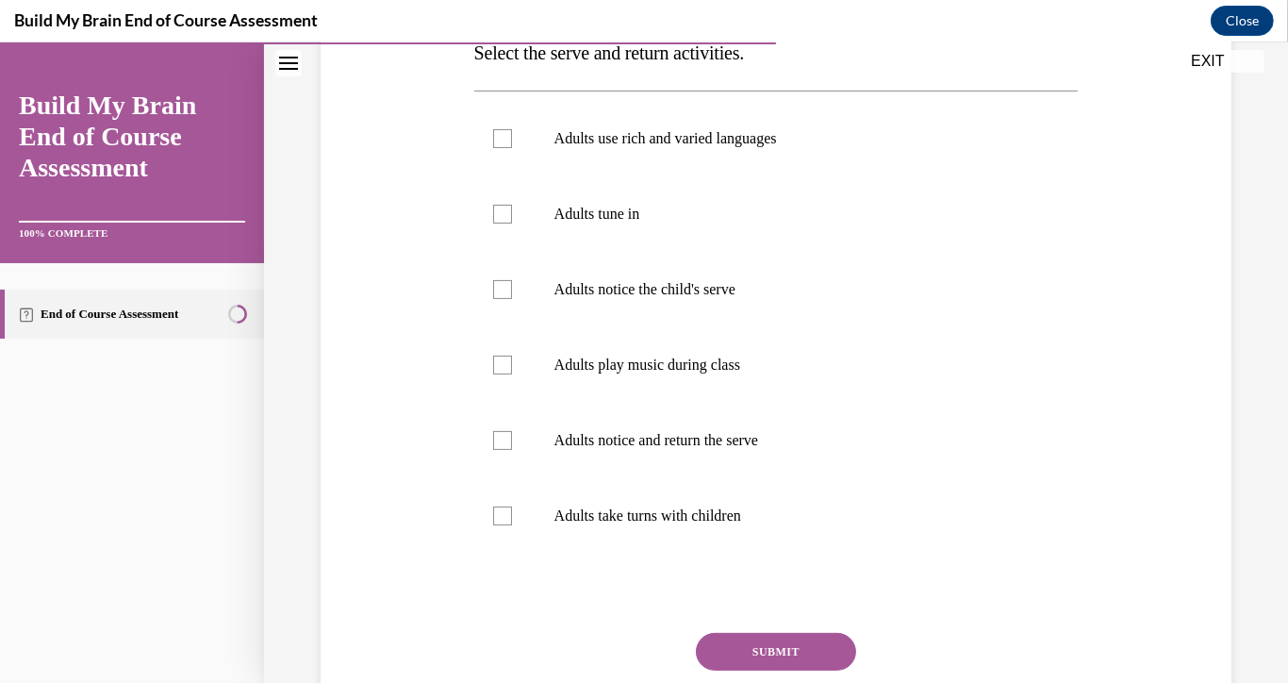
scroll to position [332, 0]
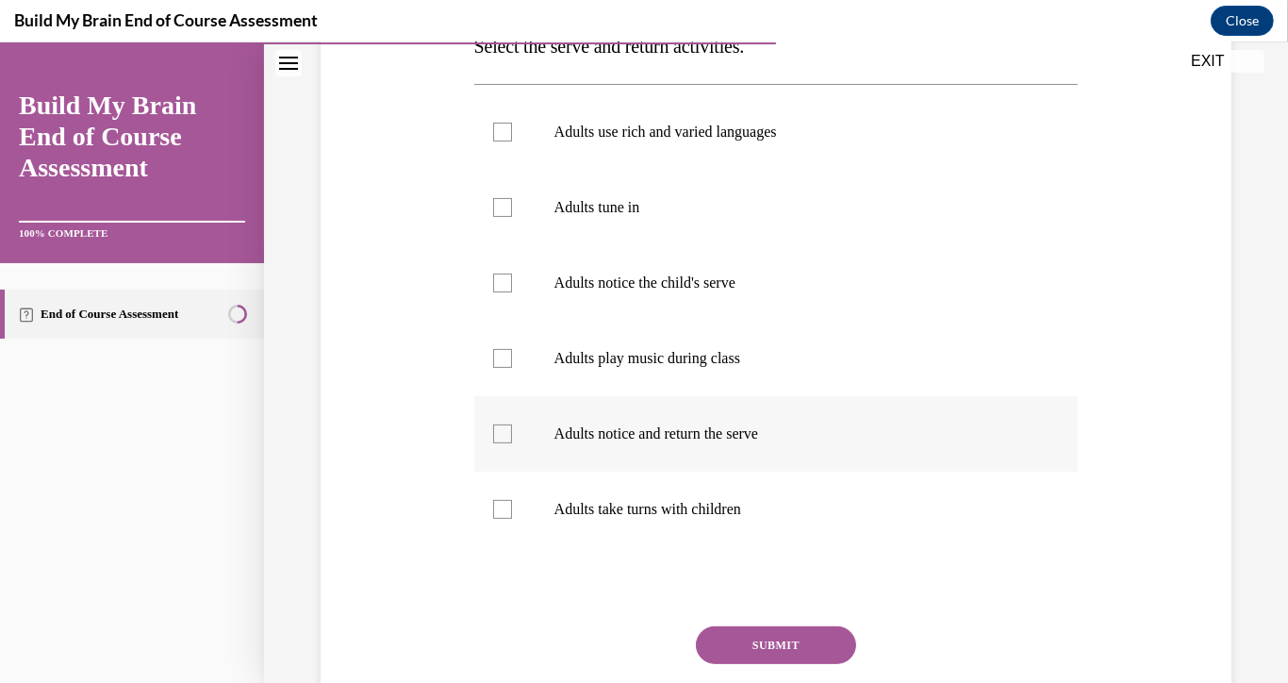
click at [482, 434] on label "Adults notice and return the serve" at bounding box center [776, 433] width 604 height 75
click at [493, 434] on input "Adults notice and return the serve" at bounding box center [502, 433] width 19 height 19
checkbox input "true"
click at [505, 492] on label "Adults take turns with children" at bounding box center [776, 508] width 604 height 75
click at [505, 500] on input "Adults take turns with children" at bounding box center [502, 509] width 19 height 19
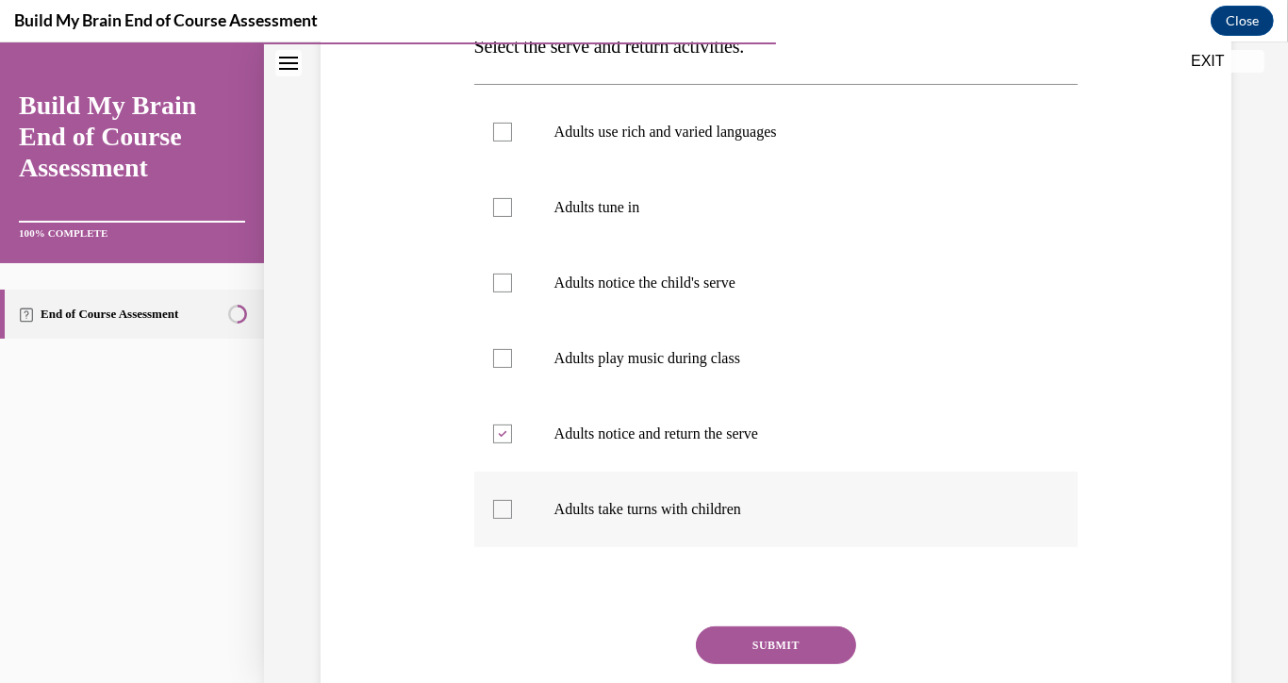
checkbox input "true"
click at [496, 275] on div at bounding box center [502, 282] width 19 height 19
click at [496, 275] on input "Adults notice the child's serve" at bounding box center [502, 282] width 19 height 19
checkbox input "true"
click at [497, 224] on label "Adults tune in" at bounding box center [776, 207] width 604 height 75
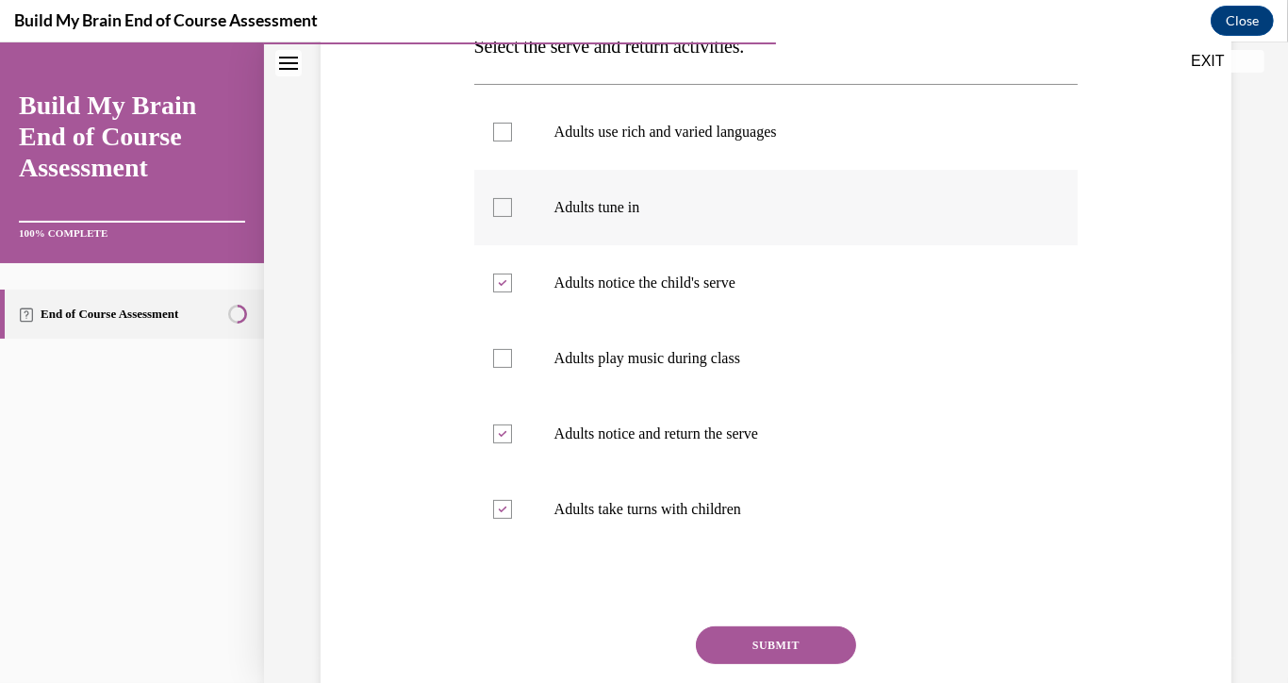
click at [497, 217] on input "Adults tune in" at bounding box center [502, 207] width 19 height 19
checkbox input "true"
click at [495, 126] on div at bounding box center [502, 132] width 19 height 19
click at [495, 126] on input "Adults use rich and varied languages" at bounding box center [502, 132] width 19 height 19
checkbox input "true"
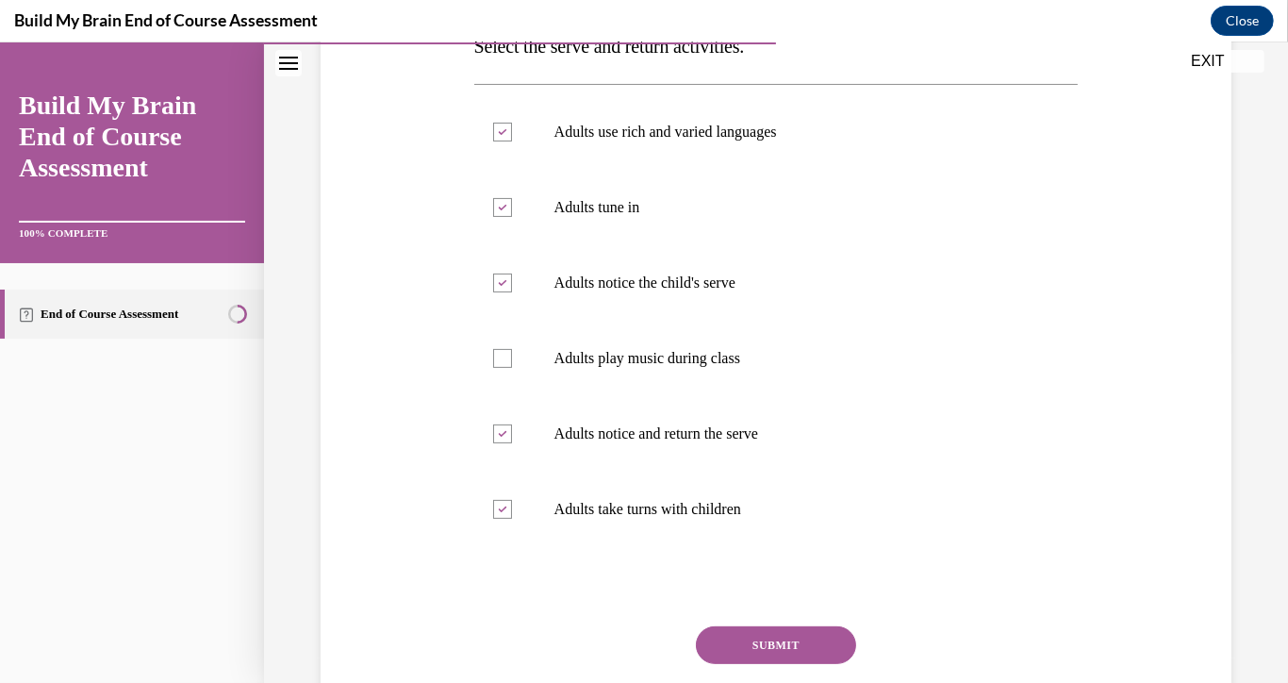
click at [742, 666] on div "SUBMIT" at bounding box center [776, 673] width 604 height 94
click at [732, 640] on button "SUBMIT" at bounding box center [776, 645] width 160 height 38
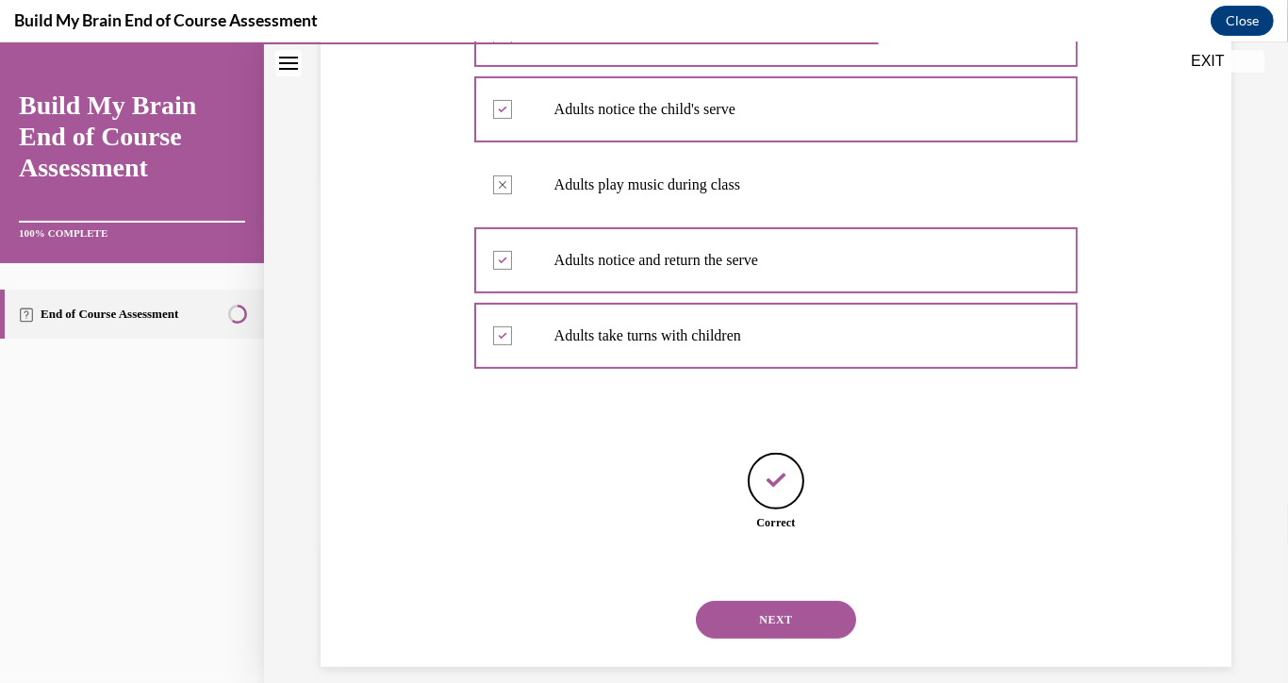
scroll to position [528, 0]
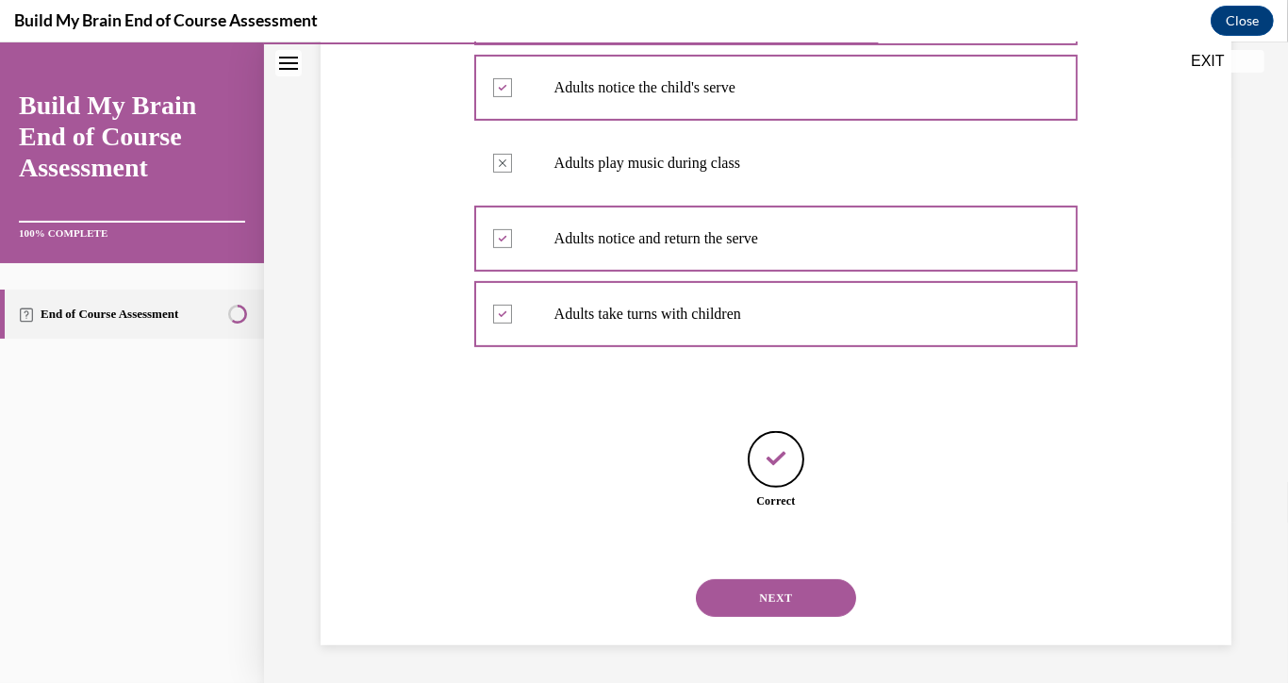
click at [739, 602] on button "NEXT" at bounding box center [776, 598] width 160 height 38
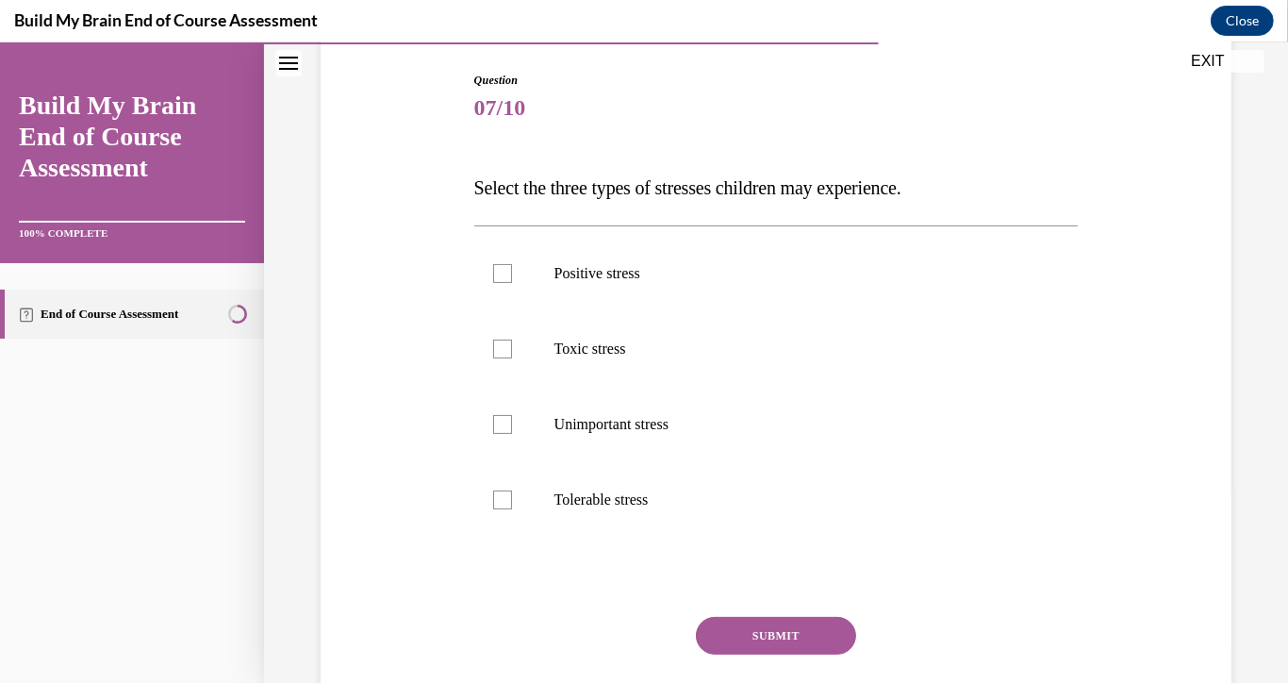
scroll to position [206, 0]
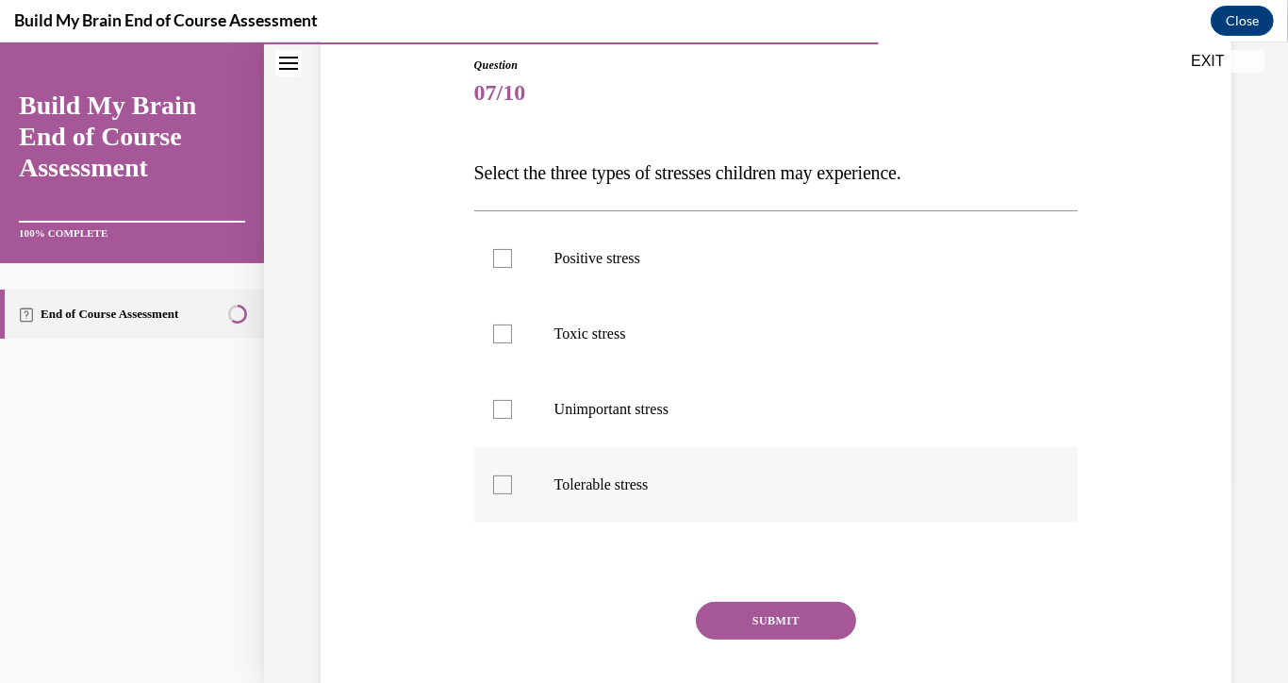
click at [499, 479] on div at bounding box center [502, 484] width 19 height 19
click at [499, 479] on input "Tolerable stress" at bounding box center [502, 484] width 19 height 19
checkbox input "true"
click at [510, 334] on label "Toxic stress" at bounding box center [776, 333] width 604 height 75
click at [510, 334] on input "Toxic stress" at bounding box center [502, 333] width 19 height 19
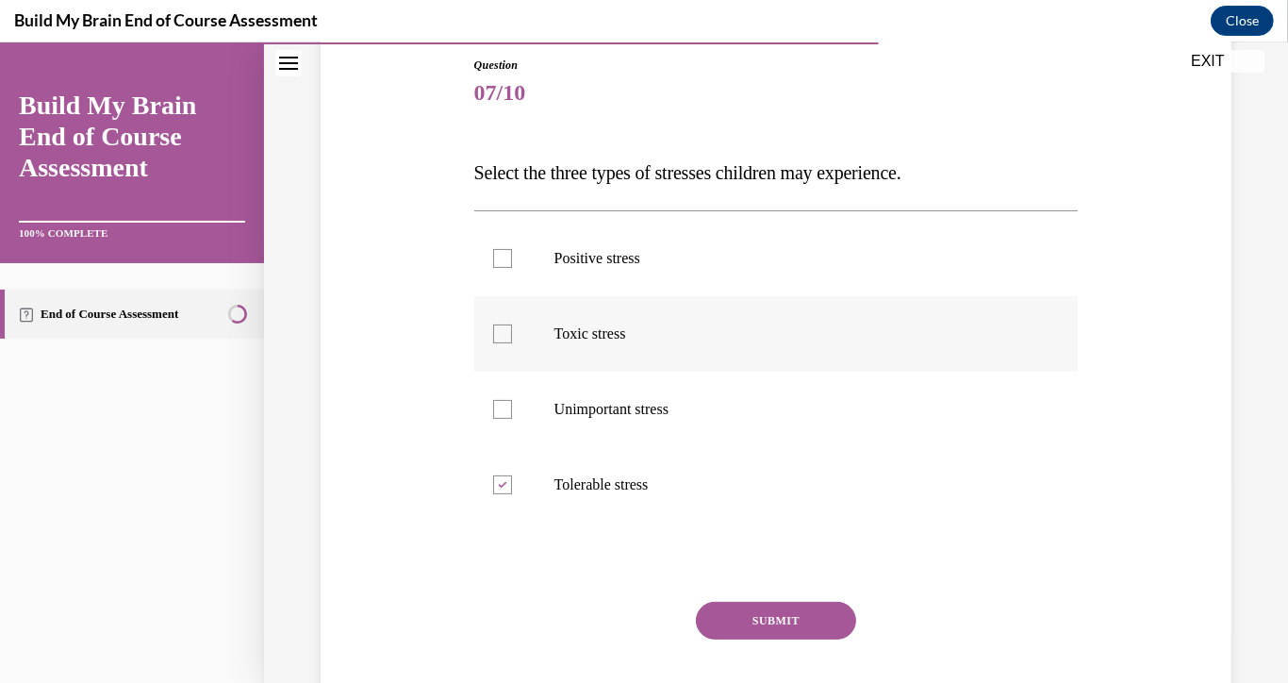
checkbox input "true"
click at [493, 267] on label "Positive stress" at bounding box center [776, 258] width 604 height 75
click at [493, 267] on input "Positive stress" at bounding box center [502, 258] width 19 height 19
checkbox input "true"
click at [724, 607] on button "SUBMIT" at bounding box center [776, 621] width 160 height 38
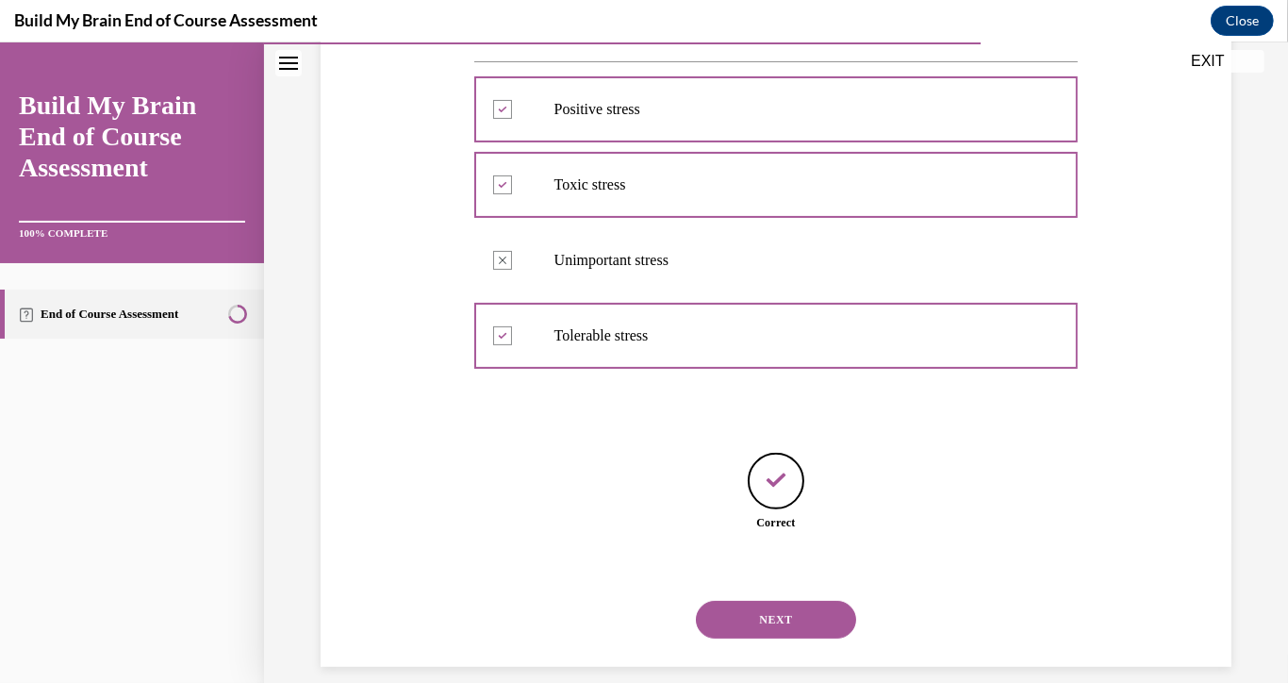
scroll to position [377, 0]
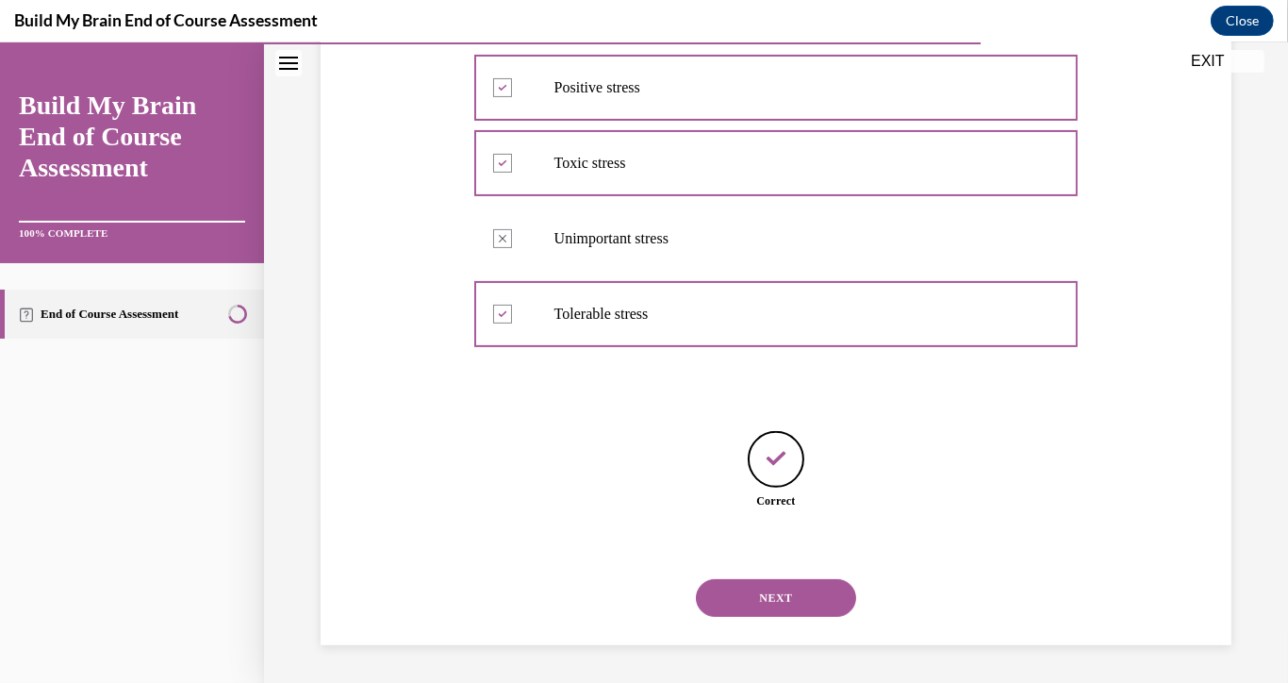
click at [750, 618] on div "NEXT" at bounding box center [776, 597] width 604 height 75
click at [736, 609] on button "NEXT" at bounding box center [776, 598] width 160 height 38
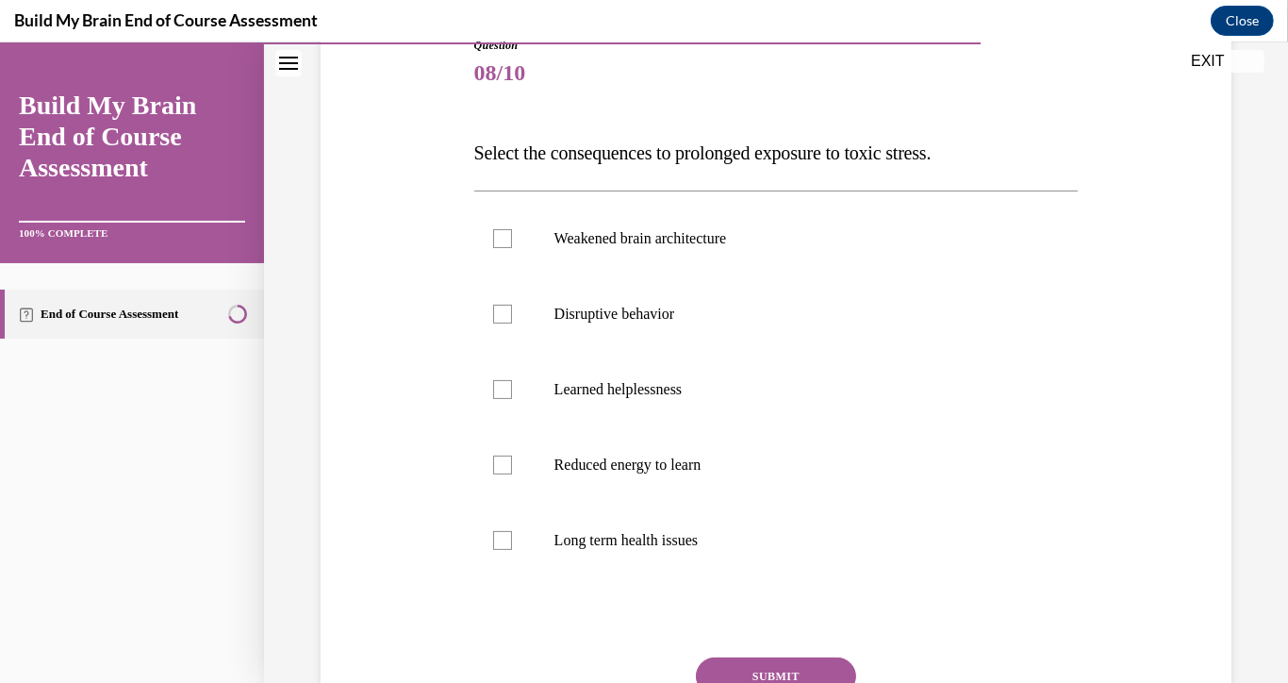
scroll to position [229, 0]
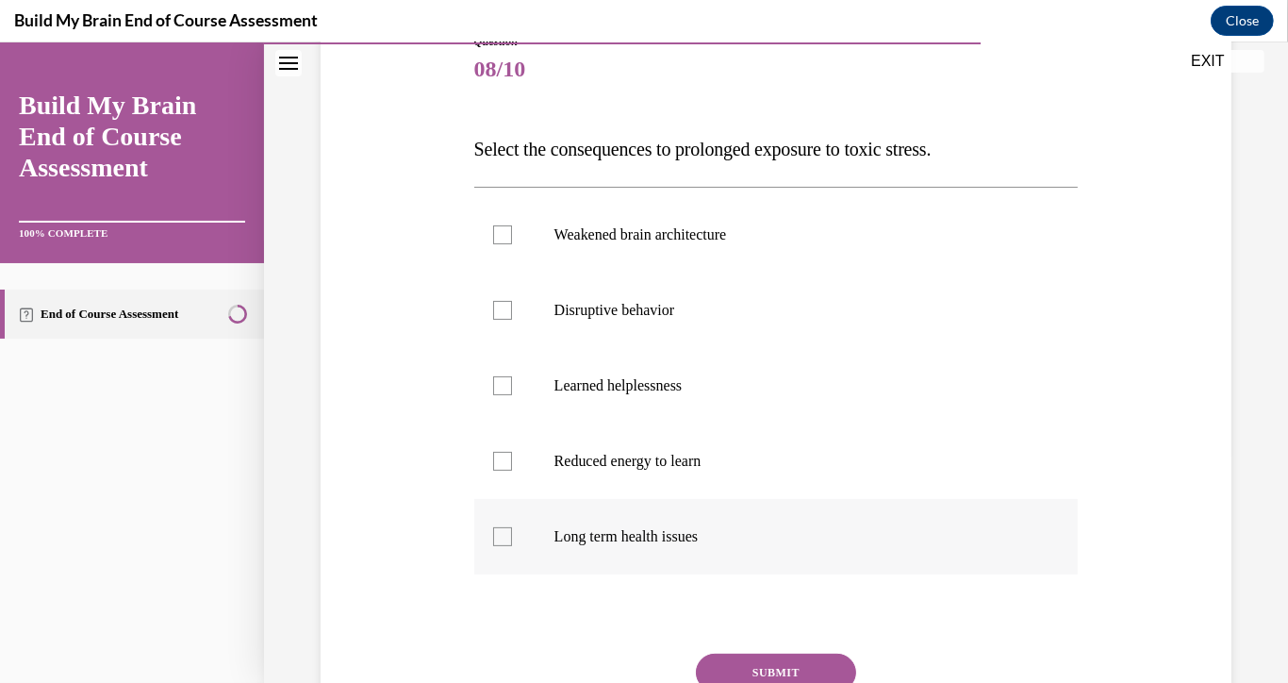
click at [501, 527] on div at bounding box center [502, 536] width 19 height 19
click at [501, 527] on input "Long term health issues" at bounding box center [502, 536] width 19 height 19
checkbox input "true"
click at [490, 446] on label "Reduced energy to learn" at bounding box center [776, 460] width 604 height 75
click at [493, 452] on input "Reduced energy to learn" at bounding box center [502, 461] width 19 height 19
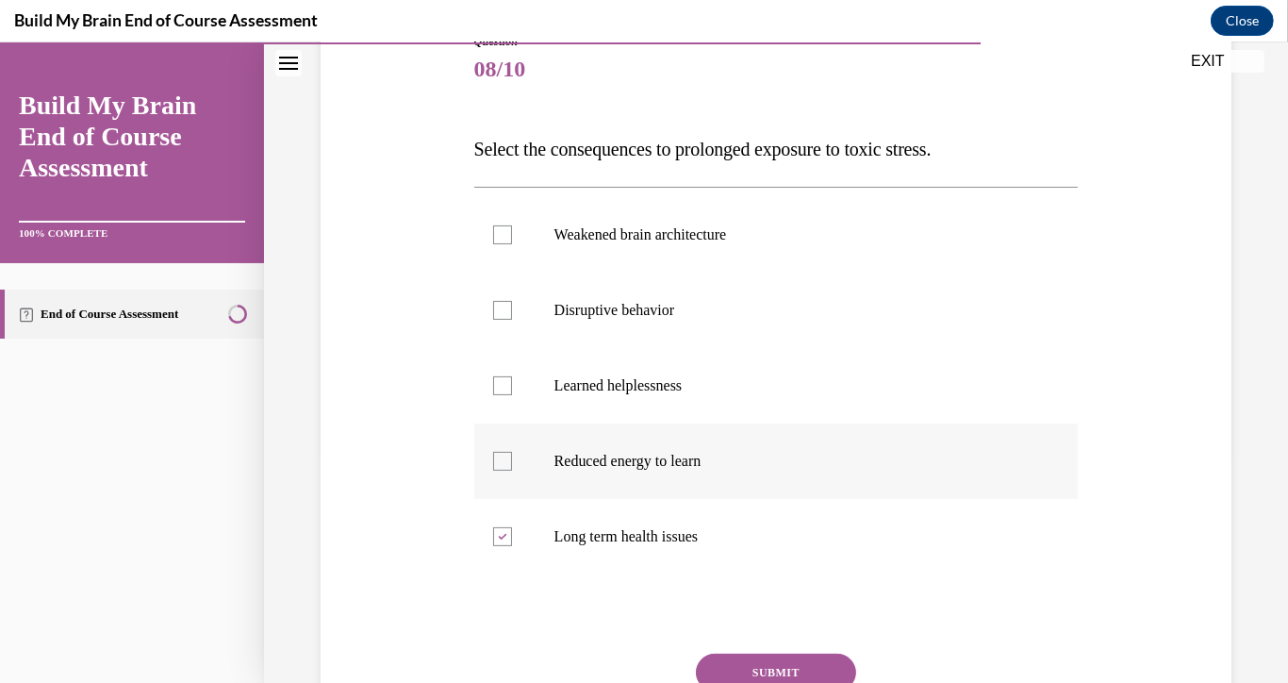
checkbox input "true"
click at [483, 297] on label "Disruptive behavior" at bounding box center [776, 309] width 604 height 75
click at [493, 301] on input "Disruptive behavior" at bounding box center [502, 310] width 19 height 19
checkbox input "true"
click at [488, 246] on label "Weakened brain architecture" at bounding box center [776, 234] width 604 height 75
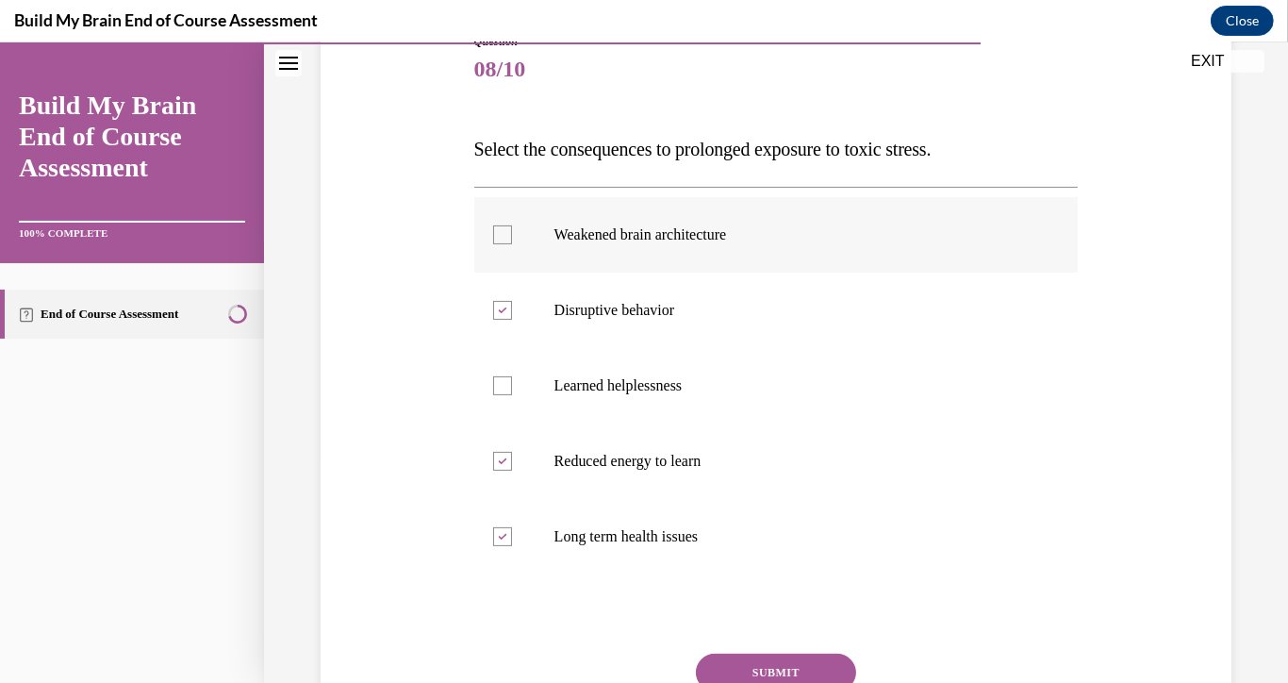
click at [493, 244] on input "Weakened brain architecture" at bounding box center [502, 234] width 19 height 19
checkbox input "true"
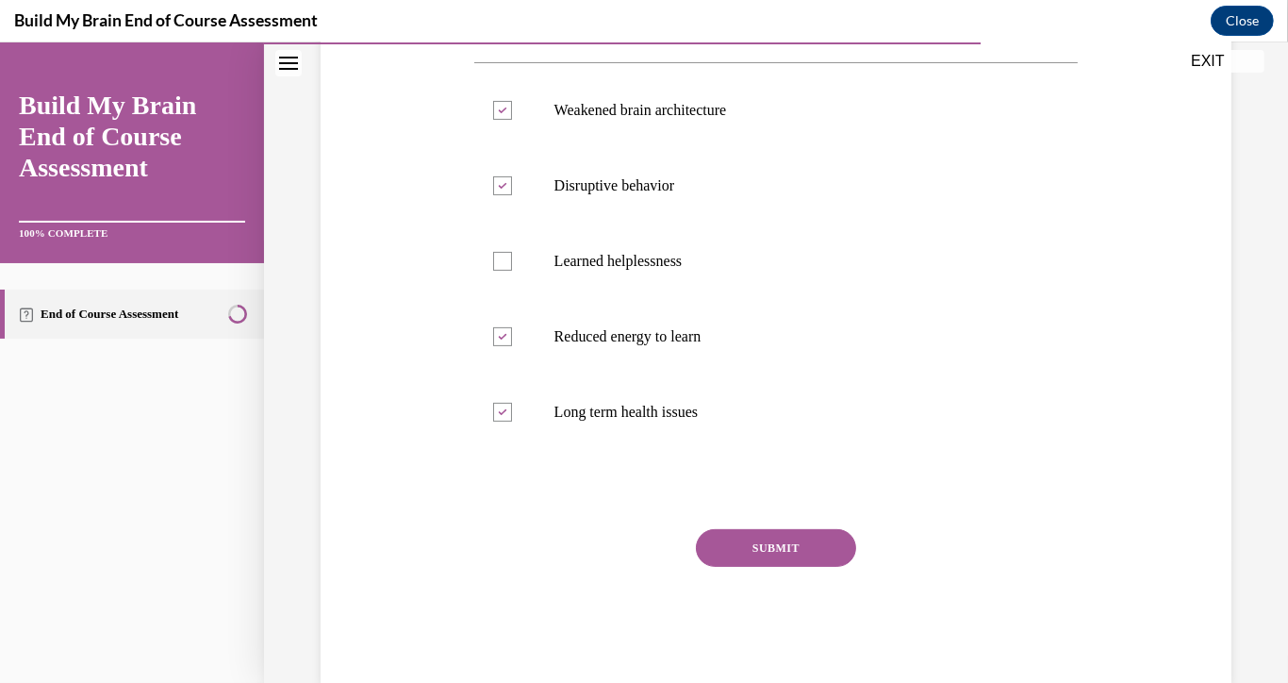
click at [731, 563] on button "SUBMIT" at bounding box center [776, 548] width 160 height 38
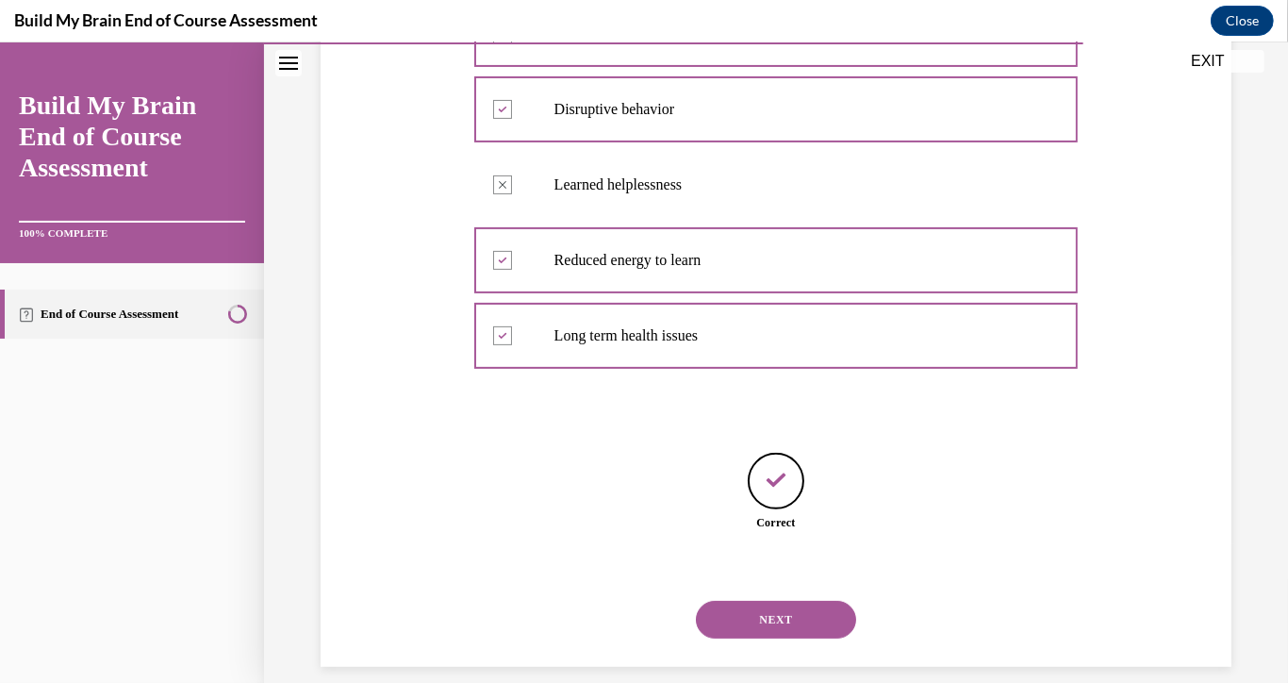
scroll to position [453, 0]
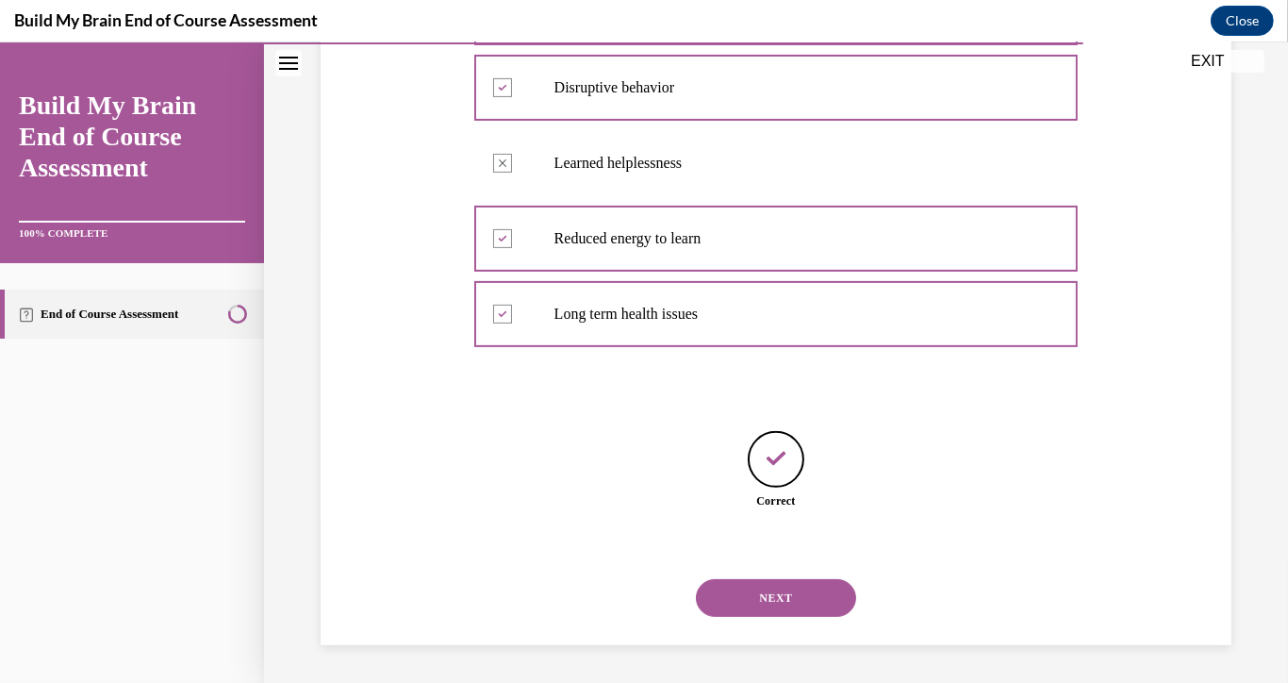
click at [753, 590] on button "NEXT" at bounding box center [776, 598] width 160 height 38
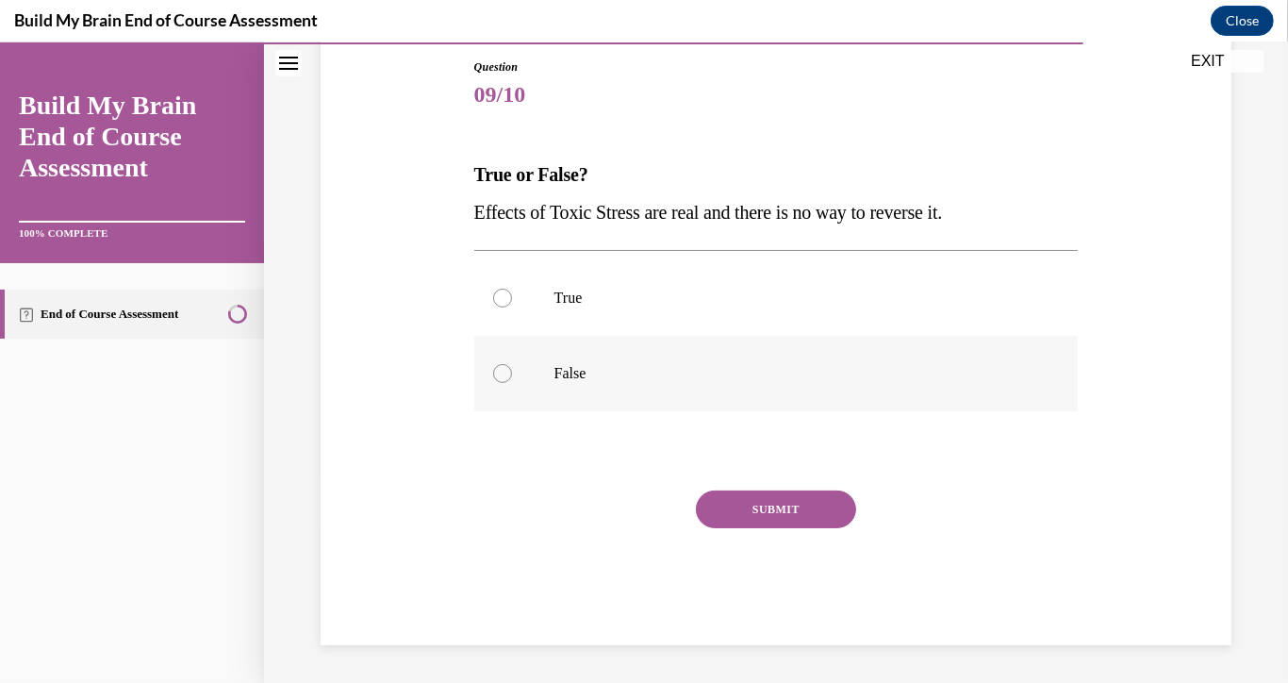
click at [589, 367] on p "False" at bounding box center [792, 373] width 477 height 19
click at [512, 367] on input "False" at bounding box center [502, 373] width 19 height 19
radio input "true"
click at [724, 515] on button "SUBMIT" at bounding box center [776, 509] width 160 height 38
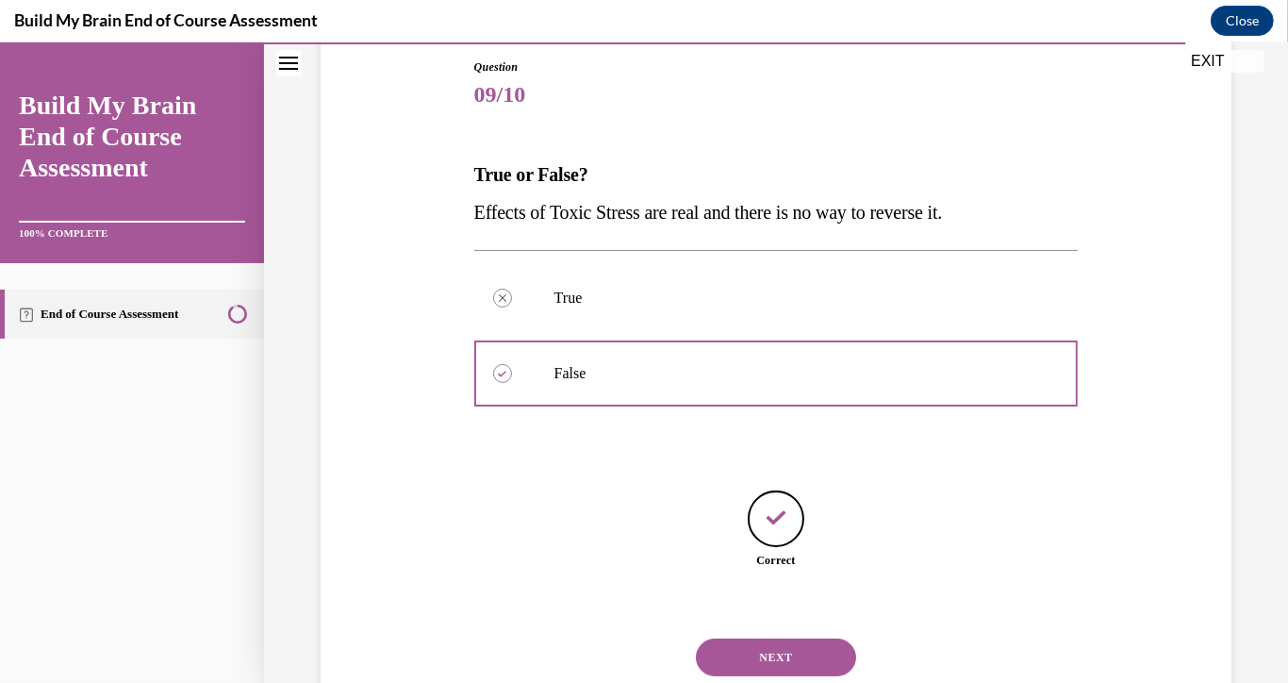
scroll to position [264, 0]
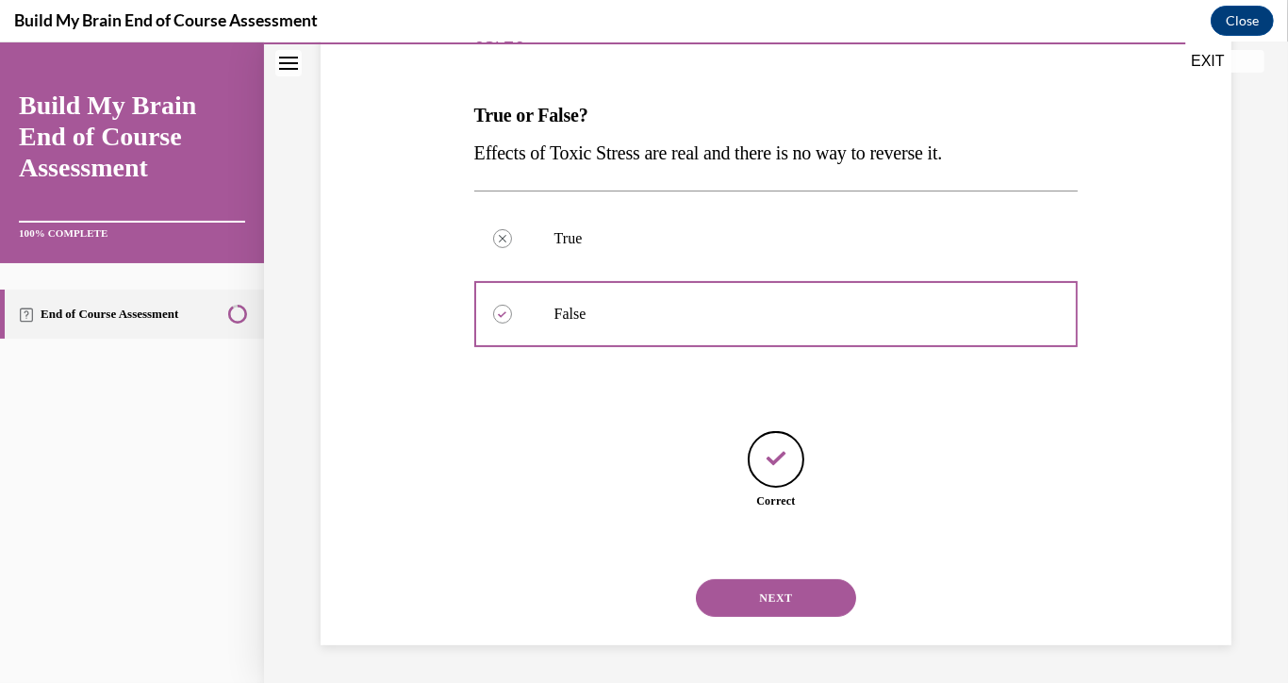
click at [750, 608] on button "NEXT" at bounding box center [776, 598] width 160 height 38
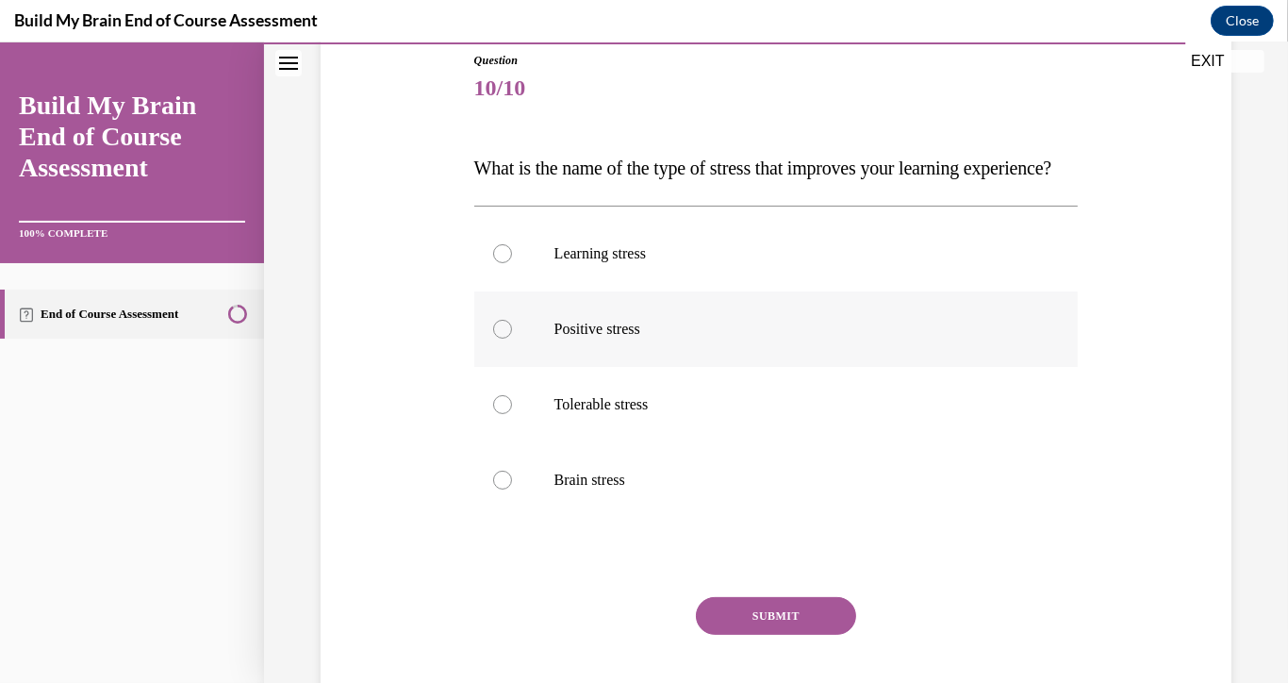
click at [599, 354] on label "Positive stress" at bounding box center [776, 328] width 604 height 75
click at [512, 338] on input "Positive stress" at bounding box center [502, 329] width 19 height 19
radio input "true"
click at [765, 635] on button "SUBMIT" at bounding box center [776, 616] width 160 height 38
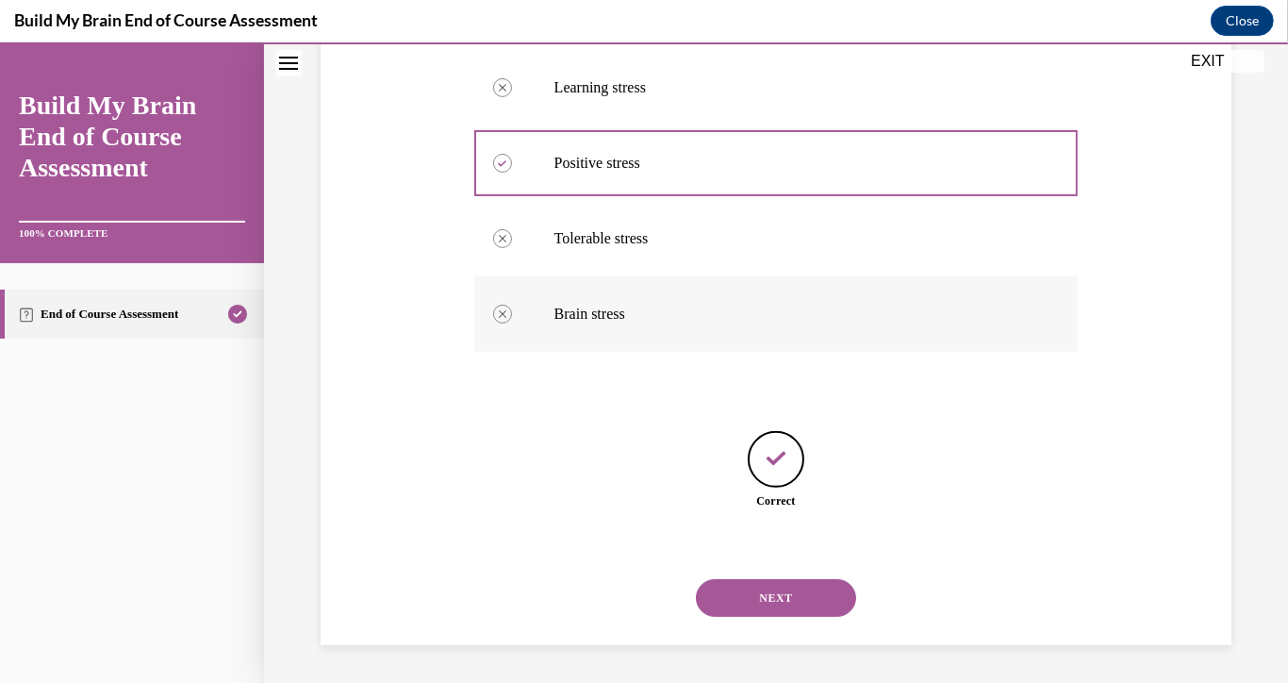
scroll to position [415, 0]
click at [783, 592] on button "NEXT" at bounding box center [776, 598] width 160 height 38
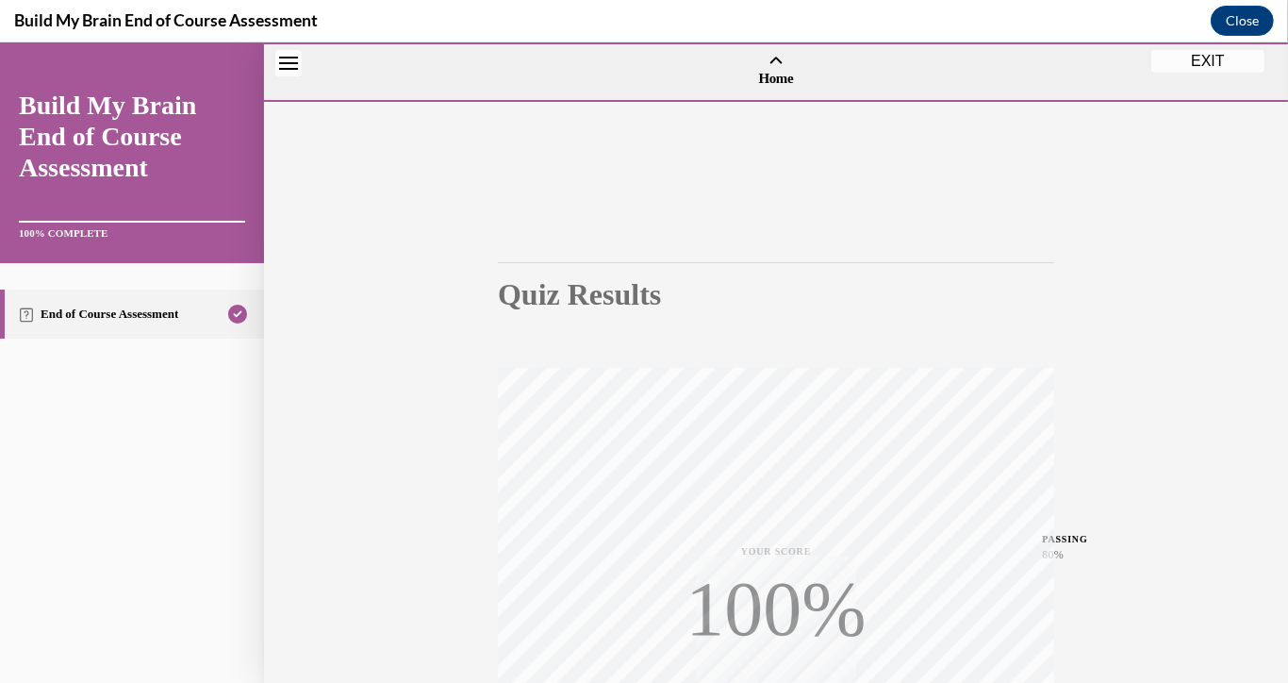
scroll to position [326, 0]
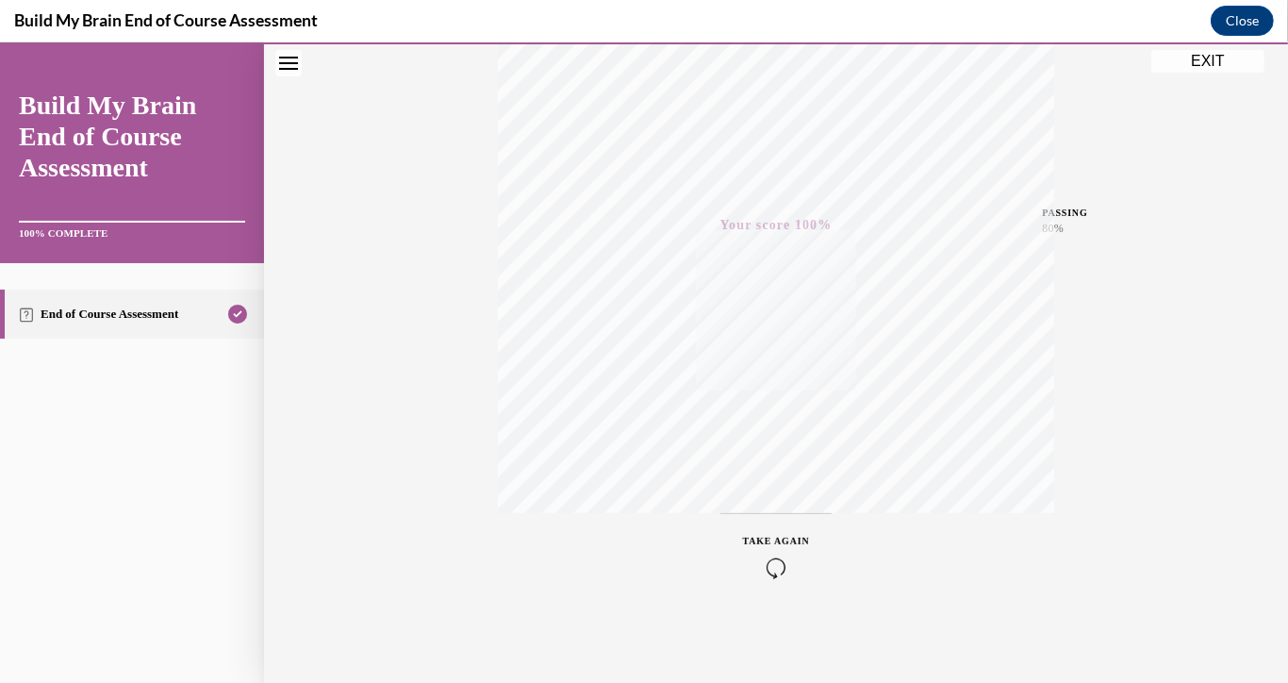
click at [1187, 58] on button "EXIT" at bounding box center [1207, 61] width 113 height 23
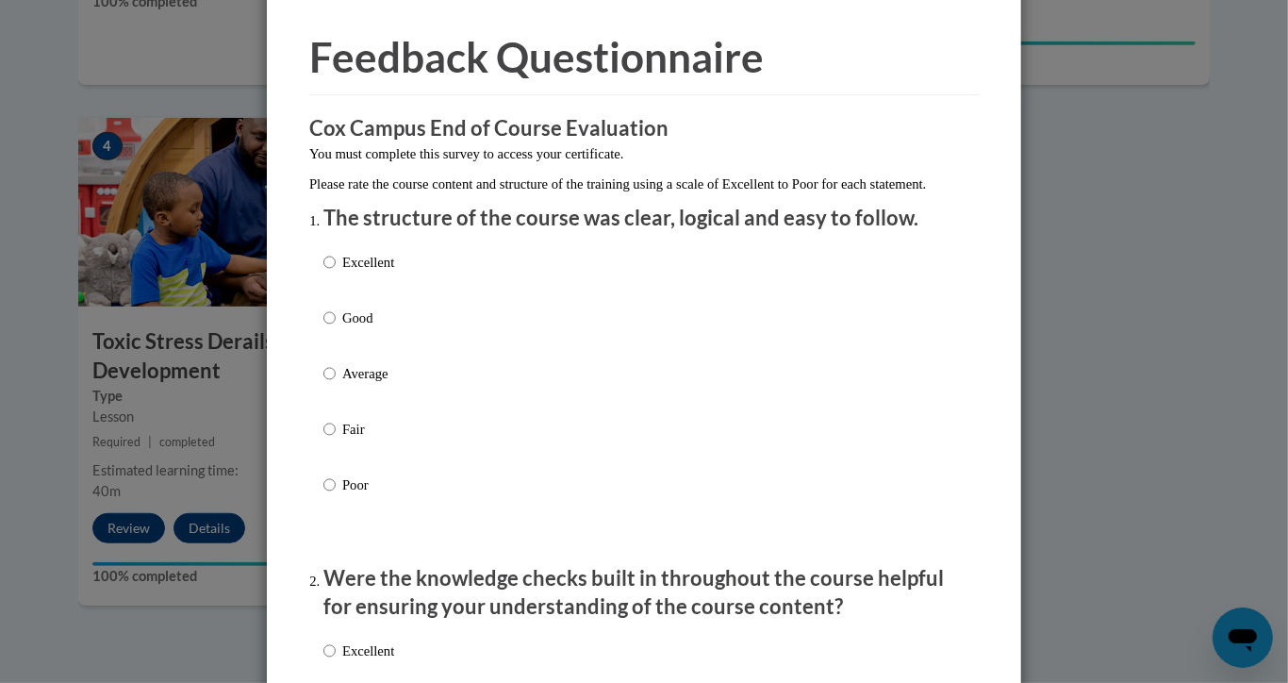
scroll to position [65, 0]
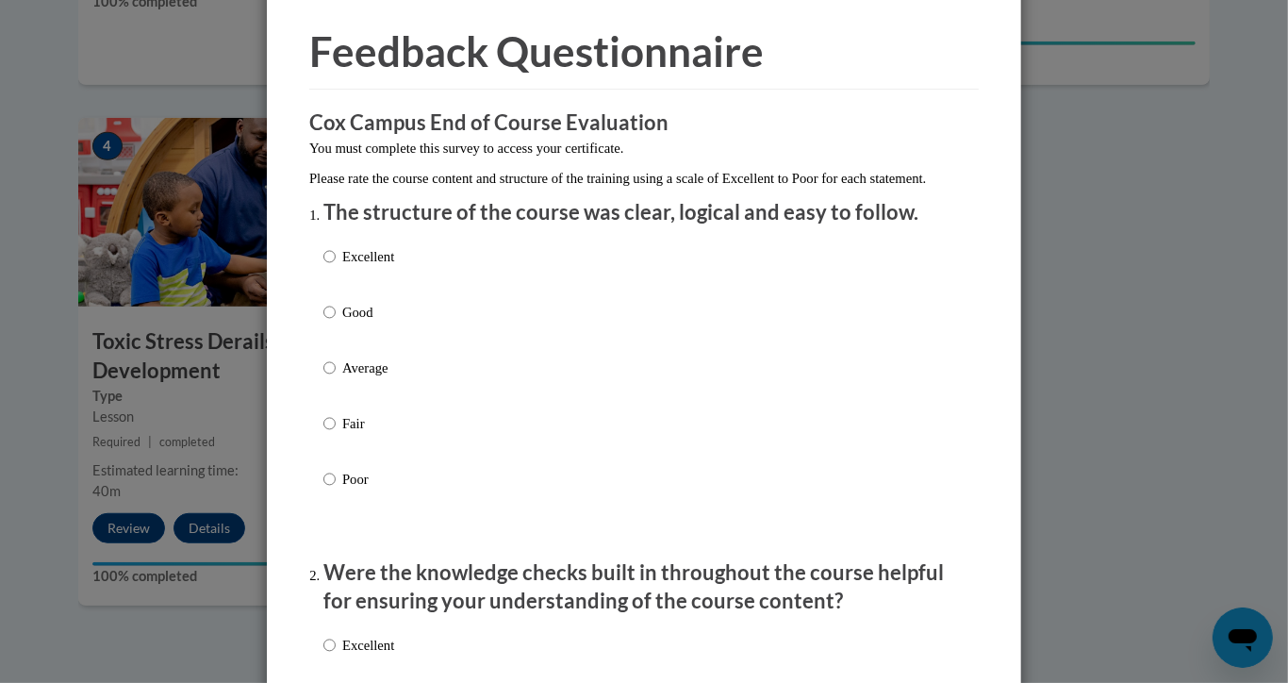
click at [353, 378] on p "Average" at bounding box center [368, 367] width 52 height 21
click at [336, 378] on input "Average" at bounding box center [329, 367] width 12 height 21
radio input "true"
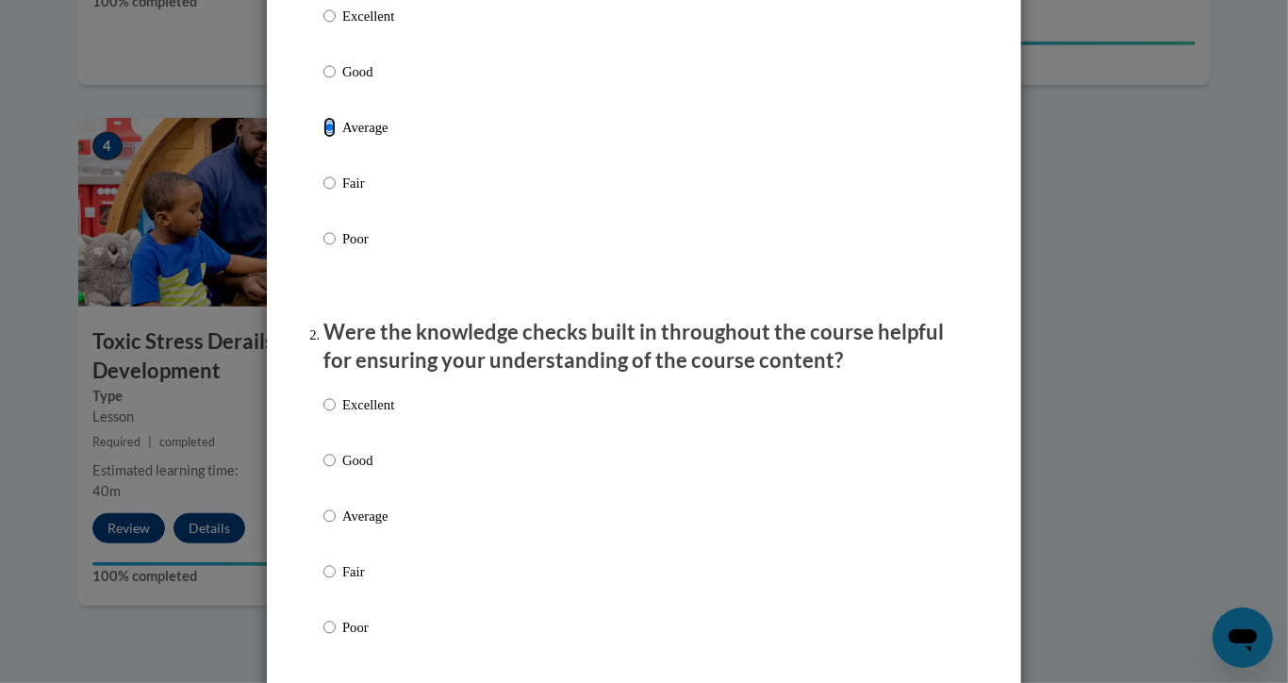
scroll to position [329, 0]
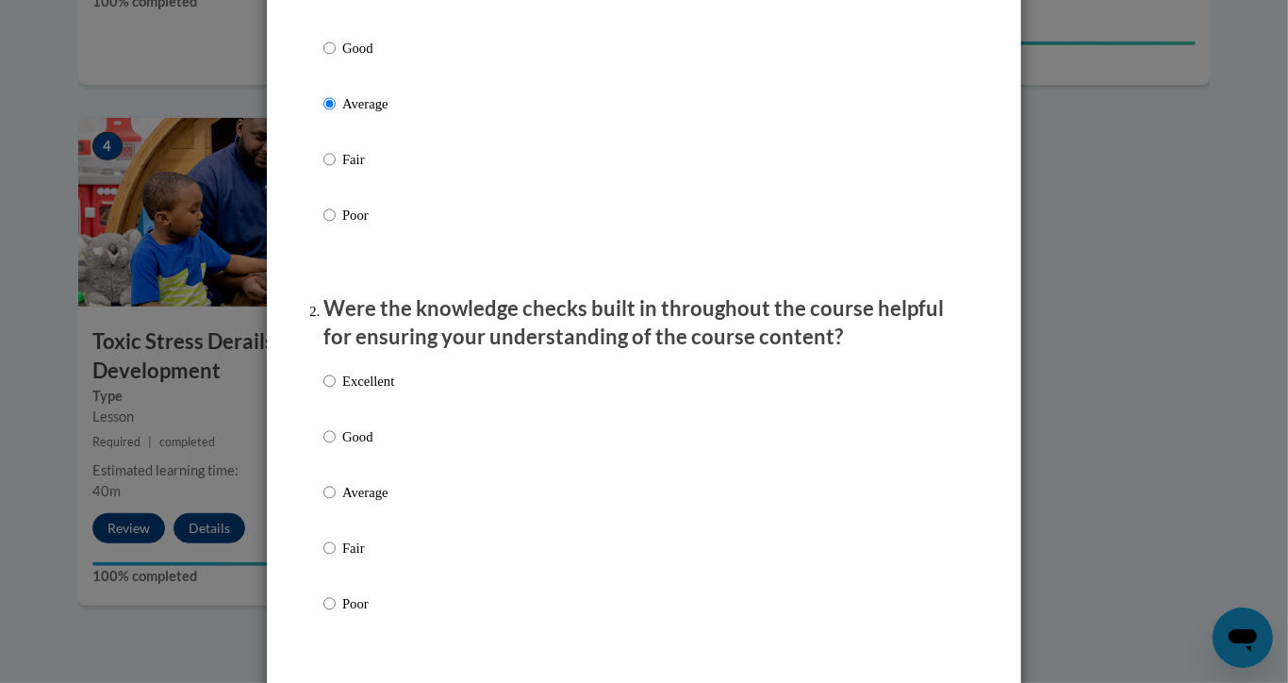
click at [342, 503] on p "Average" at bounding box center [368, 492] width 52 height 21
click at [336, 503] on input "Average" at bounding box center [329, 492] width 12 height 21
radio input "true"
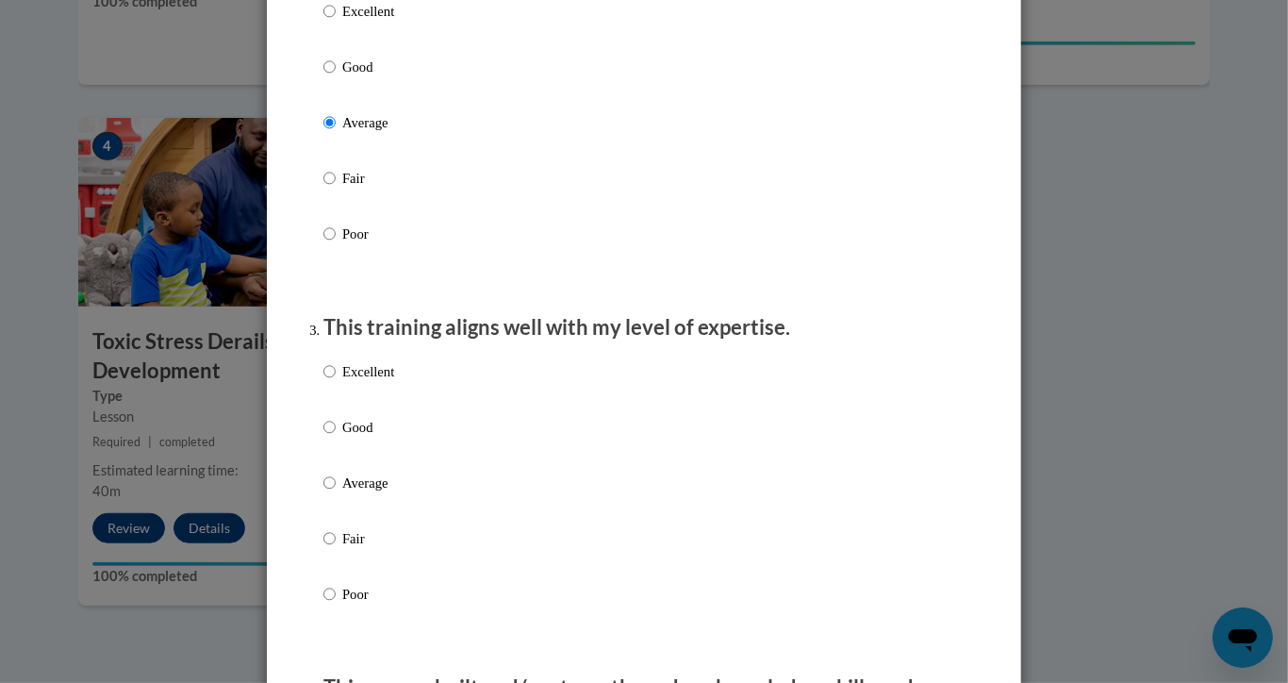
click at [342, 493] on p "Average" at bounding box center [368, 482] width 52 height 21
click at [336, 493] on input "Average" at bounding box center [329, 482] width 12 height 21
radio input "true"
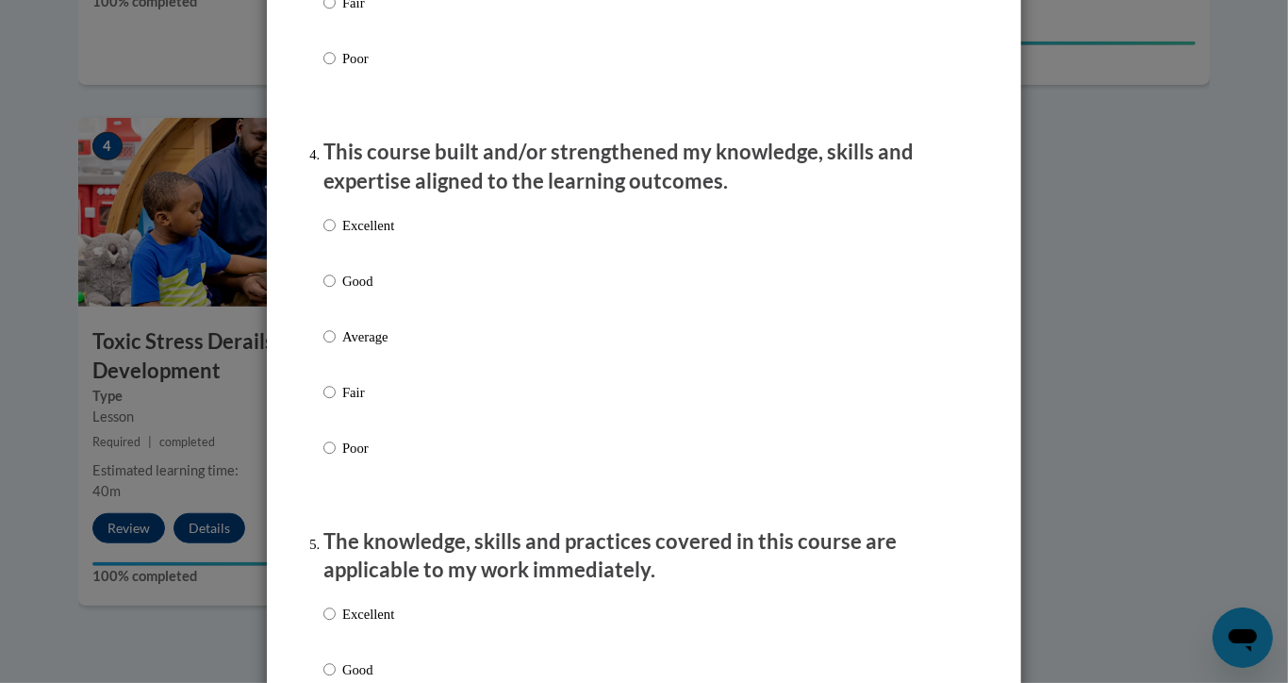
scroll to position [1246, 0]
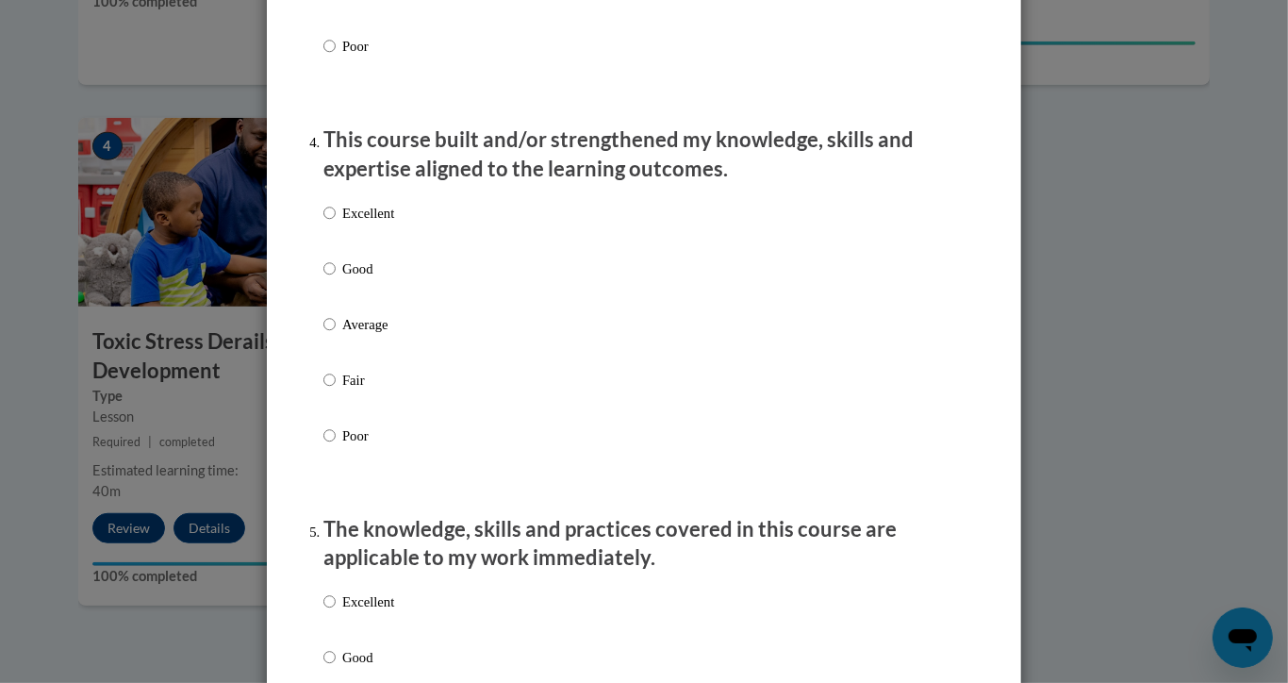
click at [343, 335] on p "Average" at bounding box center [368, 324] width 52 height 21
click at [336, 335] on input "Average" at bounding box center [329, 324] width 12 height 21
radio input "true"
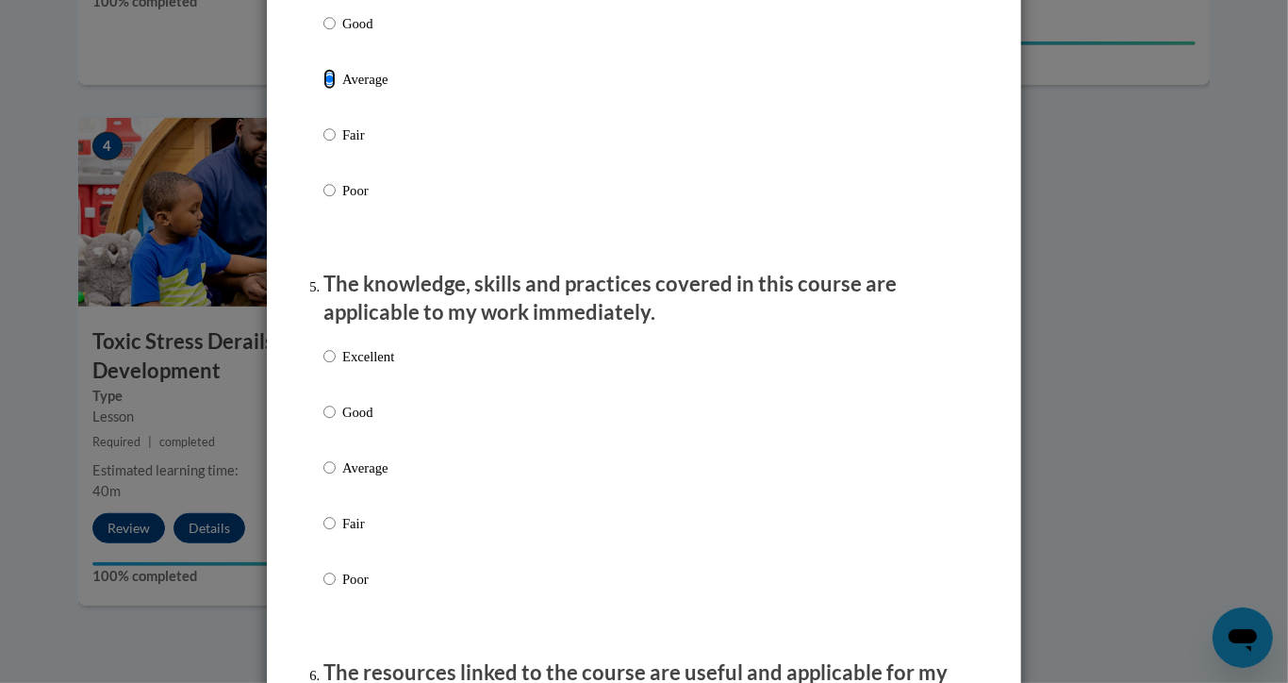
scroll to position [1492, 0]
click at [326, 477] on input "Average" at bounding box center [329, 466] width 12 height 21
radio input "true"
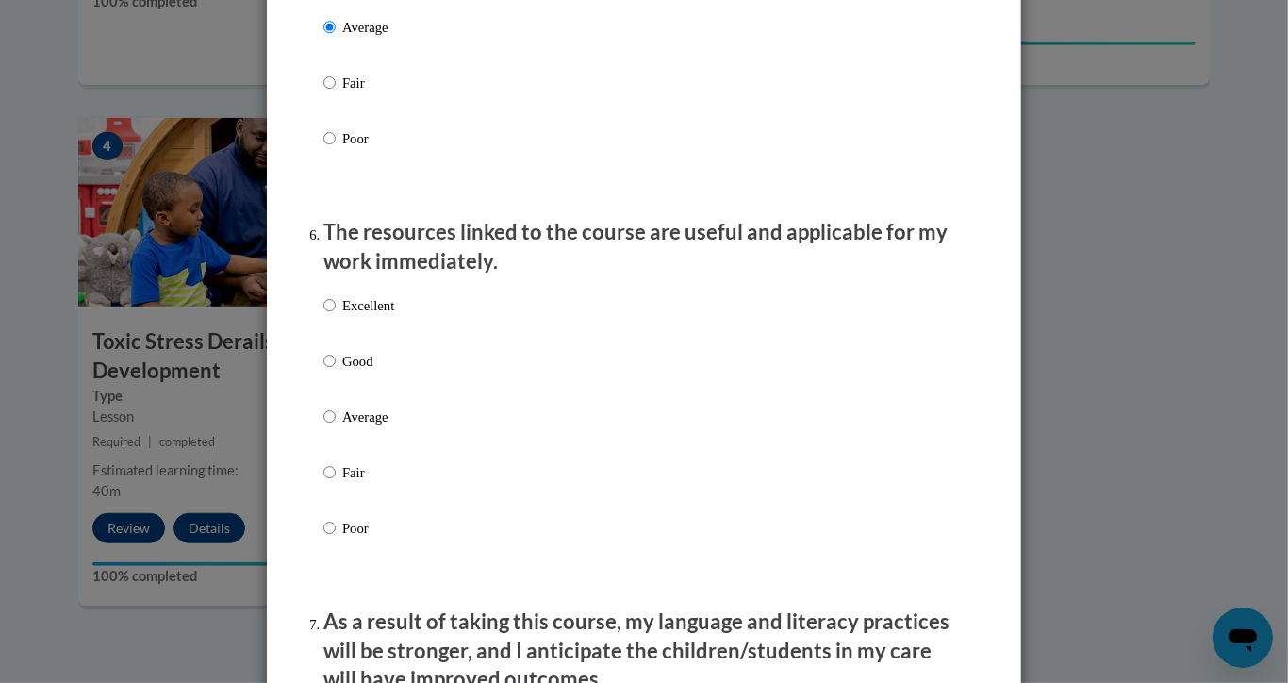
click at [342, 427] on p "Average" at bounding box center [368, 416] width 52 height 21
click at [336, 427] on input "Average" at bounding box center [329, 416] width 12 height 21
radio input "true"
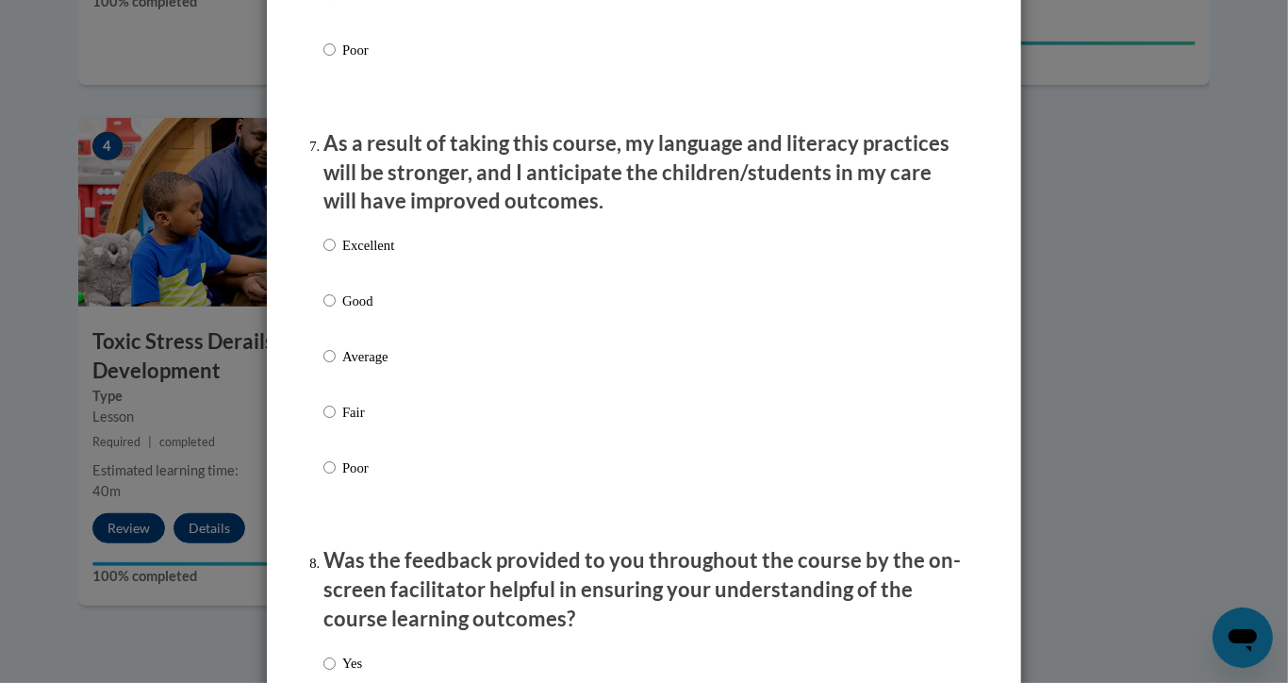
scroll to position [2470, 0]
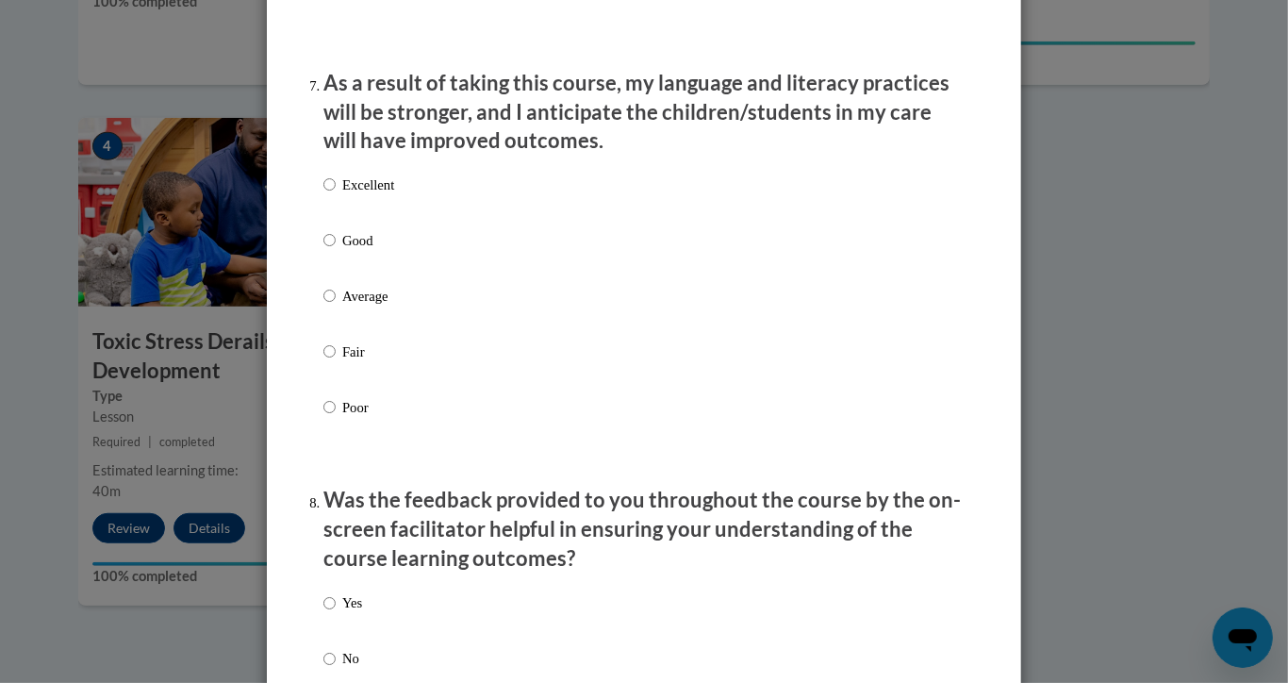
click at [324, 322] on label "Average" at bounding box center [358, 311] width 71 height 51
click at [324, 306] on input "Average" at bounding box center [329, 296] width 12 height 21
radio input "true"
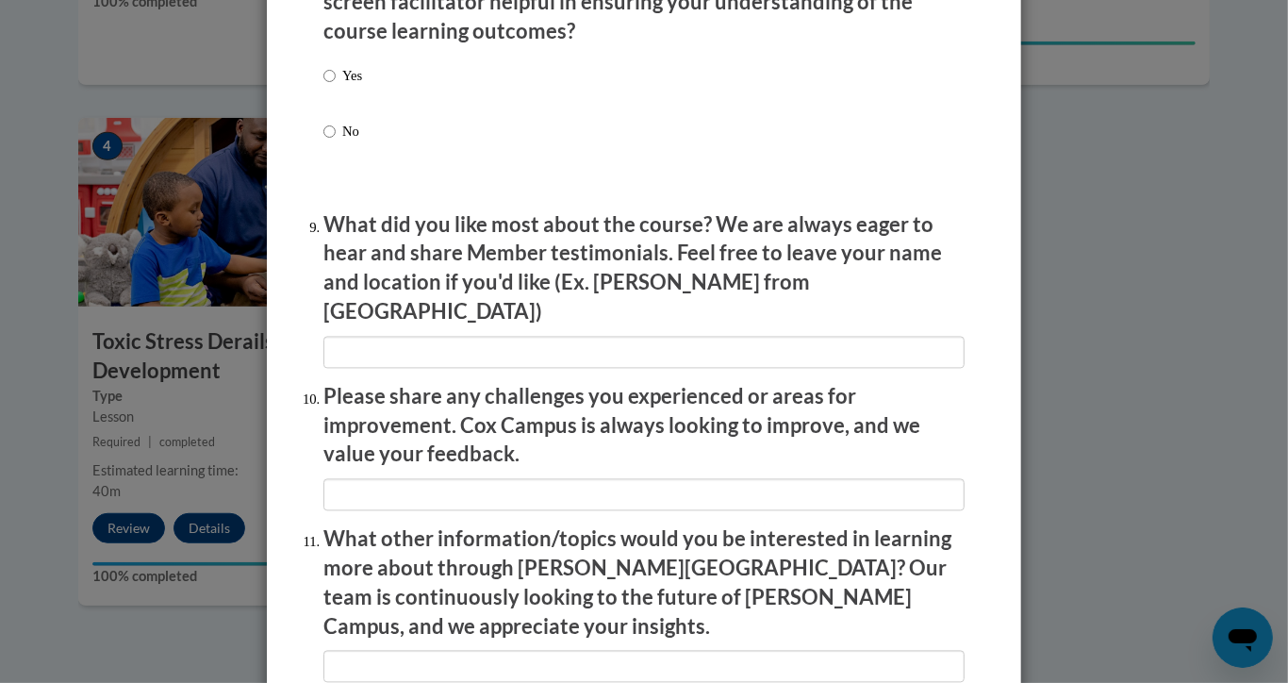
scroll to position [2895, 0]
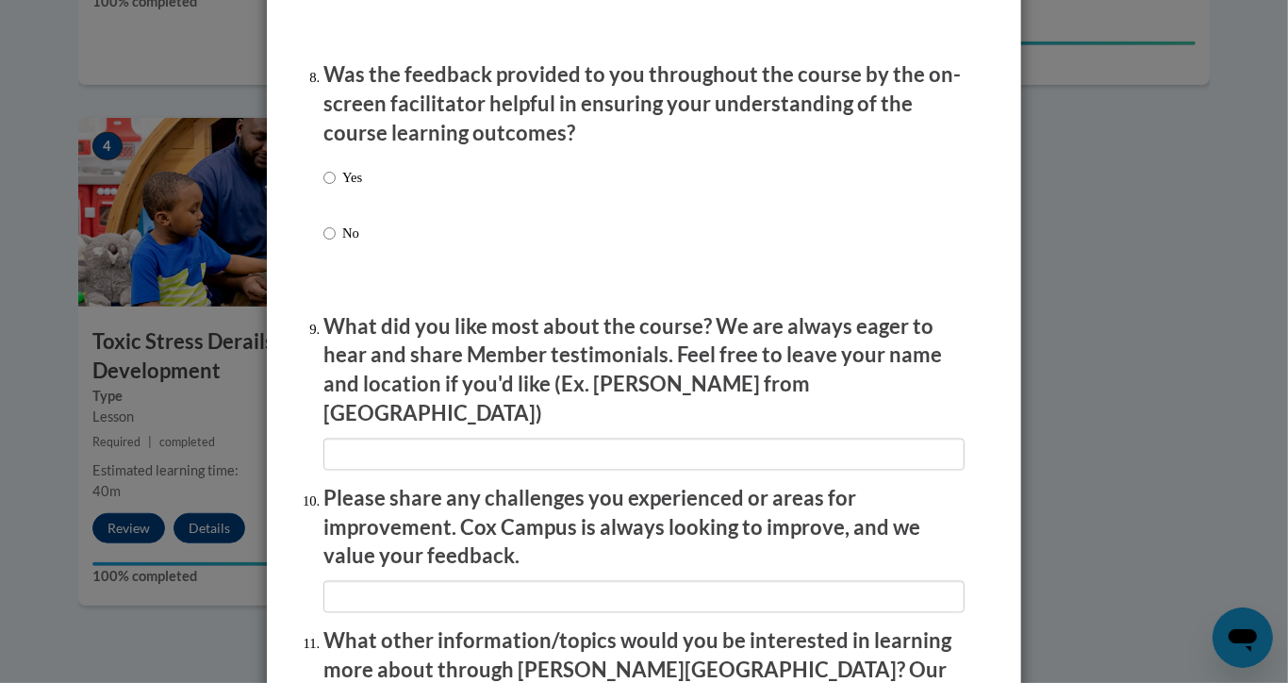
click at [324, 187] on input "Yes" at bounding box center [329, 178] width 12 height 21
radio input "true"
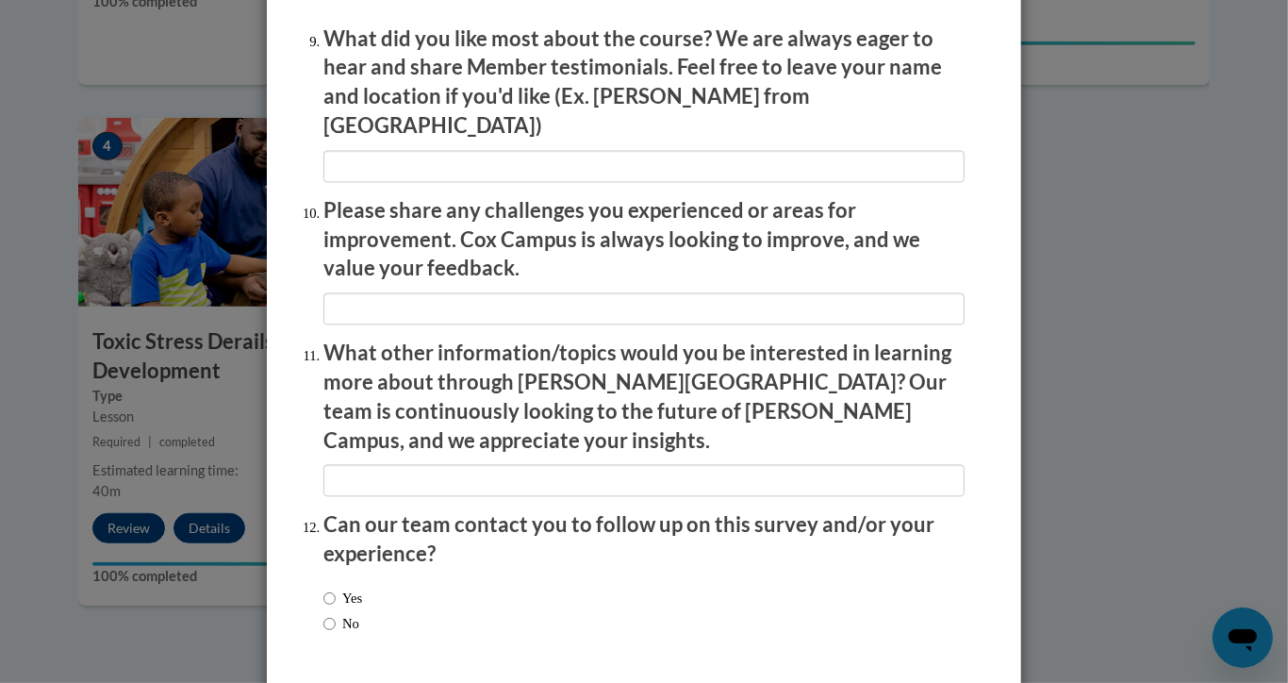
scroll to position [3236, 0]
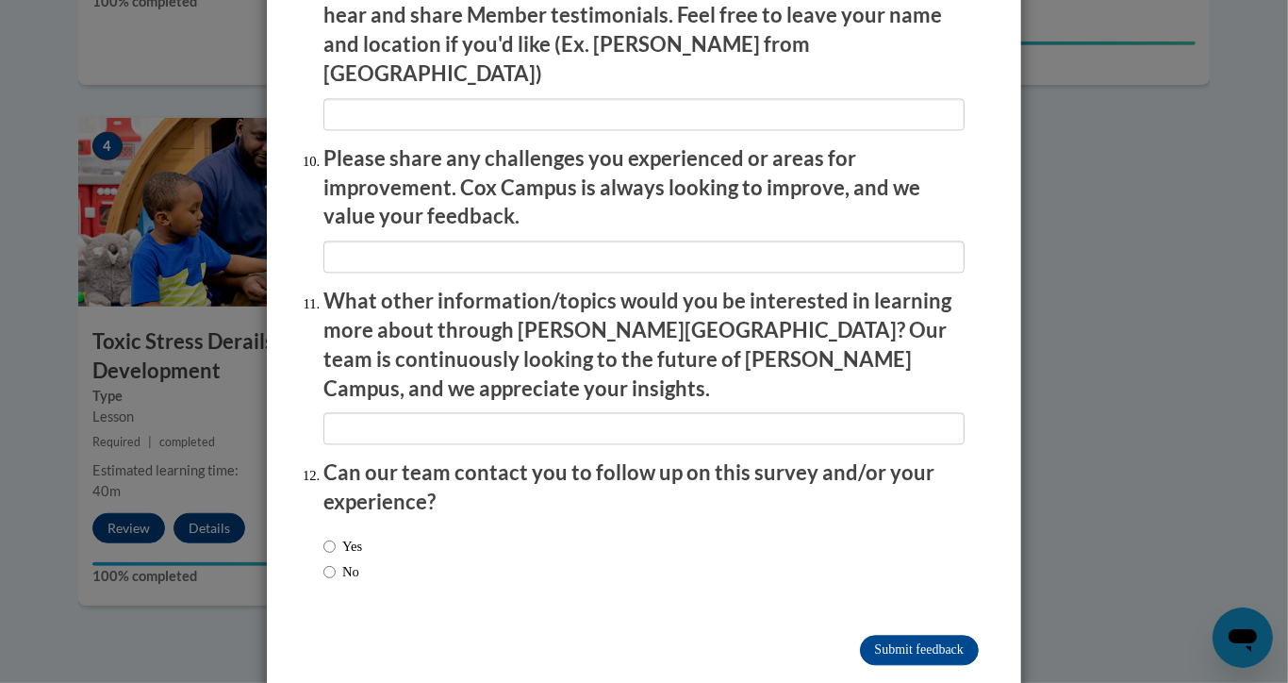
click at [387, 526] on div "Yes No" at bounding box center [643, 561] width 641 height 71
click at [329, 561] on label "No" at bounding box center [341, 571] width 36 height 21
click at [329, 561] on input "No" at bounding box center [329, 571] width 12 height 21
radio input "true"
click at [903, 635] on input "Submit feedback" at bounding box center [919, 650] width 119 height 30
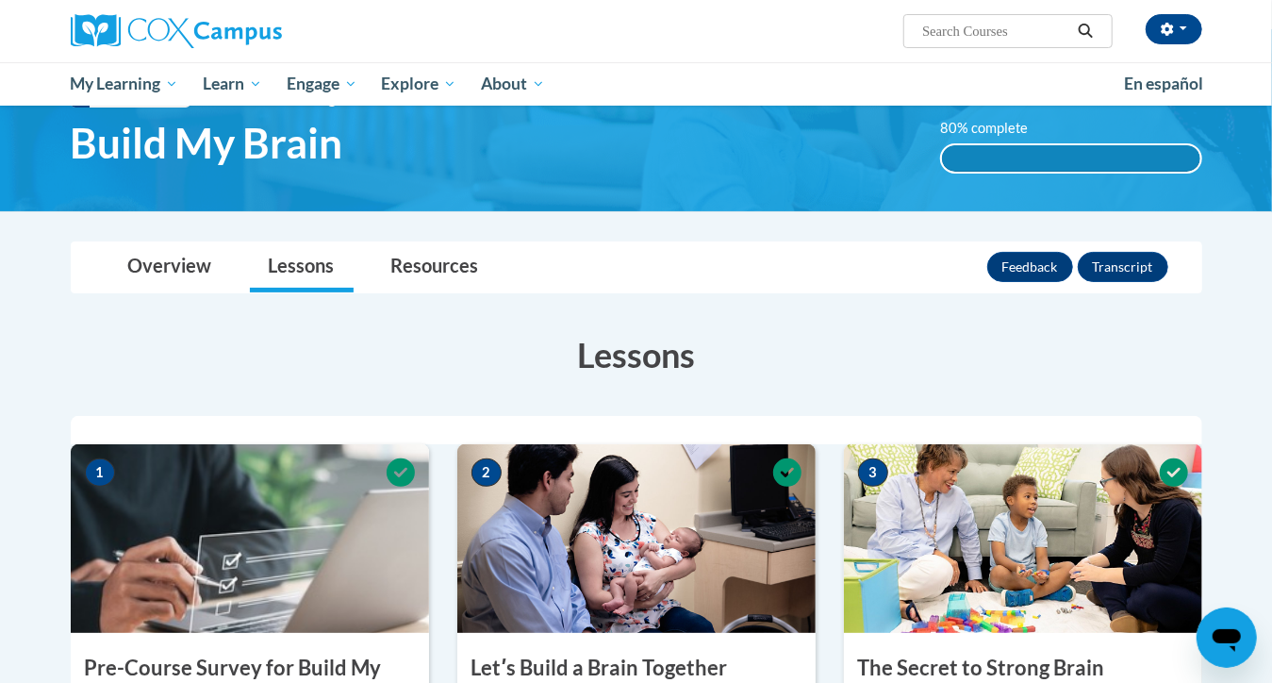
scroll to position [0, 0]
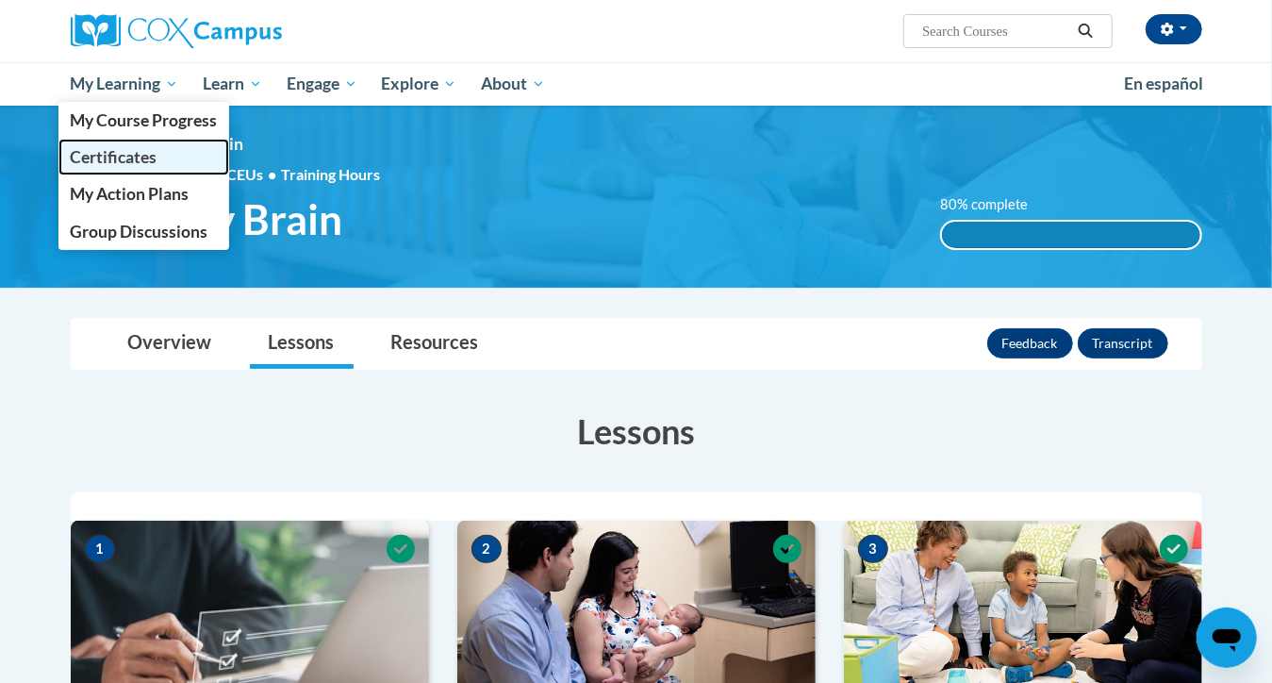
click at [127, 169] on link "Certificates" at bounding box center [144, 157] width 172 height 37
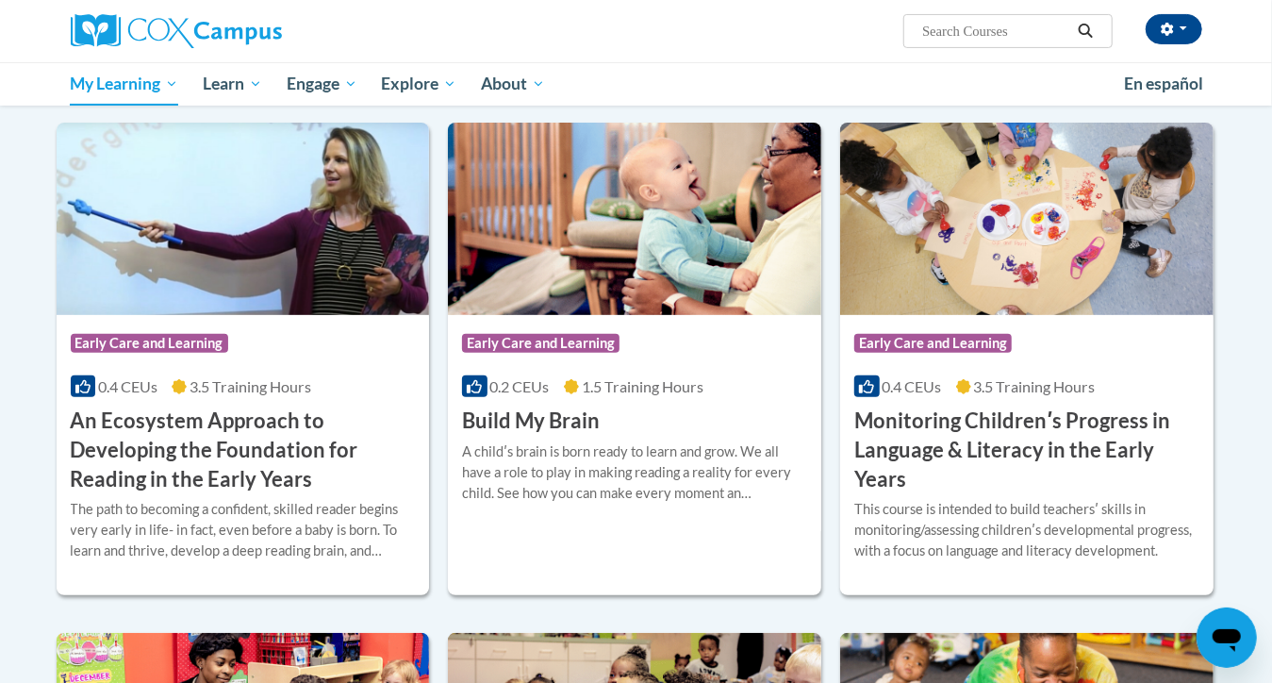
scroll to position [332, 0]
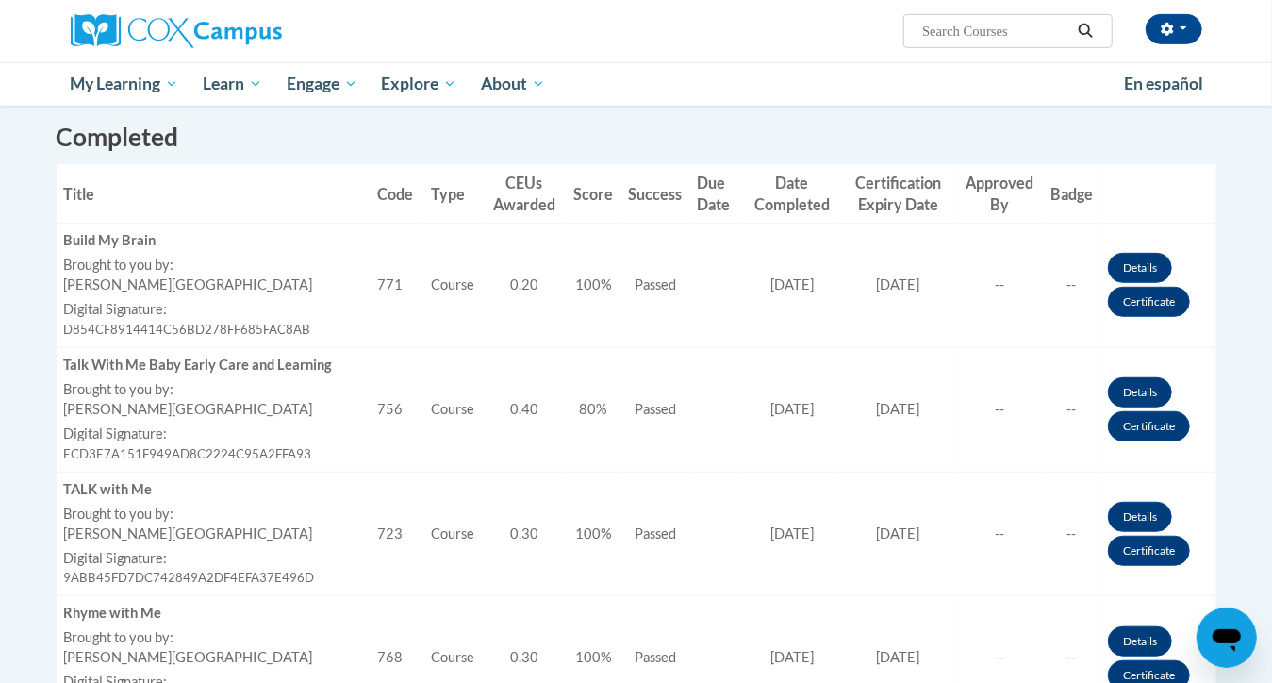
scroll to position [513, 0]
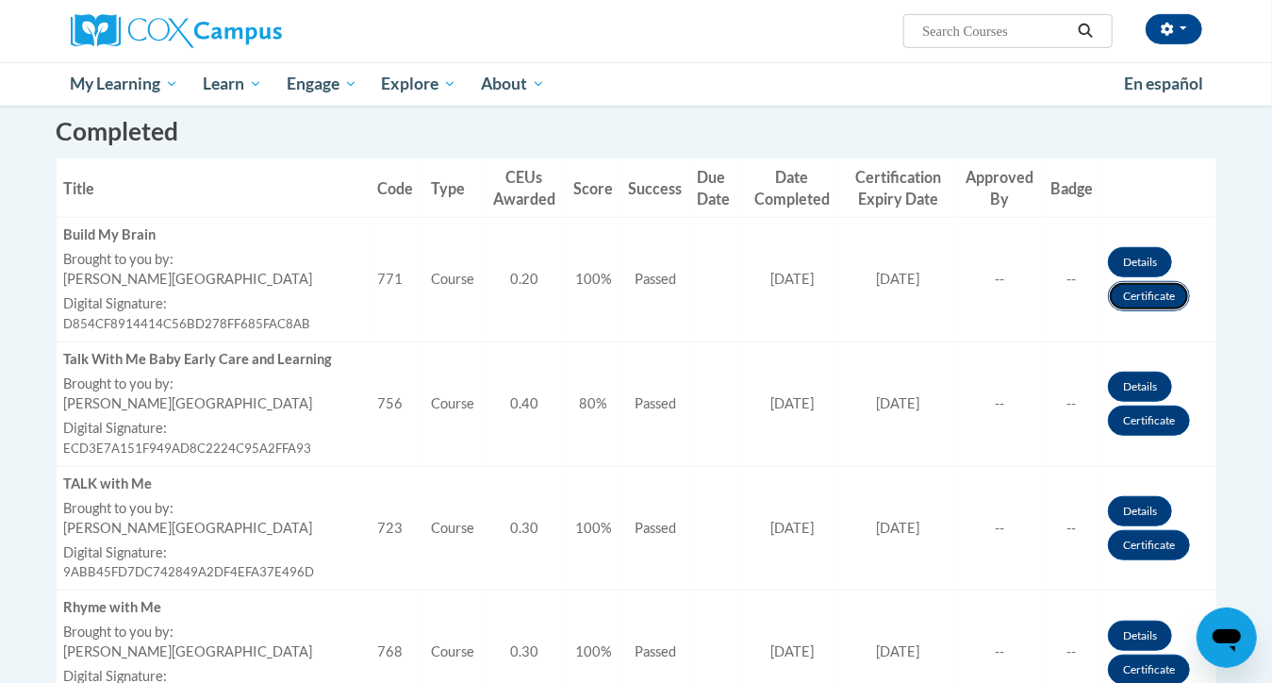
click at [1163, 299] on link "Certificate" at bounding box center [1149, 296] width 82 height 30
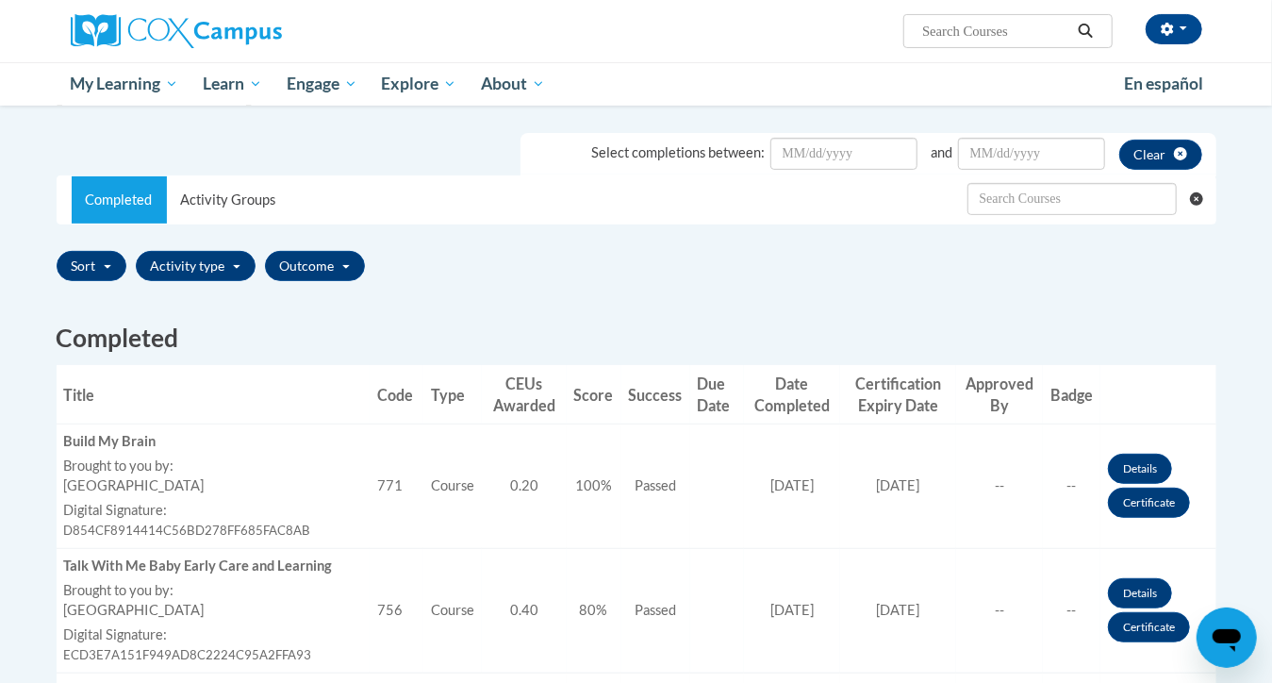
scroll to position [304, 0]
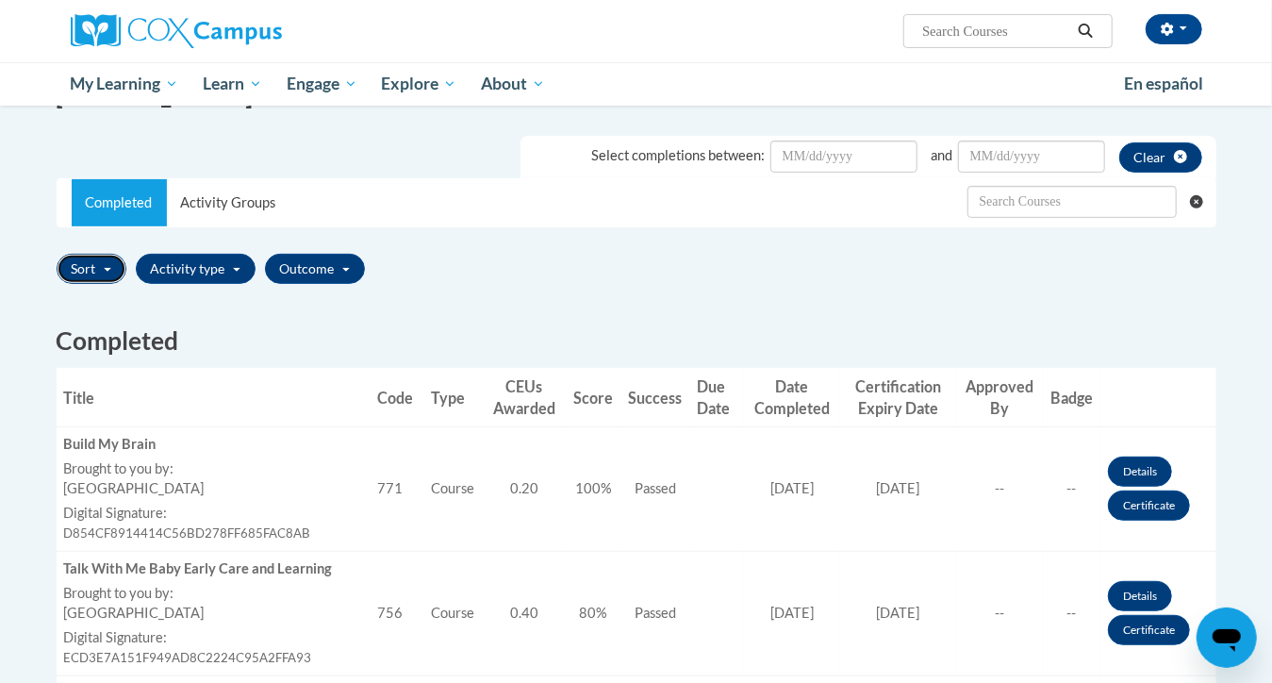
click at [113, 277] on button "Sort" at bounding box center [92, 269] width 70 height 30
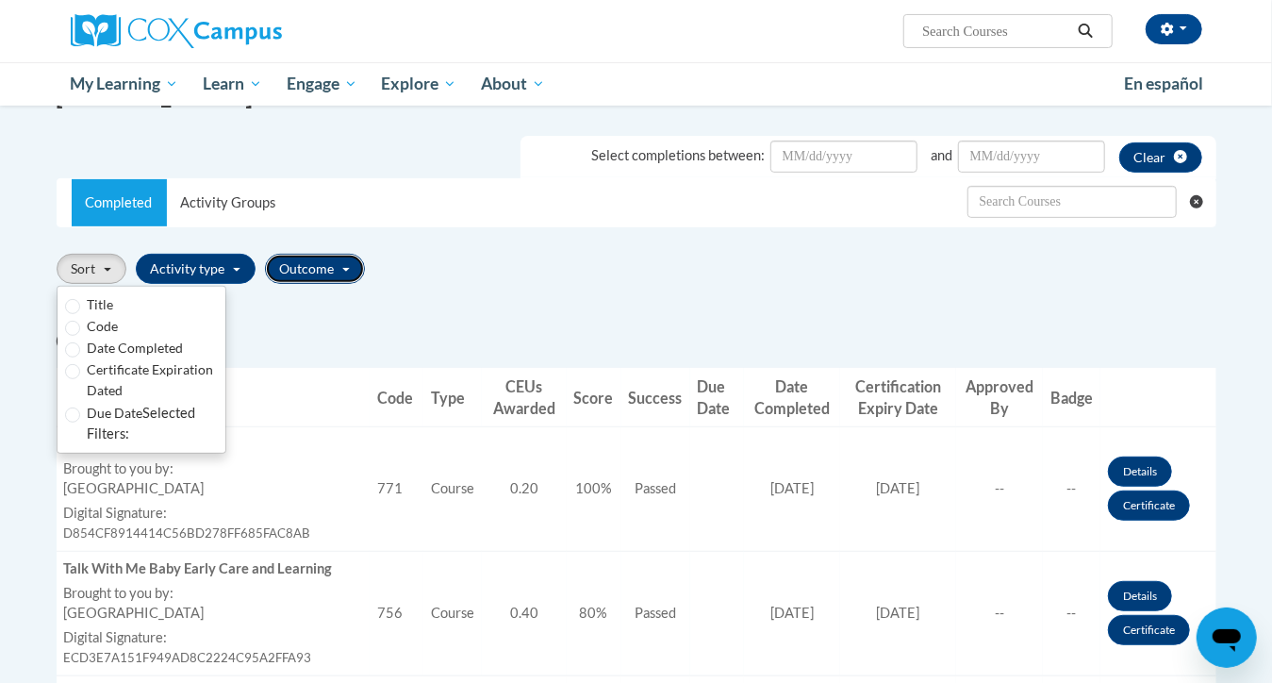
click at [341, 273] on button "Outcome" at bounding box center [315, 269] width 100 height 30
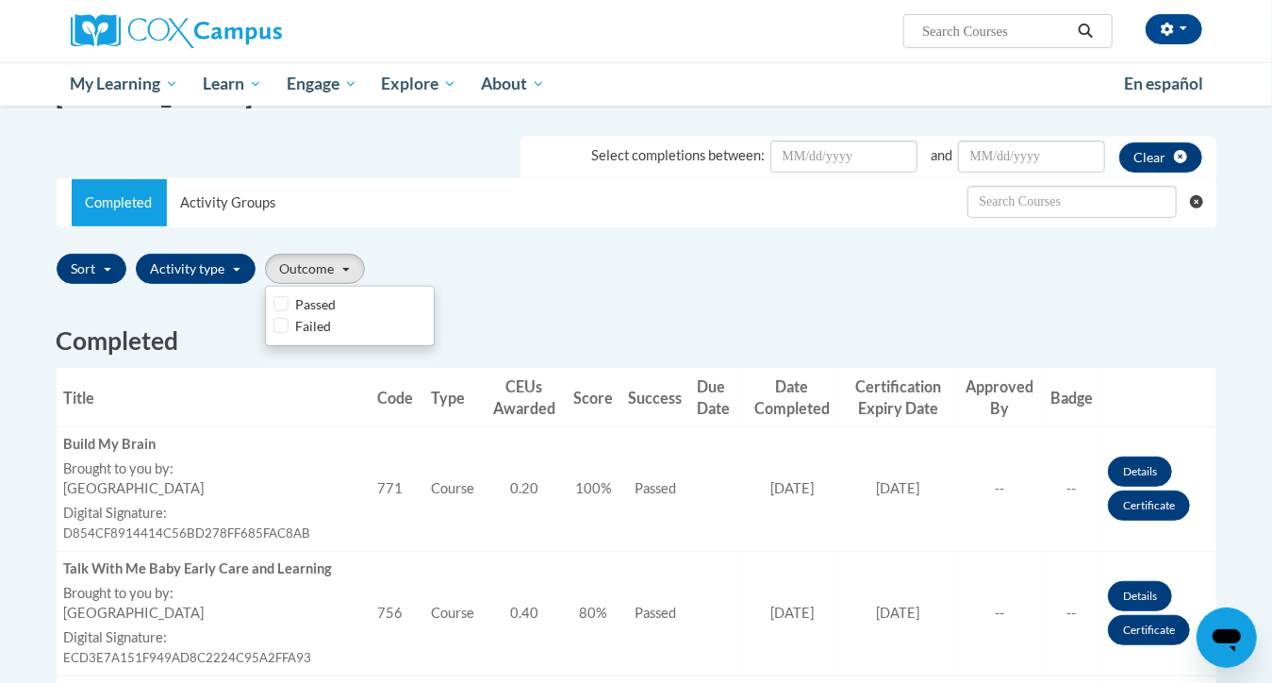
click at [504, 248] on div "Sort Title Code Date Completed Certificate Expiration Dated Due Date Selected F…" at bounding box center [637, 268] width 1160 height 44
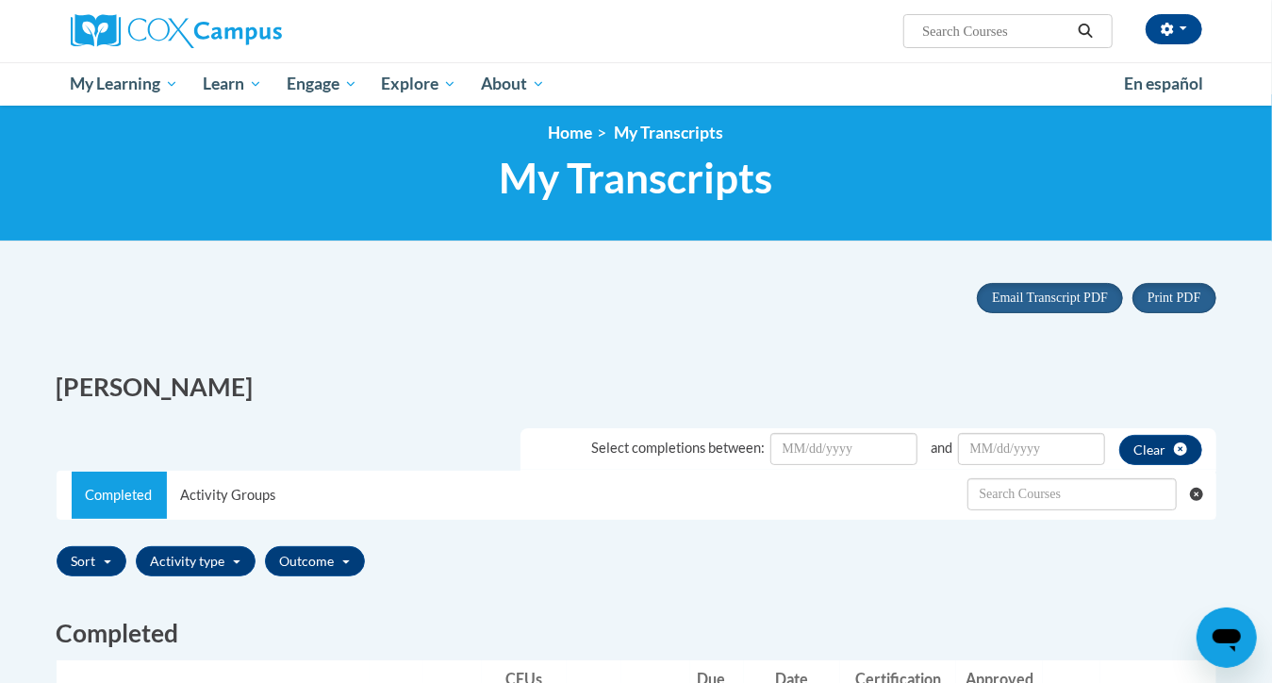
scroll to position [0, 0]
